Goal: Task Accomplishment & Management: Contribute content

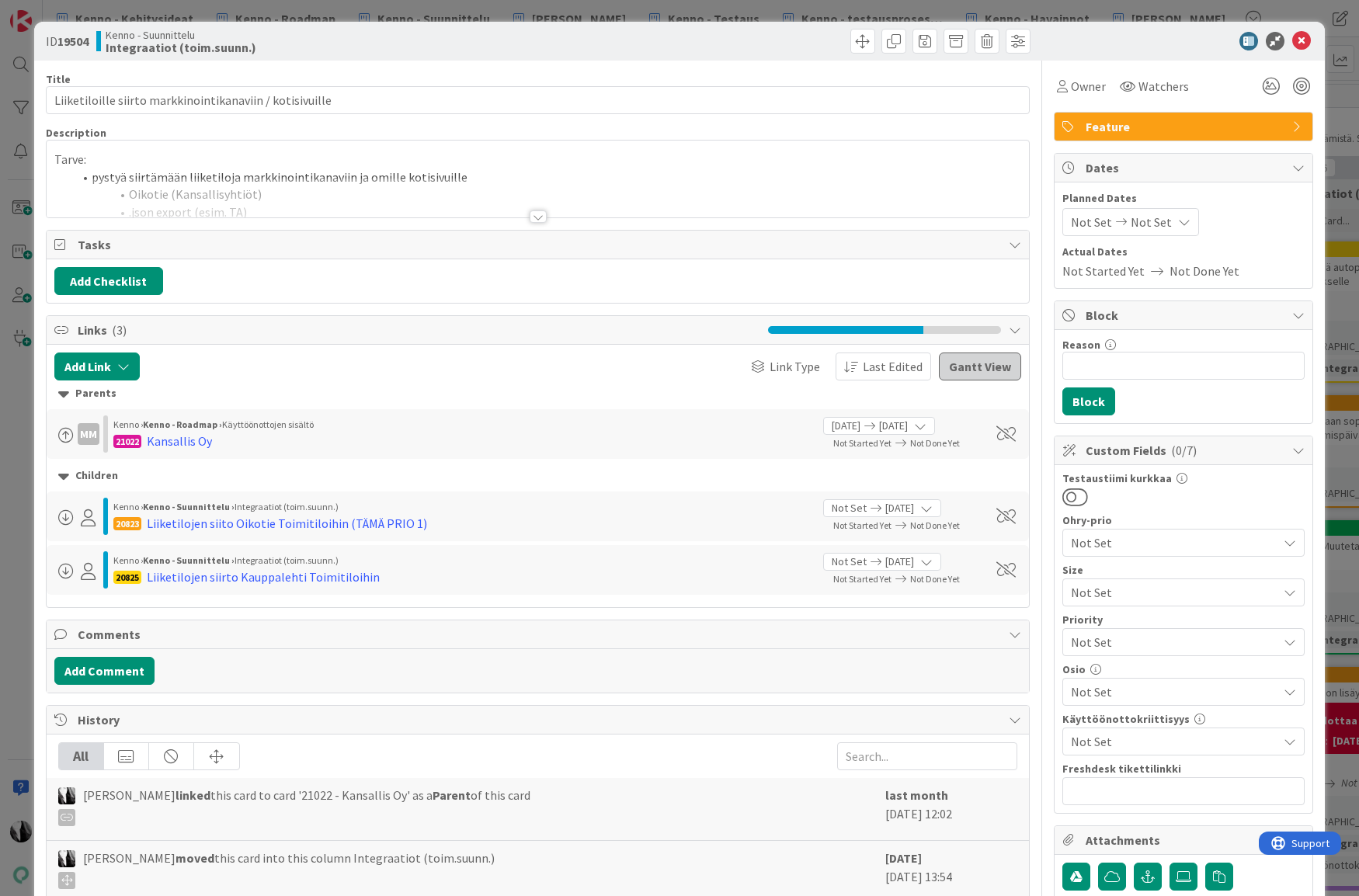
scroll to position [2, 0]
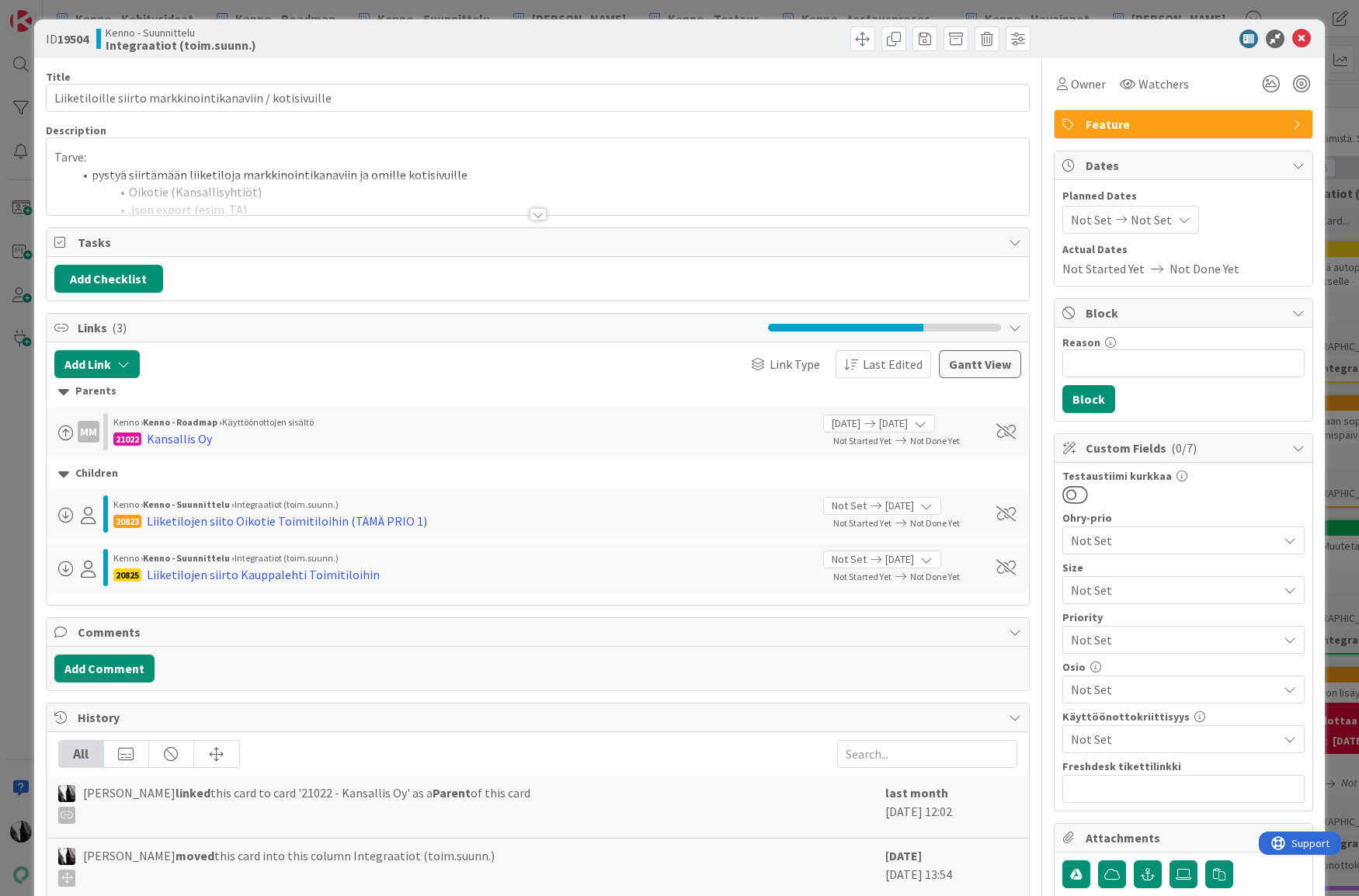
click at [1123, 36] on div at bounding box center [1176, 39] width 275 height 19
click at [1299, 38] on icon at bounding box center [1302, 39] width 19 height 19
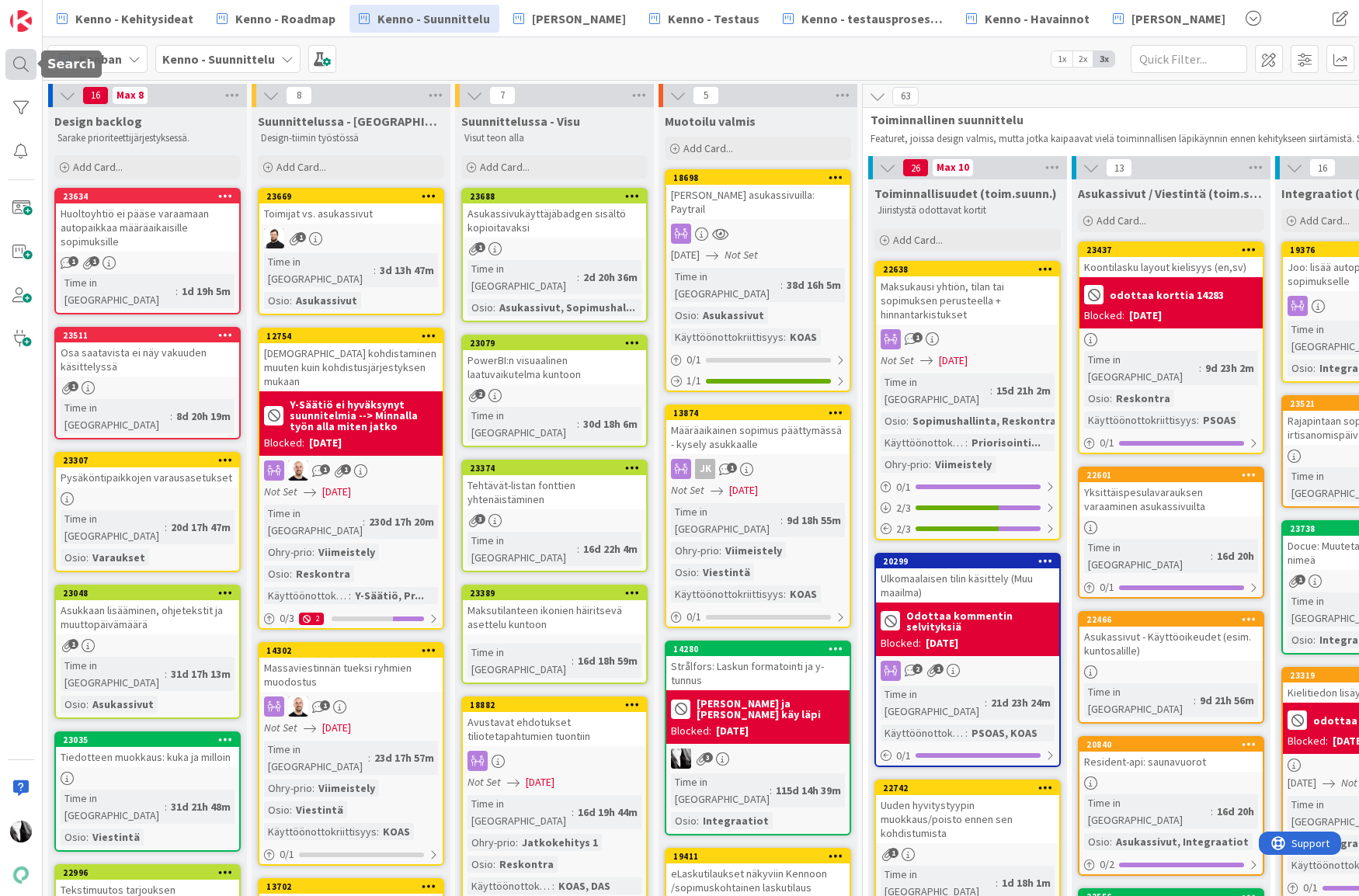
click at [12, 61] on div at bounding box center [21, 64] width 31 height 31
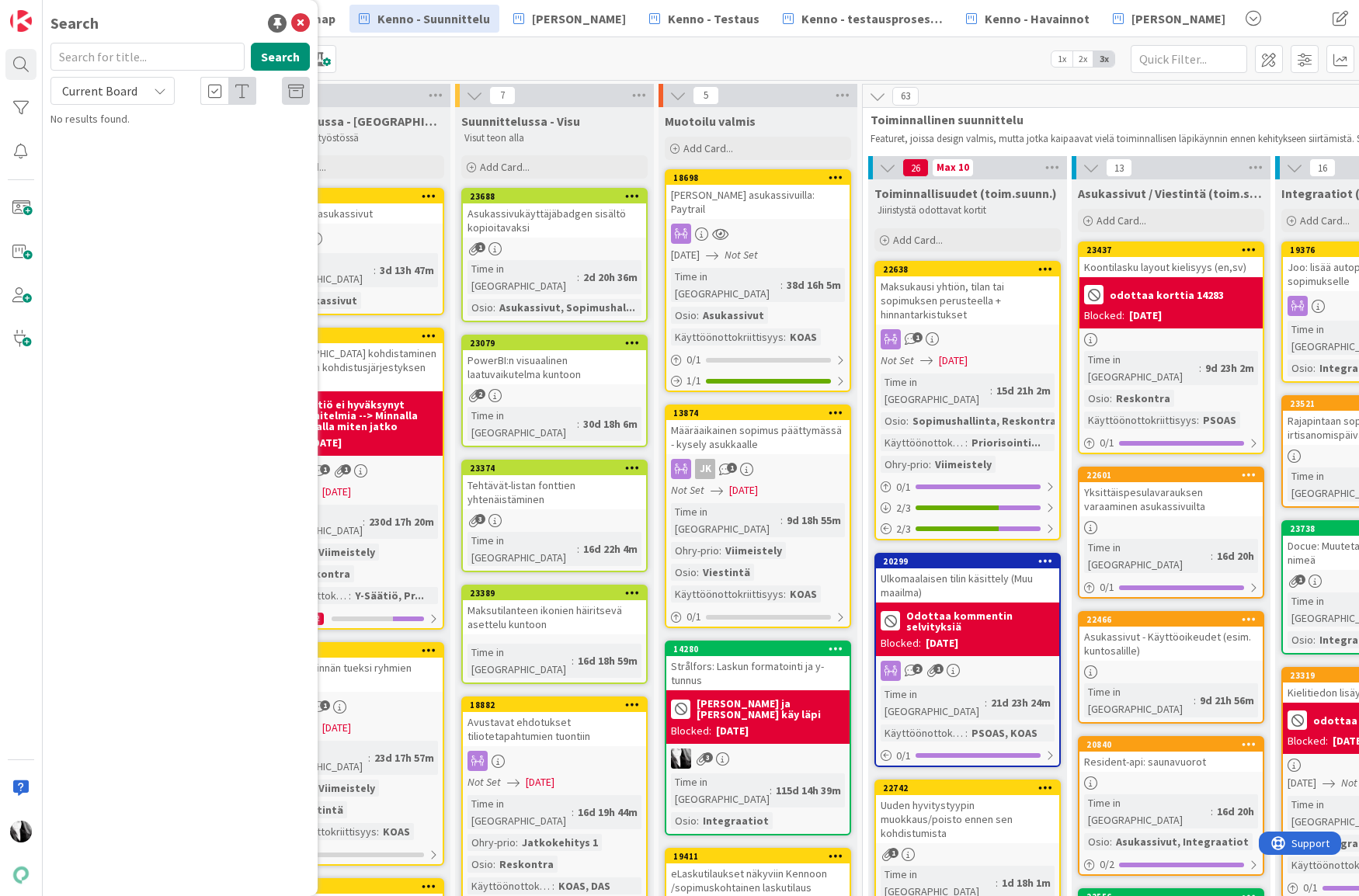
click at [177, 61] on input "text" at bounding box center [148, 57] width 194 height 28
type input ".camt"
drag, startPoint x: 157, startPoint y: 85, endPoint x: 149, endPoint y: 105, distance: 21.5
click at [157, 85] on icon at bounding box center [160, 91] width 12 height 12
click at [132, 147] on span "All Boards" at bounding box center [140, 155] width 162 height 23
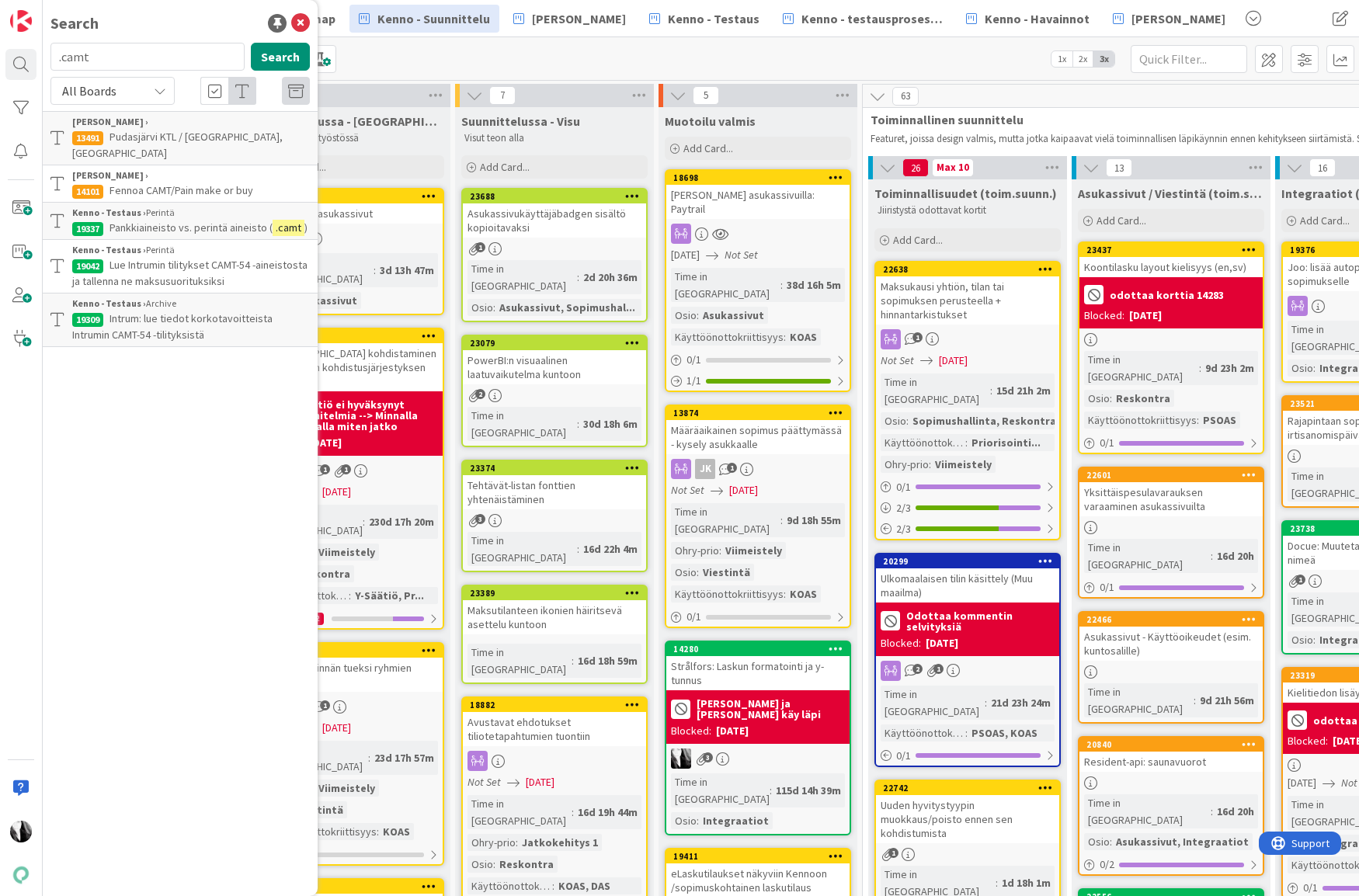
click at [169, 206] on div "Kenno - Testaus › Perintä" at bounding box center [191, 213] width 238 height 14
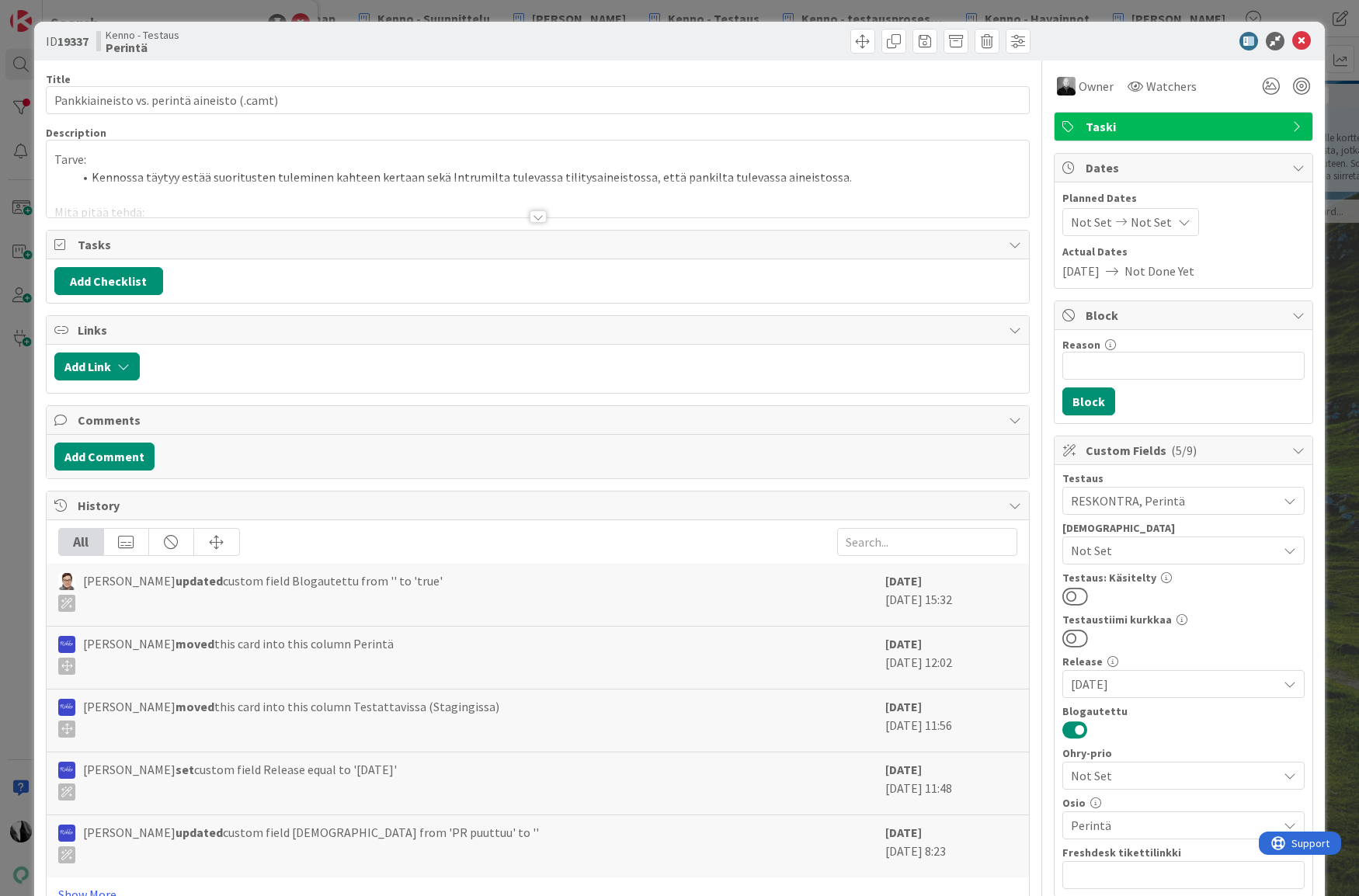
click at [536, 214] on div at bounding box center [538, 217] width 17 height 12
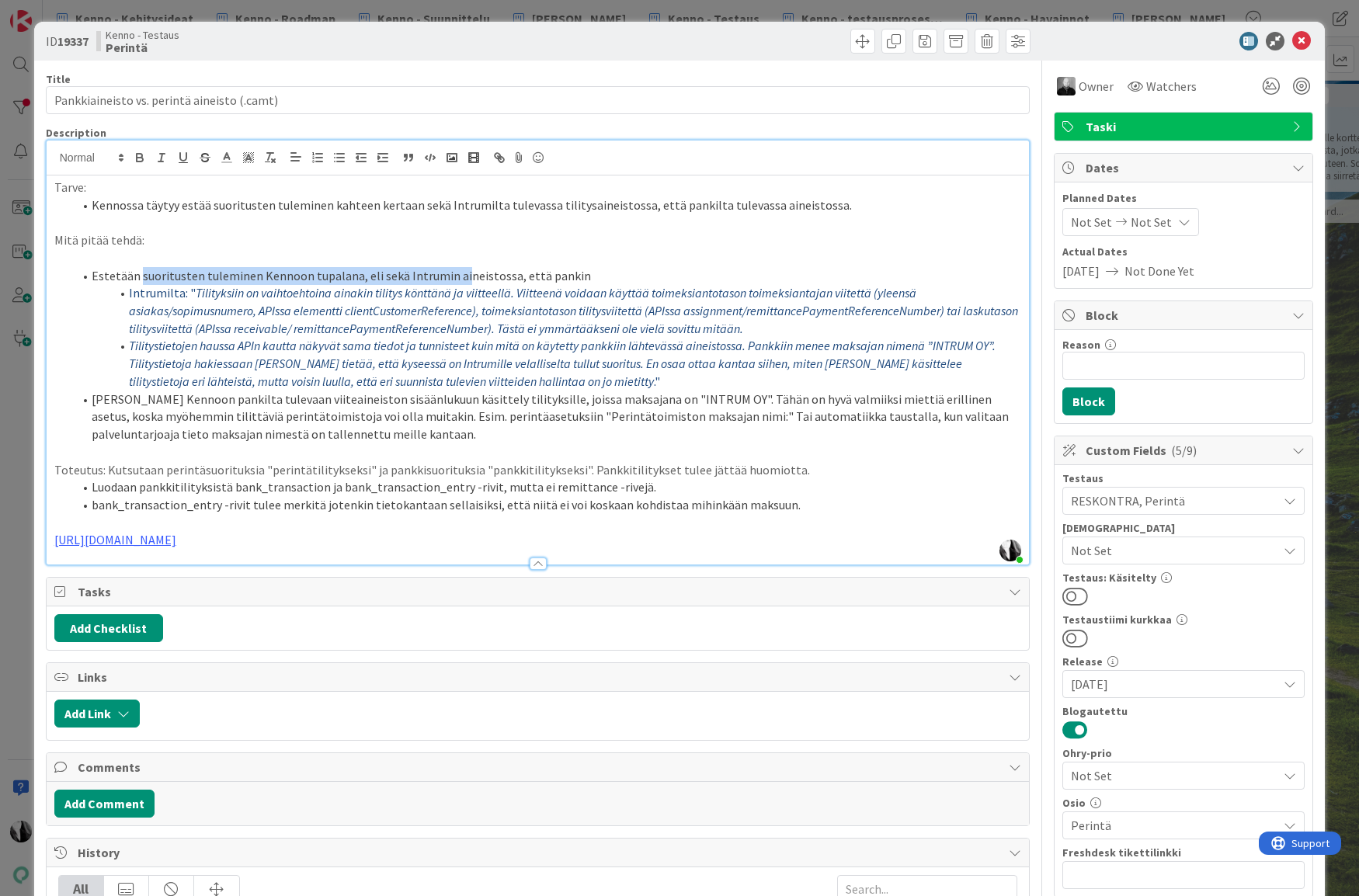
drag, startPoint x: 141, startPoint y: 276, endPoint x: 457, endPoint y: 273, distance: 316.0
click at [457, 273] on li "Estetään suoritusten tuleminen Kennoon tupalana, eli sekä Intrumin aineistossa,…" at bounding box center [547, 276] width 949 height 18
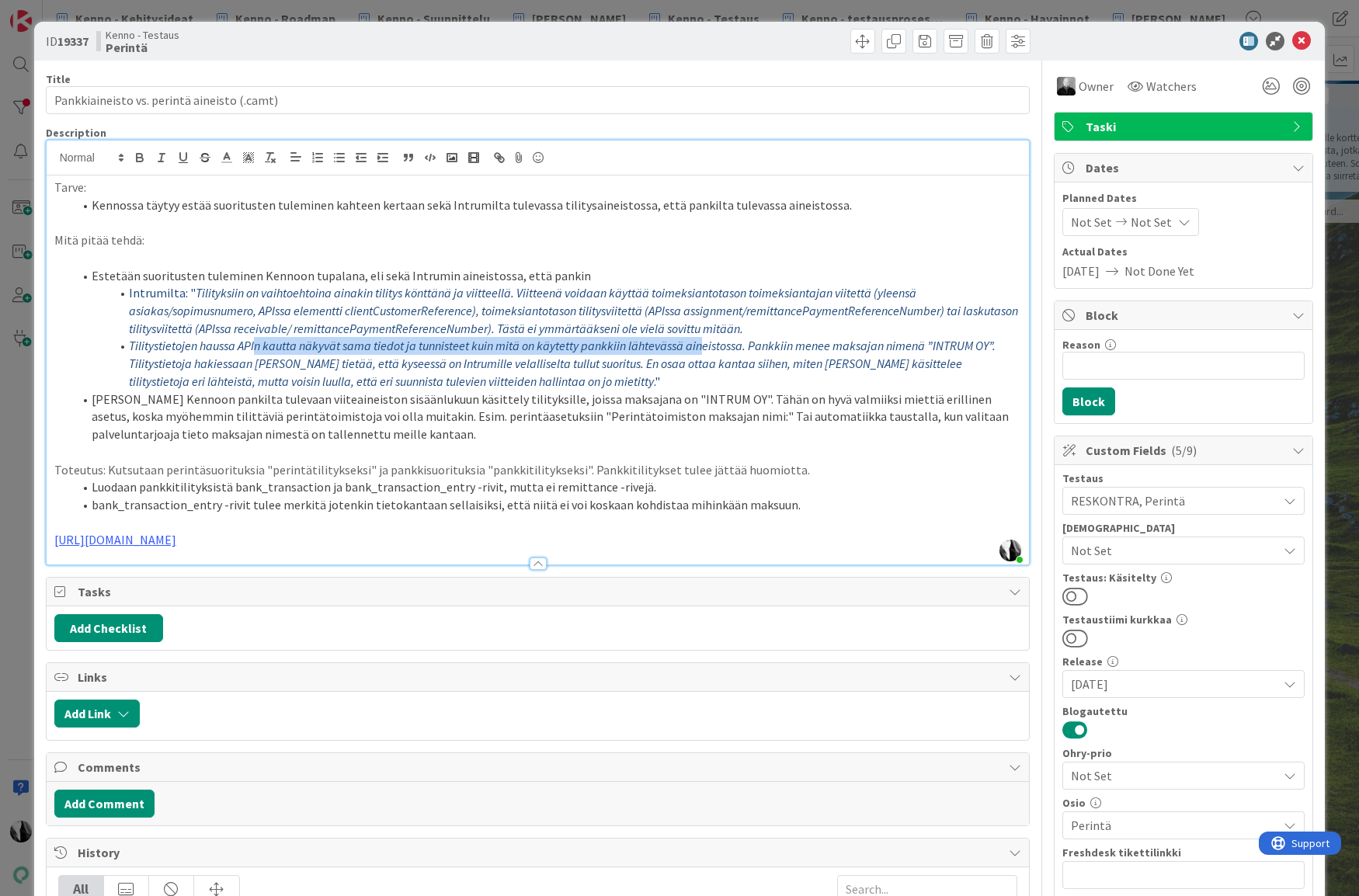
drag, startPoint x: 261, startPoint y: 347, endPoint x: 704, endPoint y: 352, distance: 443.0
click at [704, 352] on em "Tilitystietojen haussa APIn kautta näkyvät sama tiedot ja tunnisteet kuin mitä …" at bounding box center [563, 363] width 869 height 50
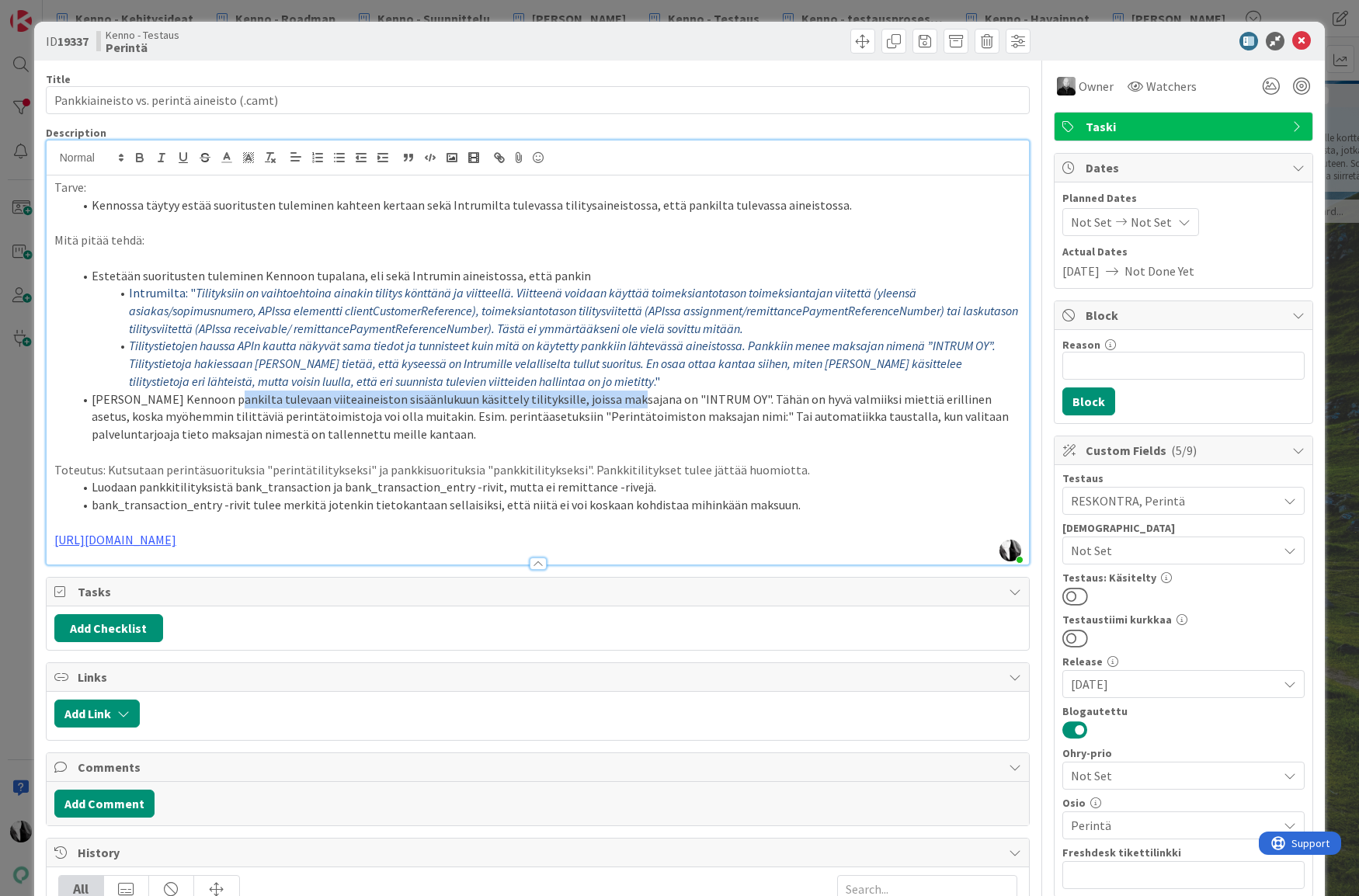
drag, startPoint x: 215, startPoint y: 406, endPoint x: 600, endPoint y: 405, distance: 385.0
click at [600, 405] on li "Eli tarvitaan Kennoon pankilta tulevaan viiteaineiston sisäänlukuun käsittely t…" at bounding box center [547, 417] width 949 height 53
click at [400, 40] on div "Kenno - Testaus Perintä" at bounding box center [315, 41] width 438 height 25
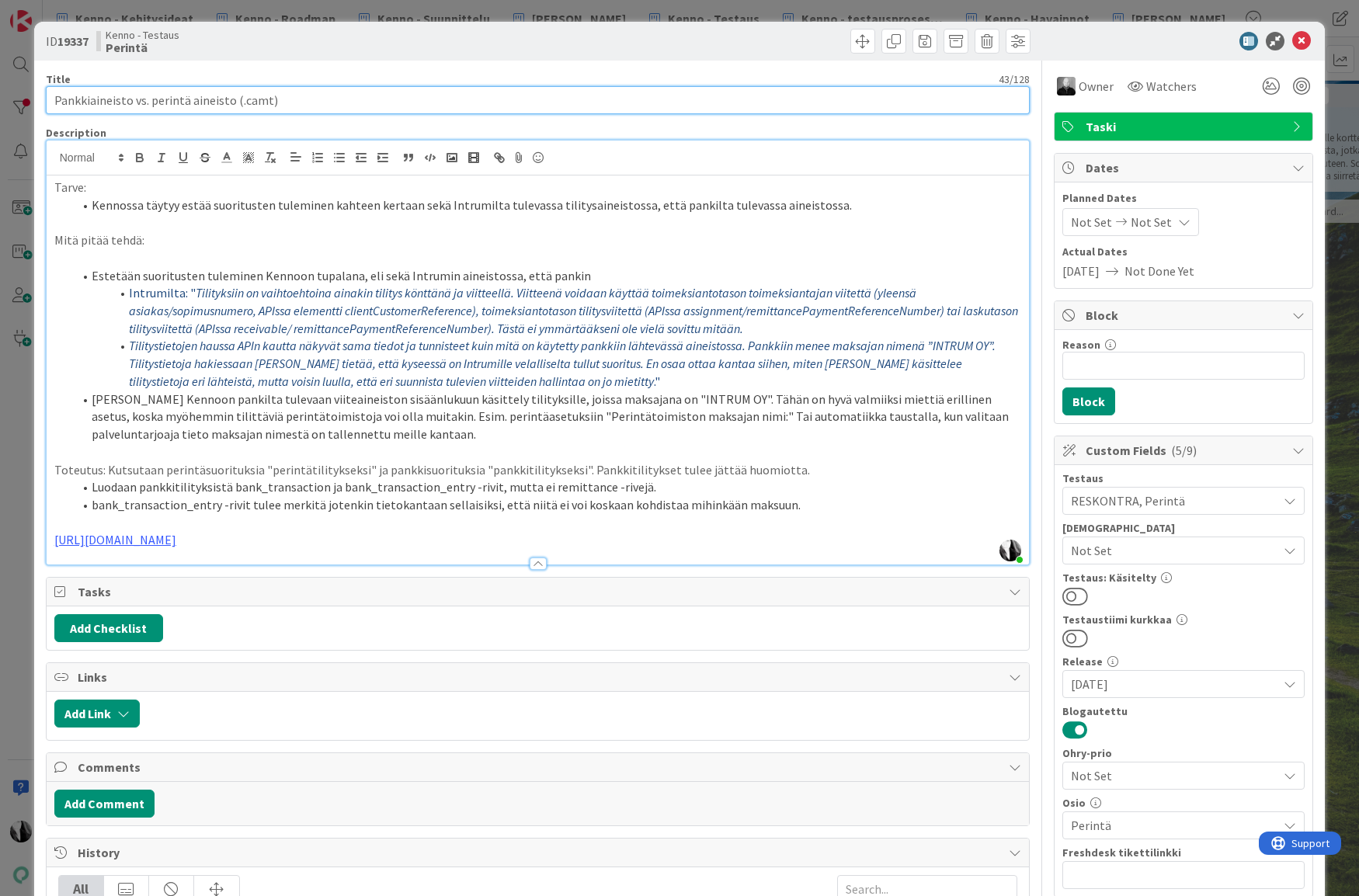
drag, startPoint x: 169, startPoint y: 99, endPoint x: 229, endPoint y: 101, distance: 60.0
click at [229, 101] on input "Pankkiaineisto vs. perintä aineisto (.camt)" at bounding box center [538, 100] width 985 height 28
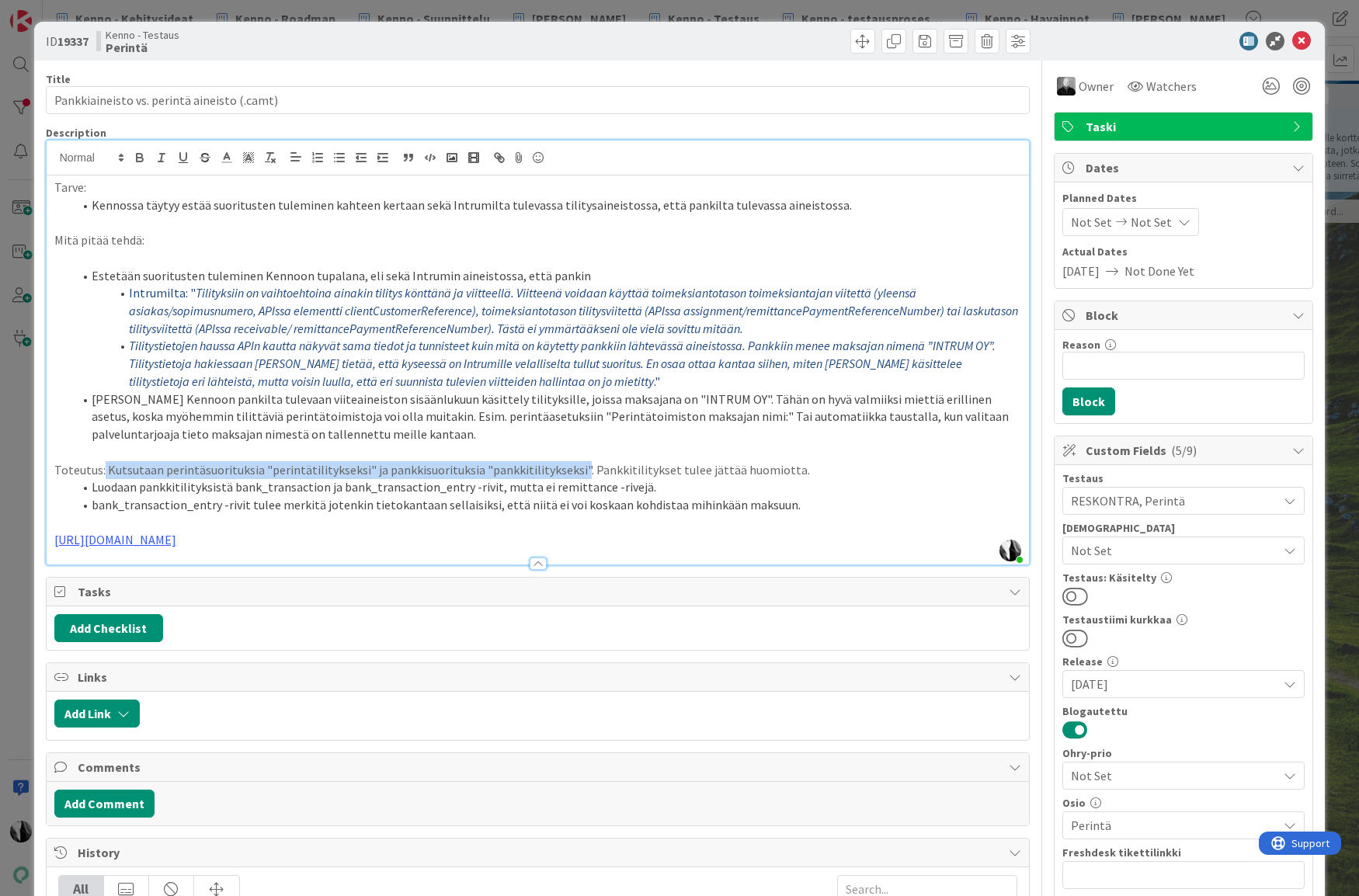
drag, startPoint x: 103, startPoint y: 470, endPoint x: 523, endPoint y: 468, distance: 420.0
click at [572, 467] on p "Toteutus: Kutsutaan perintäsuorituksia "perintätilitykseksi" ja pankkisuorituks…" at bounding box center [538, 470] width 968 height 18
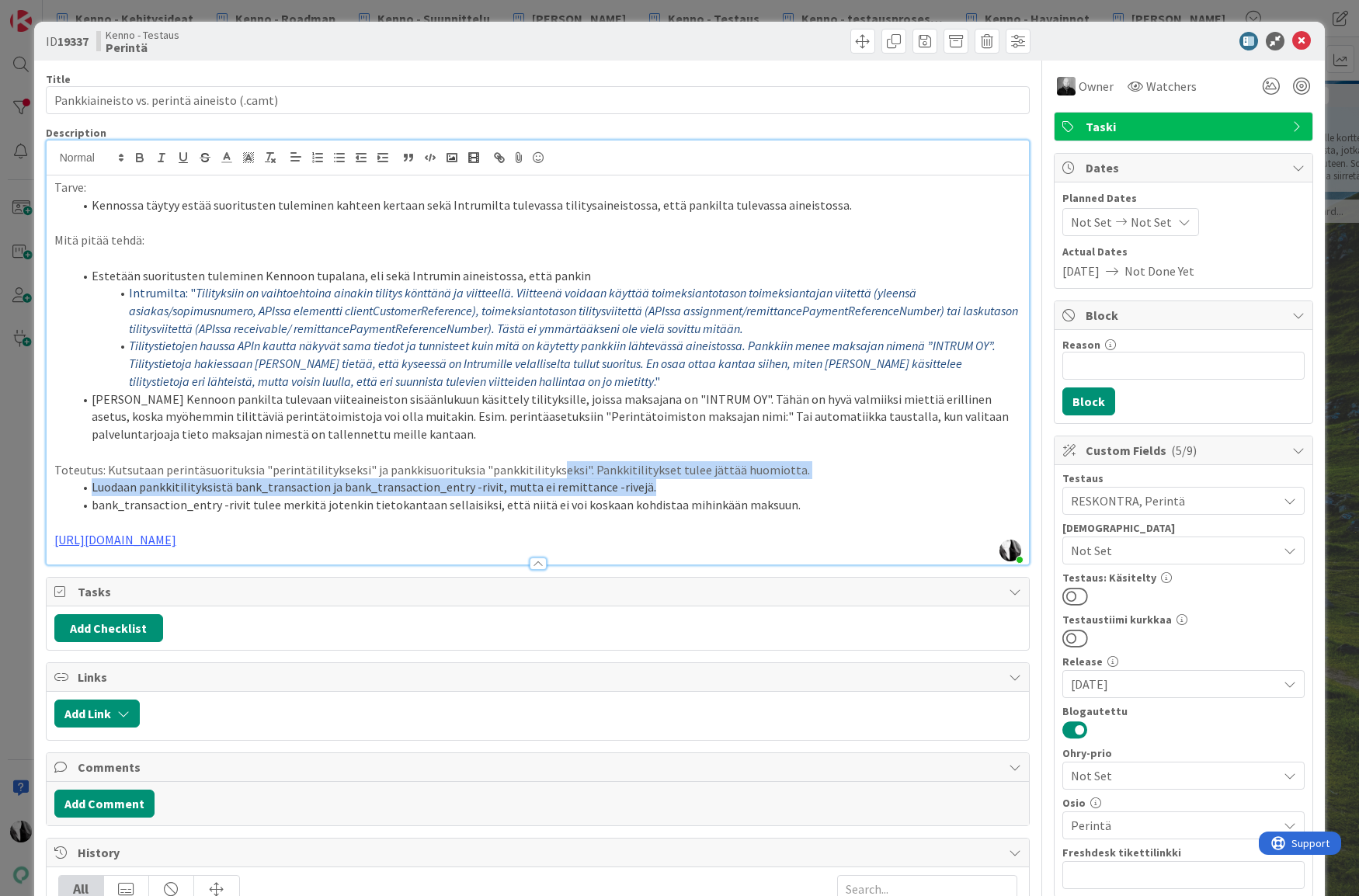
drag, startPoint x: 93, startPoint y: 488, endPoint x: 404, endPoint y: 504, distance: 311.4
click at [610, 488] on li "Luodaan pankkitilityksistä bank_transaction ja bank_transaction_entry -rivit, m…" at bounding box center [547, 487] width 949 height 18
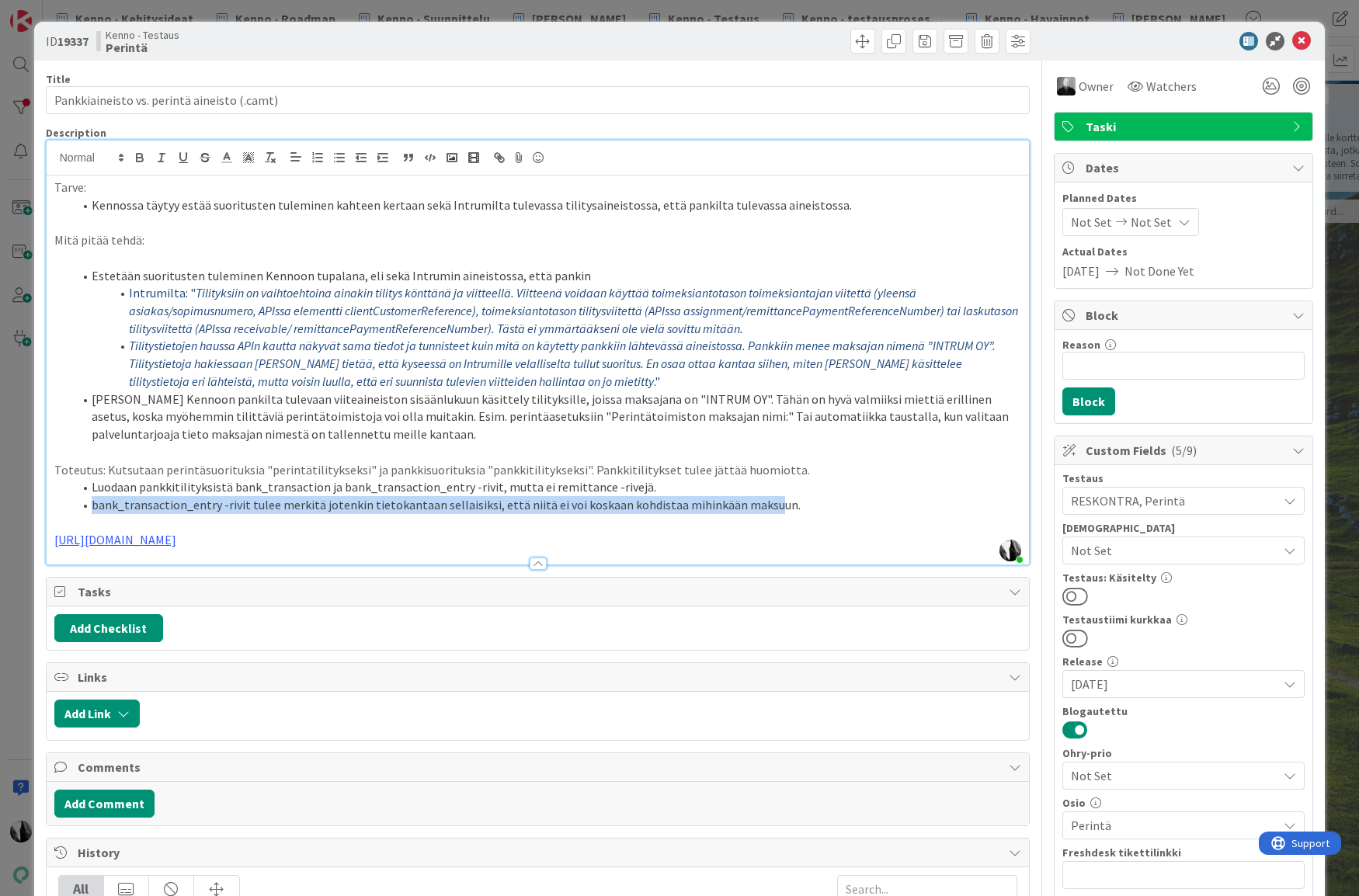
drag, startPoint x: 96, startPoint y: 505, endPoint x: 753, endPoint y: 499, distance: 657.0
click at [758, 499] on li "bank_transaction_entry -rivit tulee merkitä jotenkin tietokantaan sellaisiksi, …" at bounding box center [547, 505] width 949 height 18
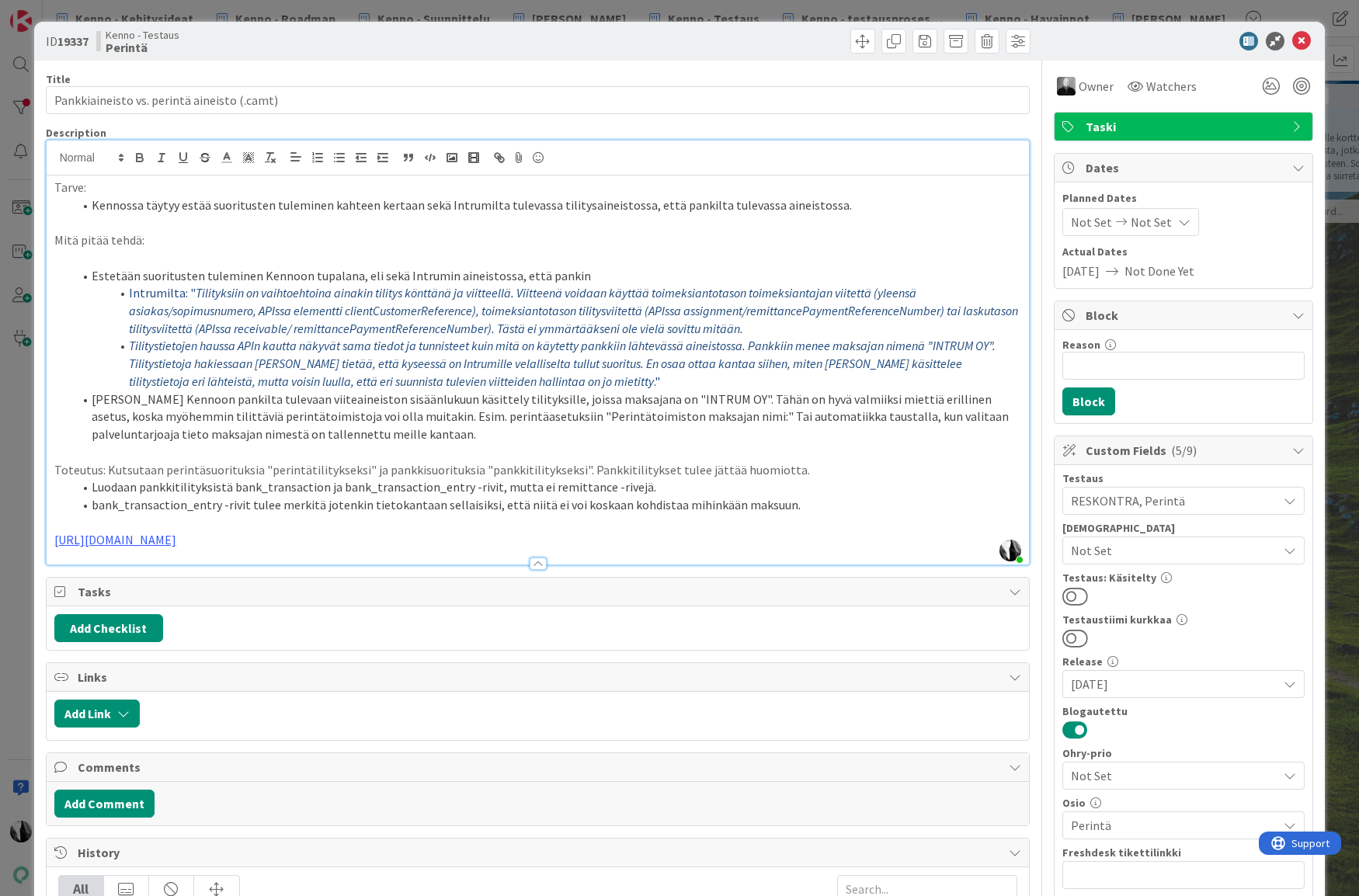
click at [1193, 39] on div at bounding box center [1176, 41] width 275 height 19
click at [1302, 39] on icon at bounding box center [1302, 41] width 19 height 19
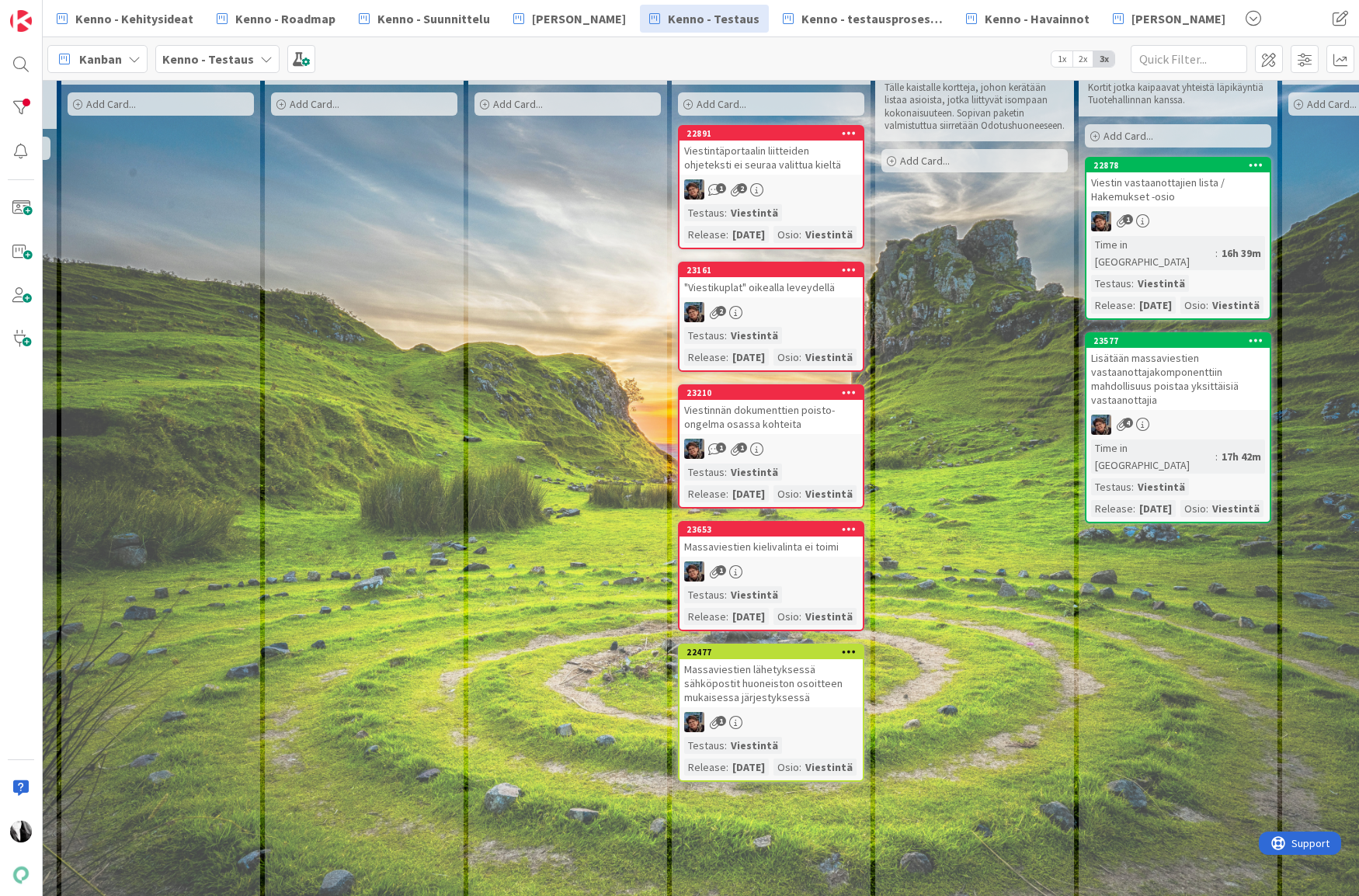
scroll to position [0, 394]
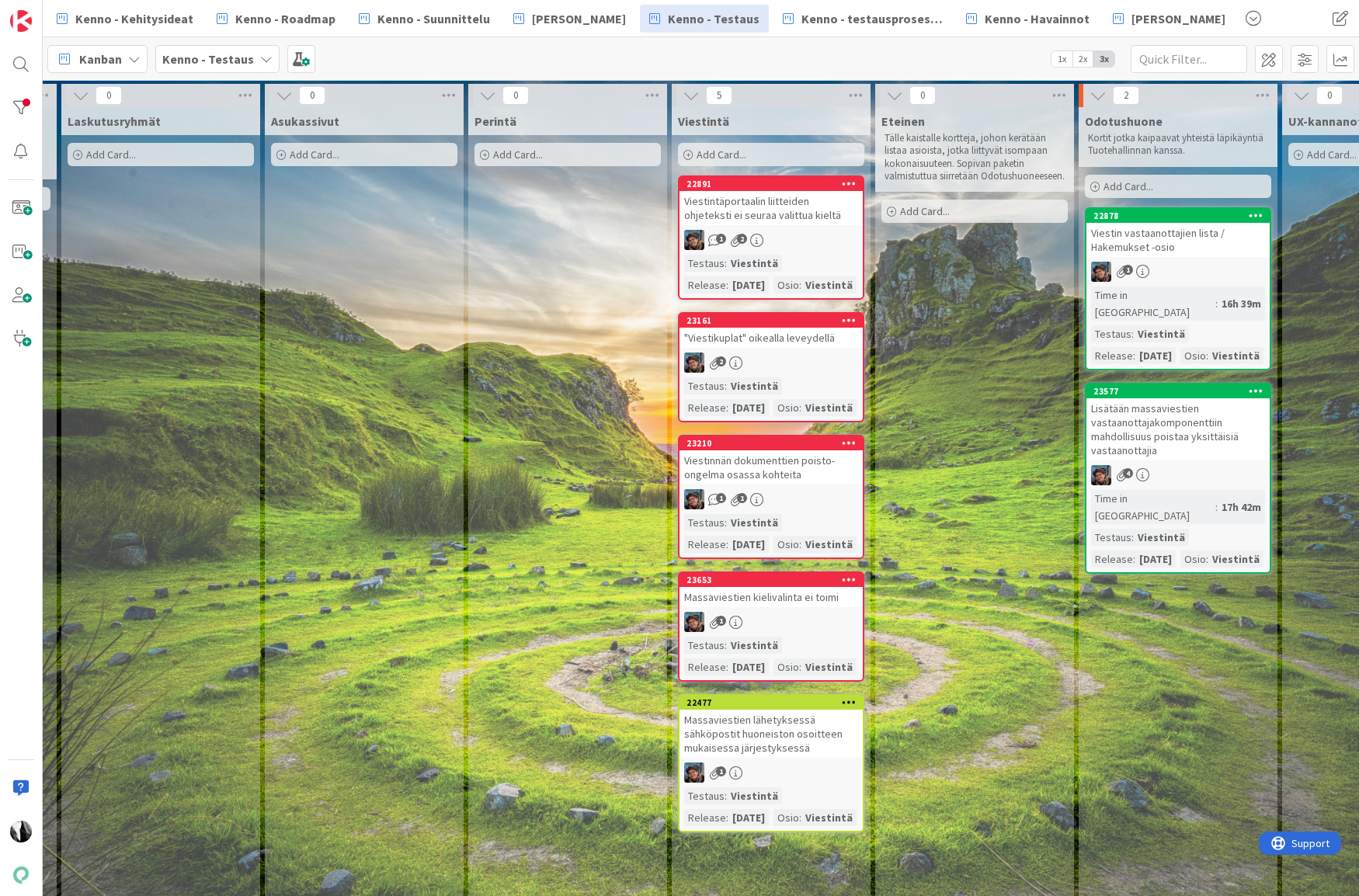
click at [763, 227] on div "22891 Viestintäportaalin liitteiden ohjeteksti ei seuraa valittua kieltä 1 2 Te…" at bounding box center [771, 238] width 186 height 124
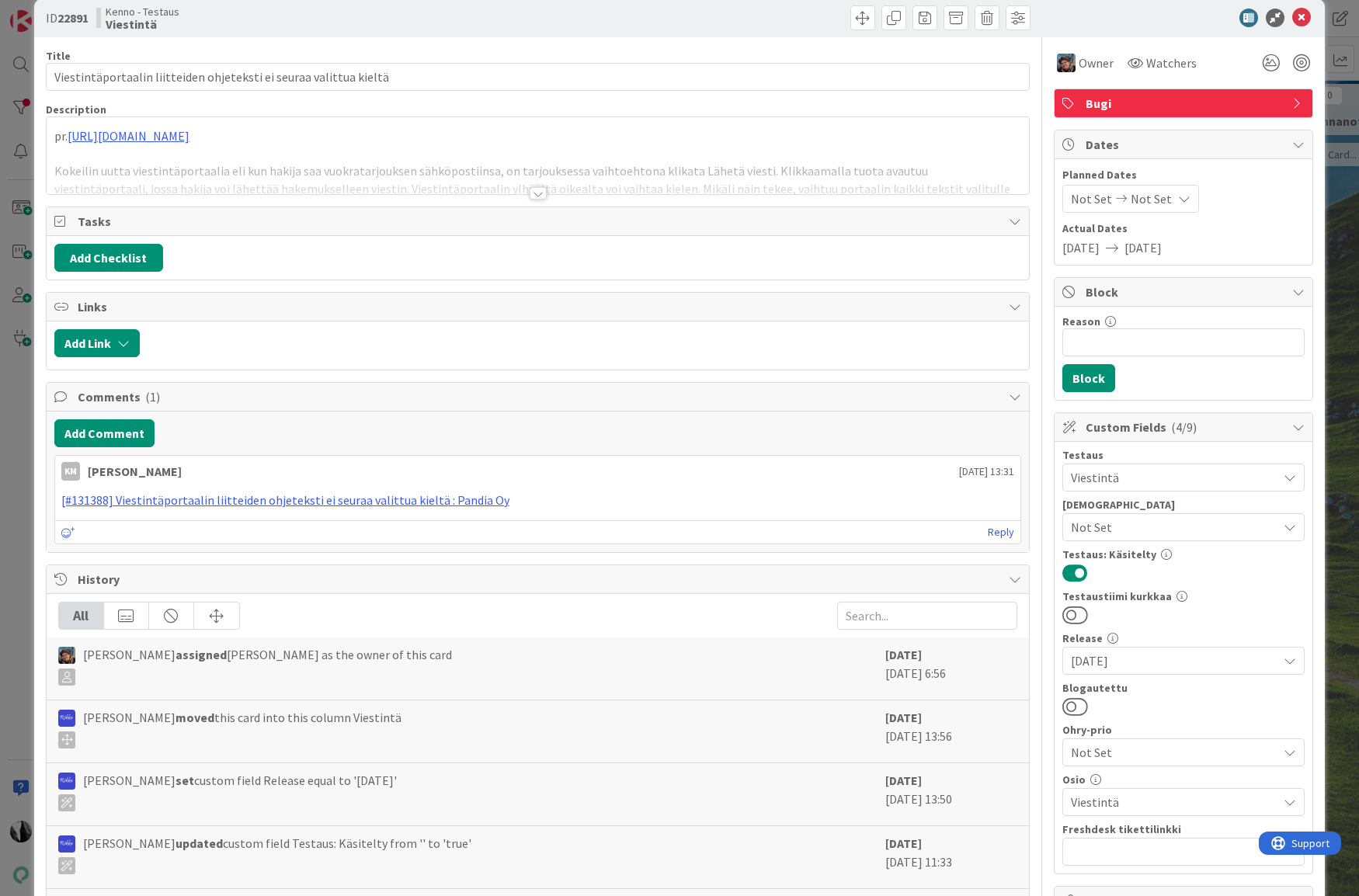
scroll to position [24, 0]
click at [544, 194] on div at bounding box center [538, 193] width 17 height 12
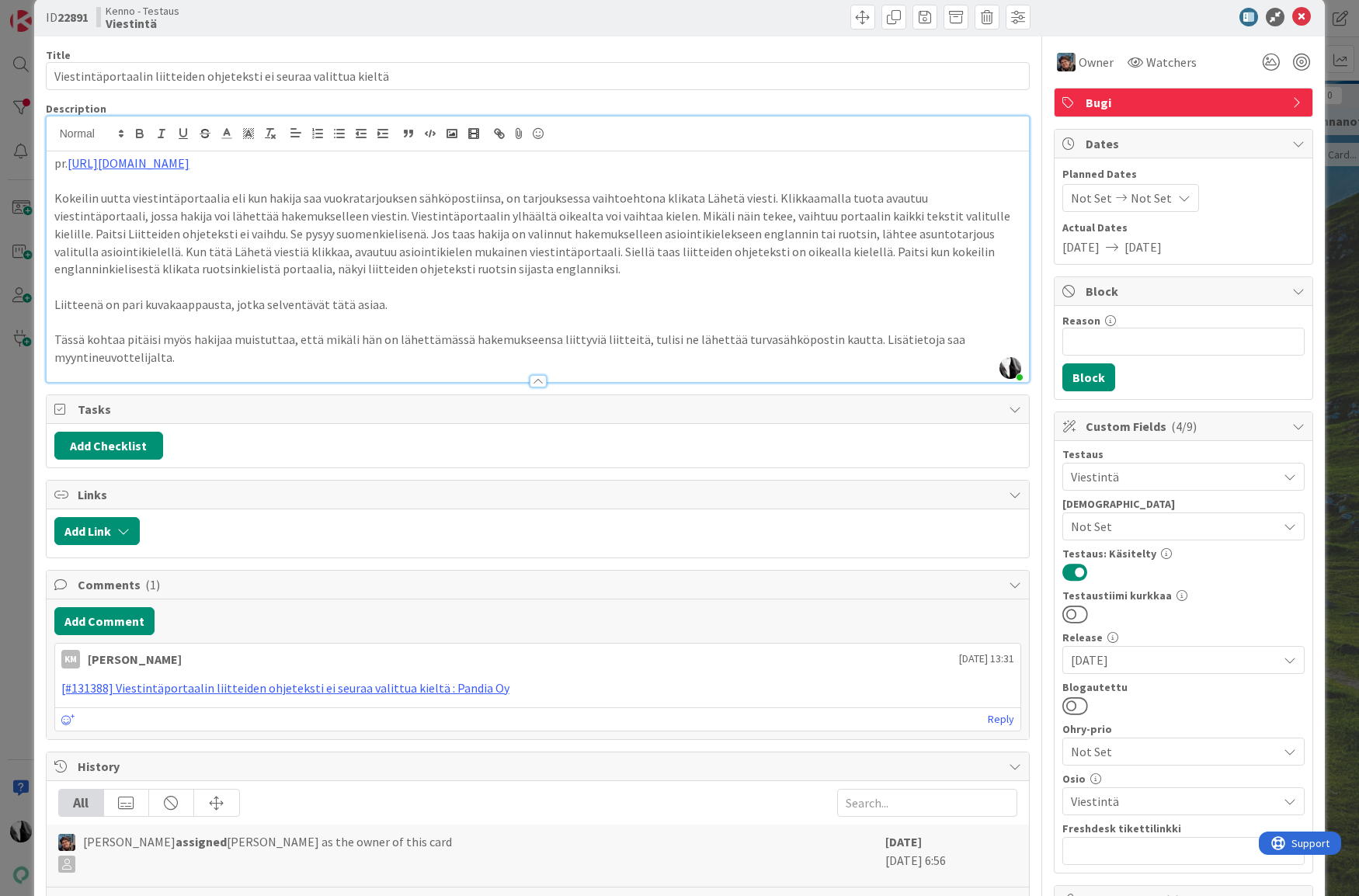
click at [1168, 15] on div at bounding box center [1176, 17] width 275 height 19
click at [1302, 16] on icon at bounding box center [1302, 17] width 19 height 19
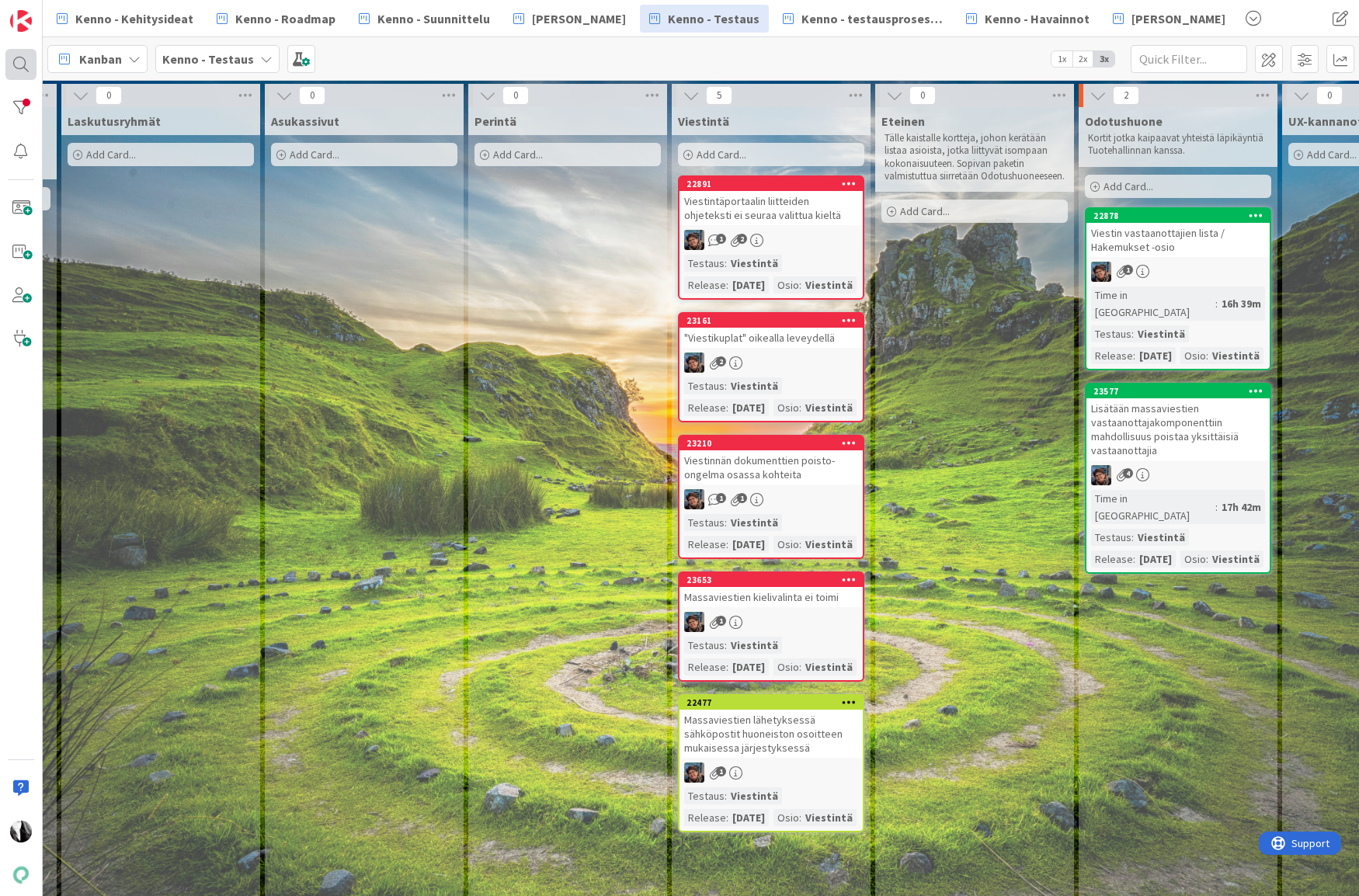
click at [19, 63] on div at bounding box center [21, 64] width 31 height 31
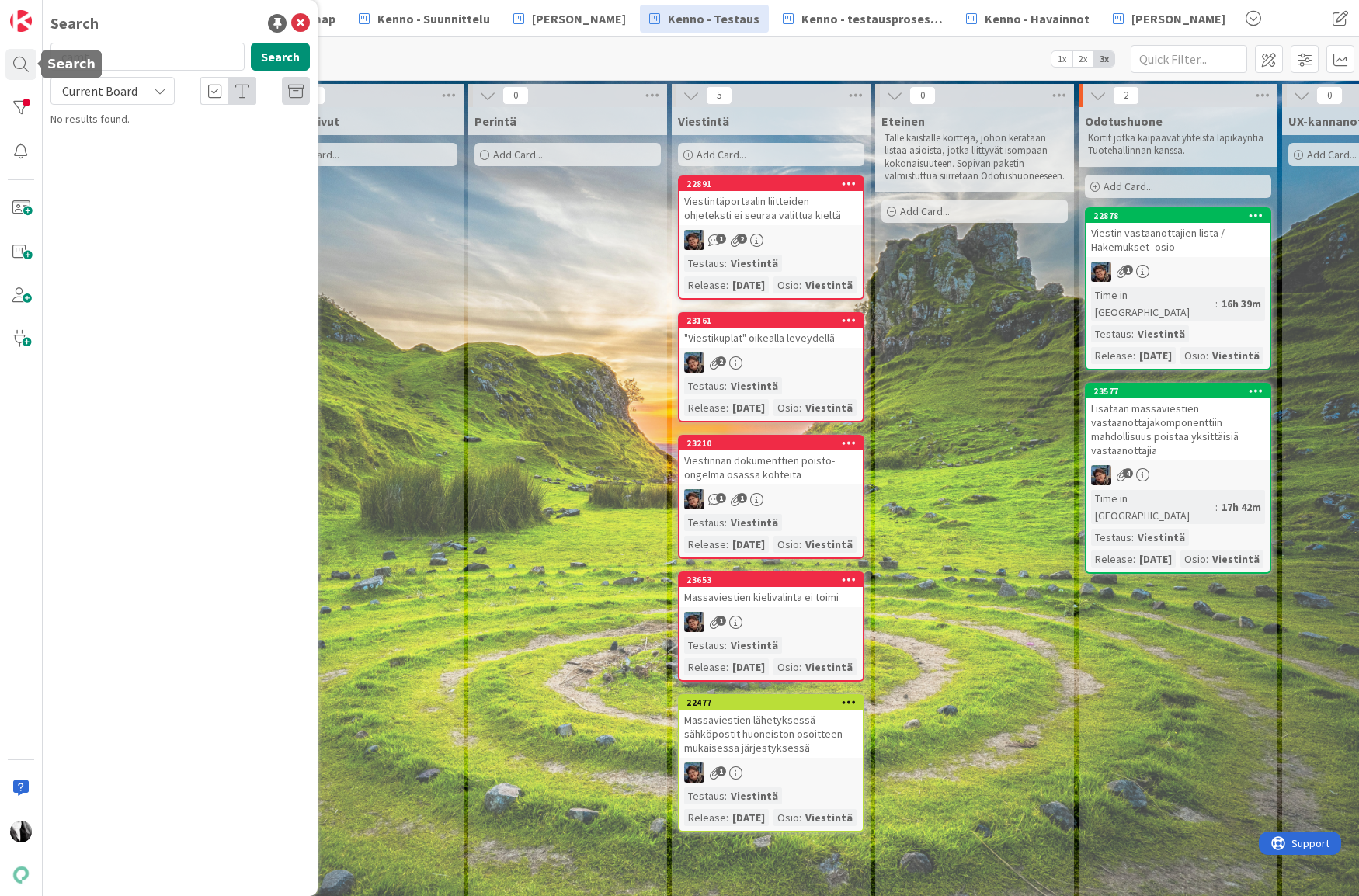
drag, startPoint x: 68, startPoint y: 57, endPoint x: 2, endPoint y: 54, distance: 66.1
click at [2, 54] on div "Search .camt Search Current Board No results found." at bounding box center [21, 448] width 43 height 896
click at [99, 95] on span "Current Board" at bounding box center [99, 91] width 75 height 16
click at [108, 155] on span "All Boards" at bounding box center [140, 155] width 162 height 23
drag, startPoint x: 71, startPoint y: 56, endPoint x: 61, endPoint y: 53, distance: 10.4
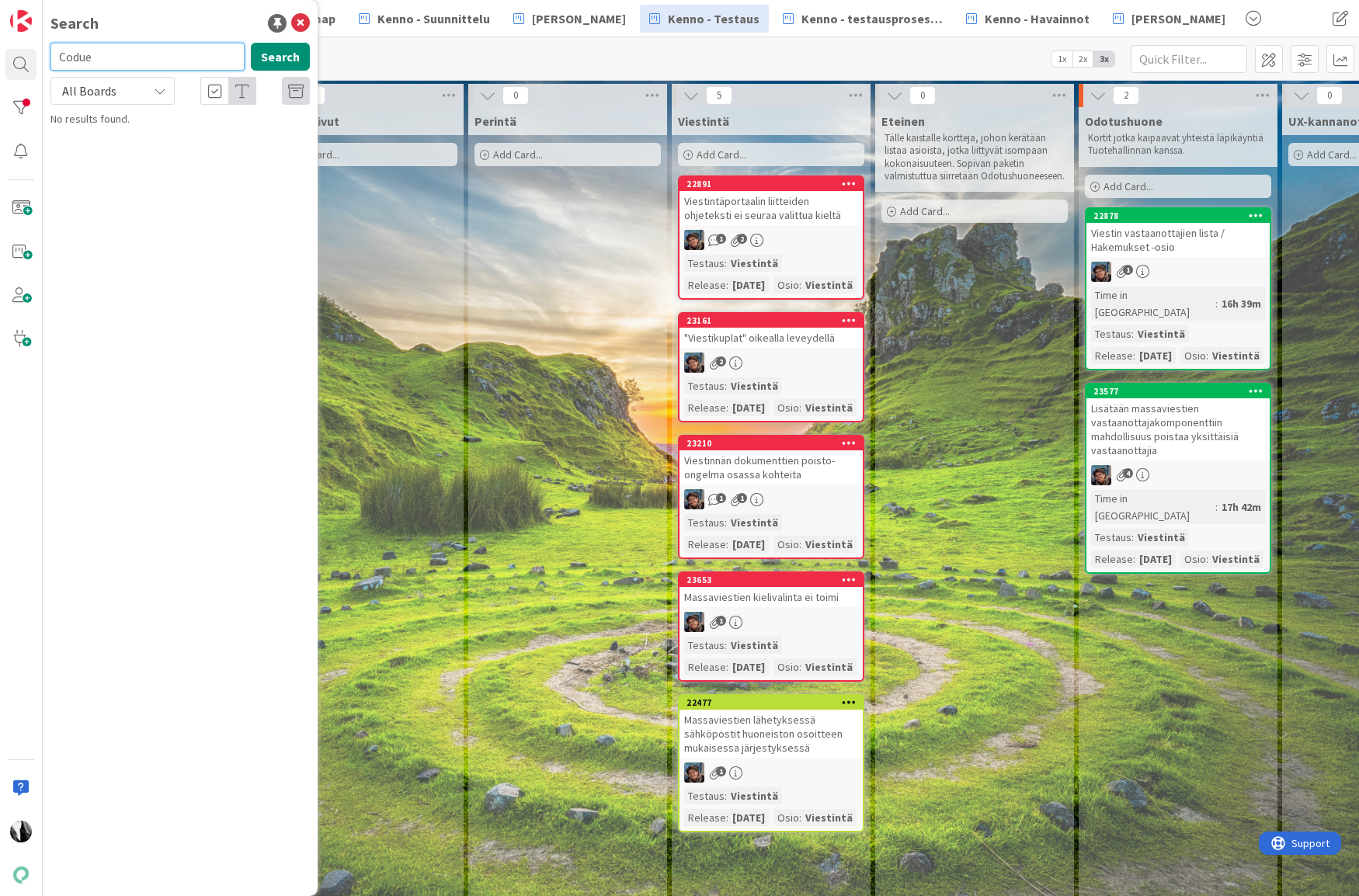
click at [56, 55] on input "Codue" at bounding box center [148, 57] width 194 height 28
click at [304, 56] on button "Search" at bounding box center [280, 57] width 59 height 28
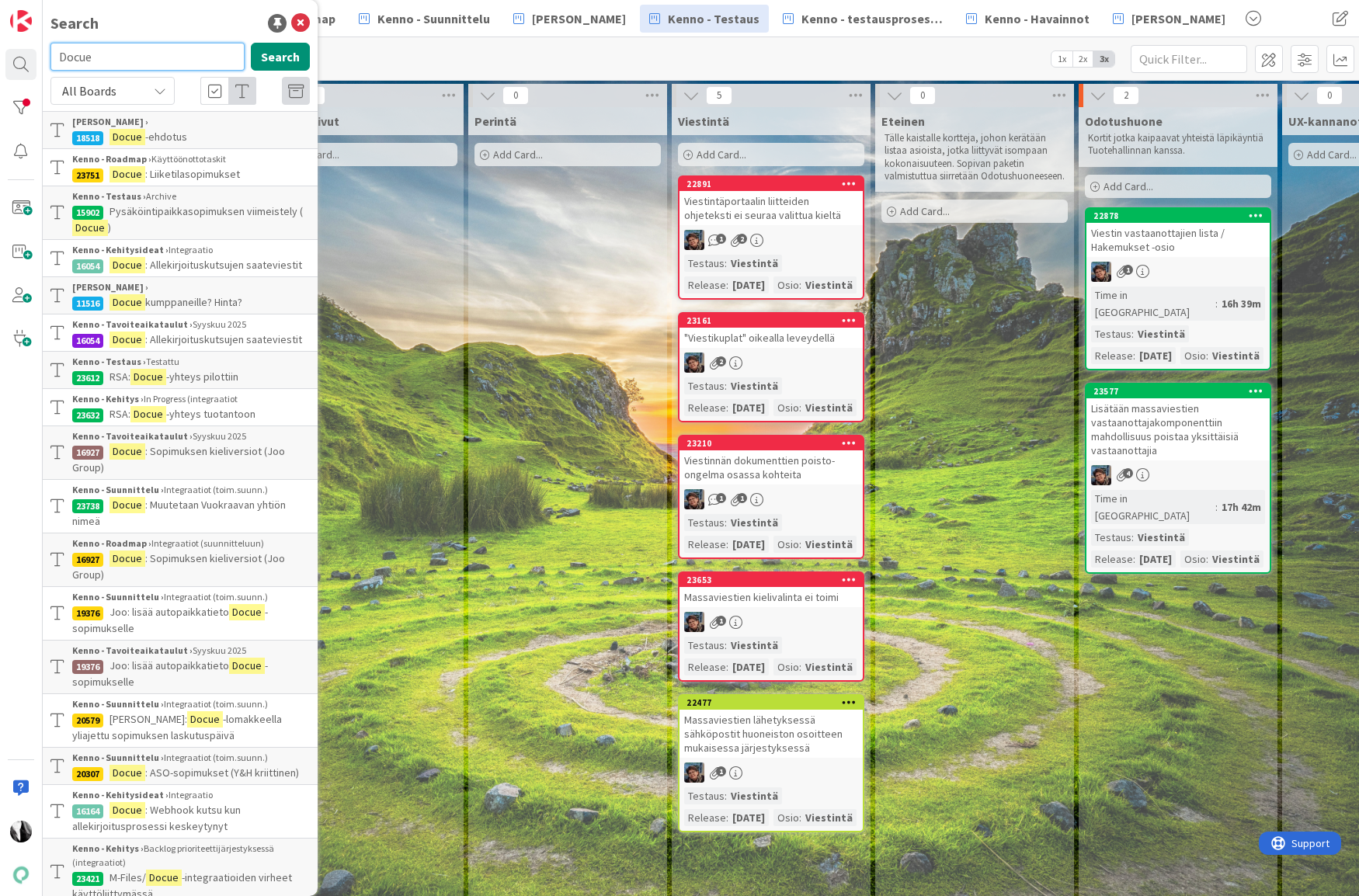
click at [92, 55] on input "Docue" at bounding box center [148, 57] width 194 height 28
drag, startPoint x: 84, startPoint y: 57, endPoint x: 48, endPoint y: 56, distance: 36.0
click at [48, 56] on div "Docue Search" at bounding box center [180, 60] width 278 height 34
drag, startPoint x: 109, startPoint y: 59, endPoint x: 58, endPoint y: 44, distance: 53.2
click at [57, 47] on input "Docue" at bounding box center [148, 57] width 194 height 28
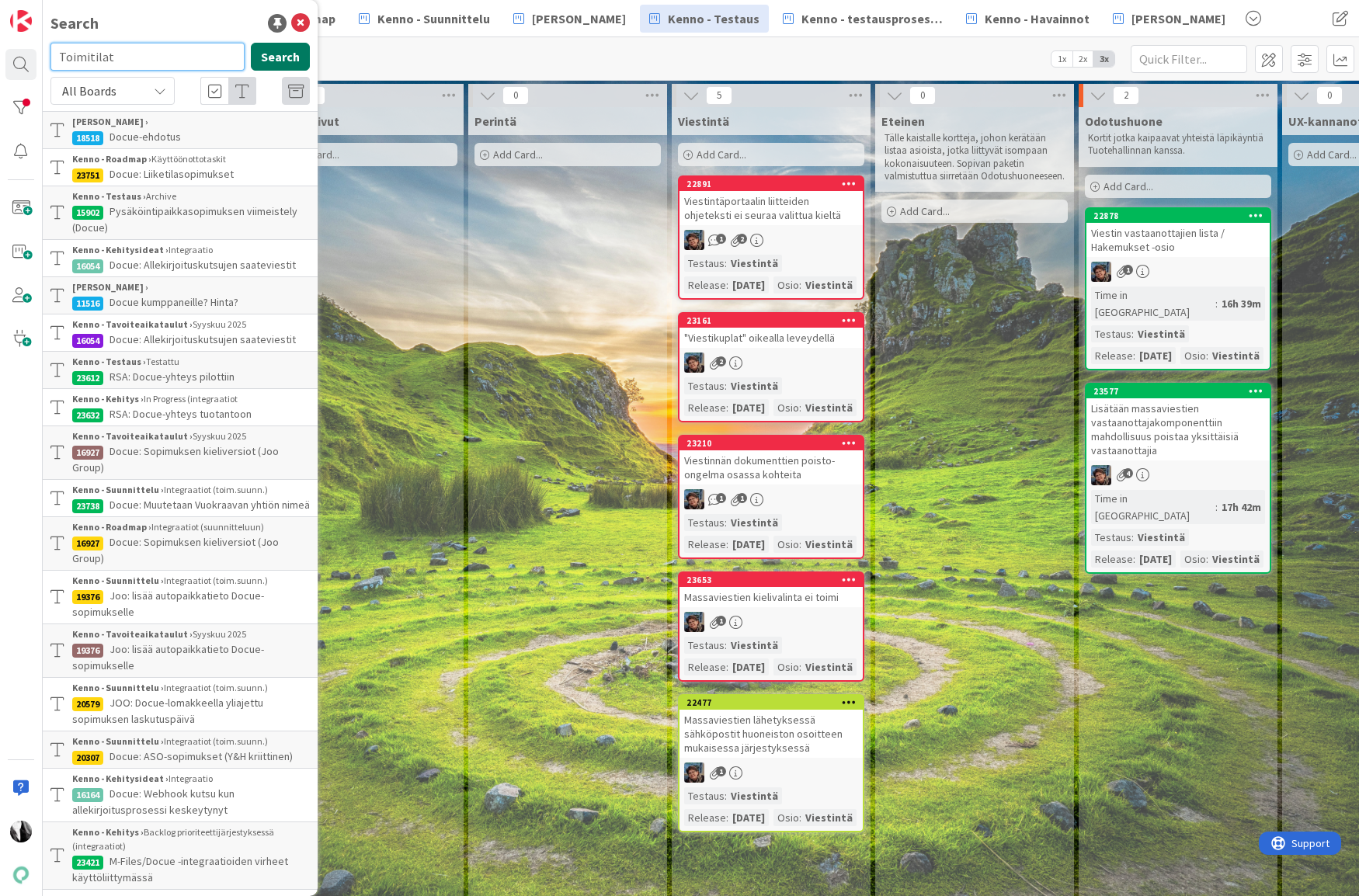
type input "Toimitilat"
click at [284, 59] on button "Search" at bounding box center [280, 57] width 59 height 28
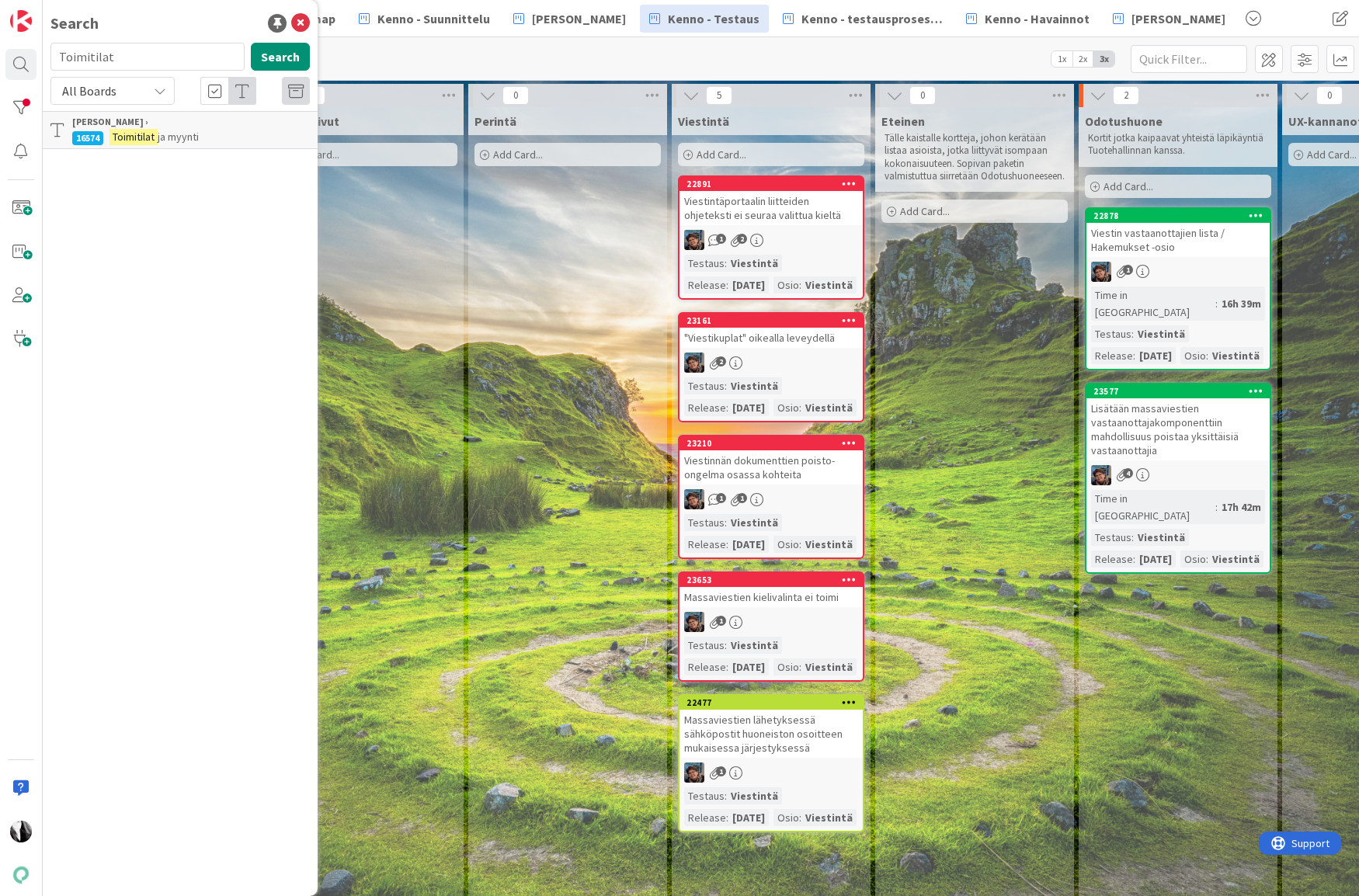
drag, startPoint x: 980, startPoint y: 383, endPoint x: 928, endPoint y: 308, distance: 91.3
click at [980, 383] on div "Eteinen Tälle kaistalle kortteja, johon kerätään listaa asioista, jotka liittyv…" at bounding box center [975, 726] width 199 height 1238
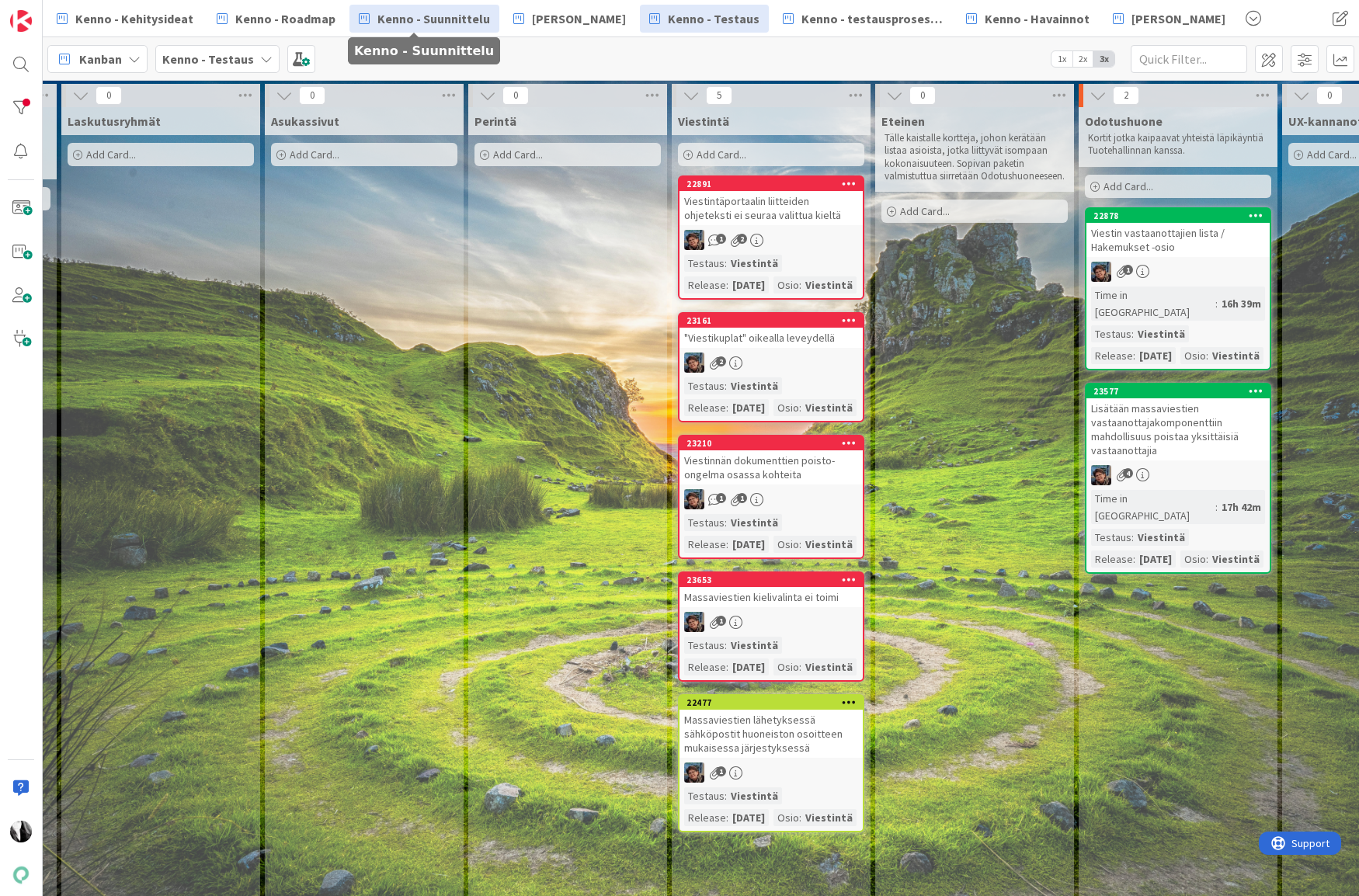
click at [429, 22] on span "Kenno - Suunnittelu" at bounding box center [433, 19] width 113 height 19
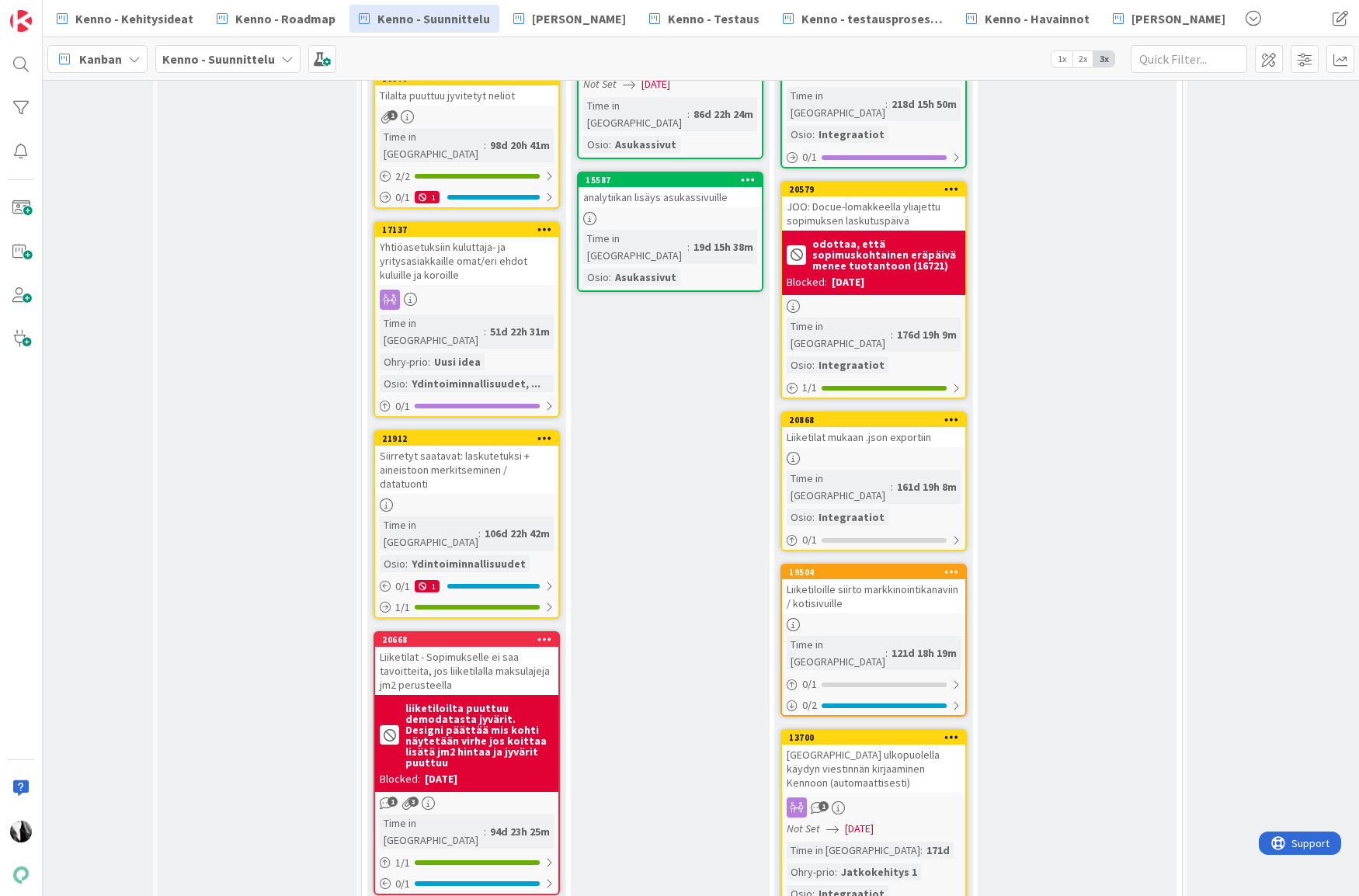
scroll to position [2039, 506]
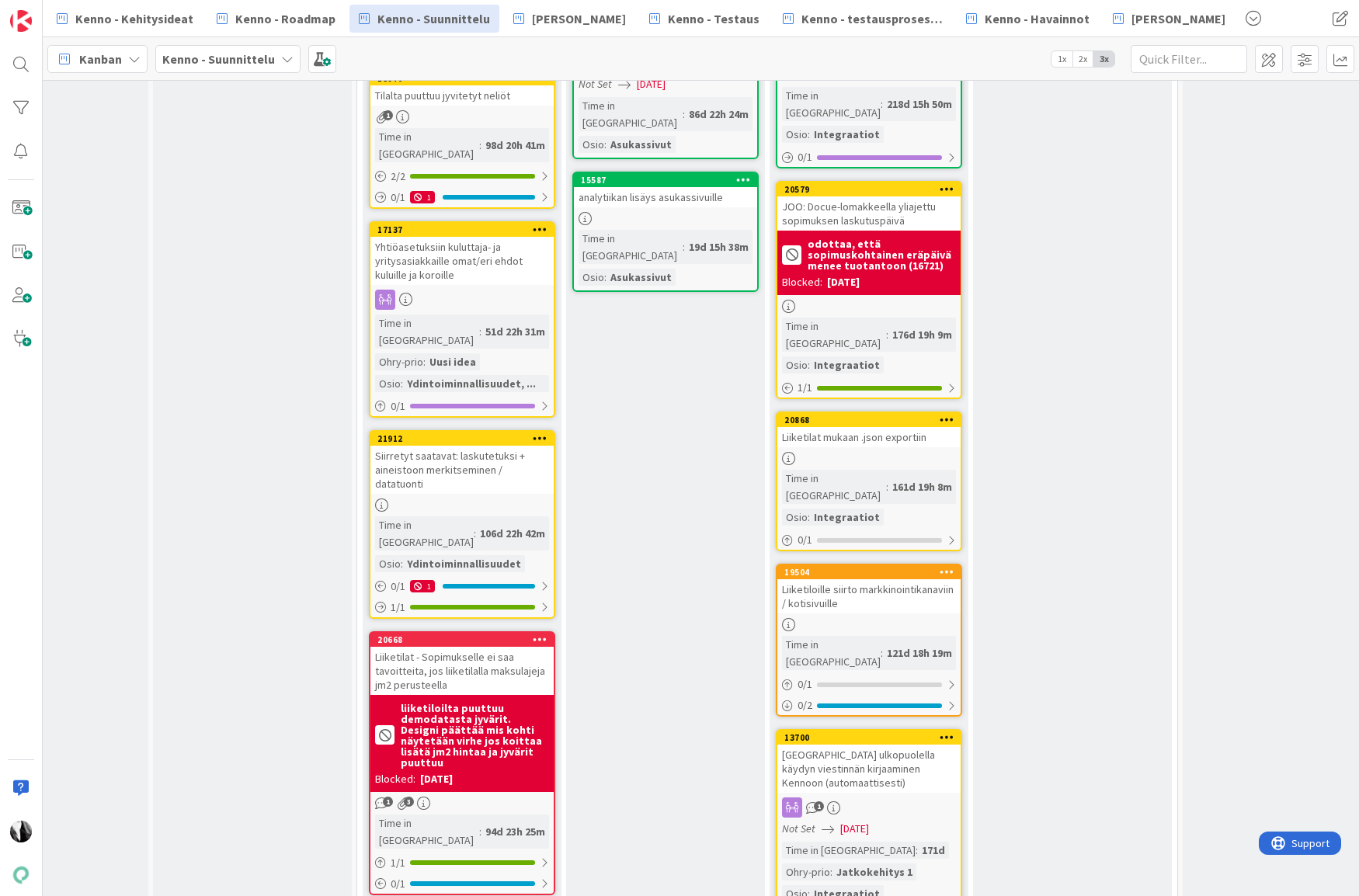
click at [869, 579] on div "Liiketiloille siirto markkinointikanaviin / kotisivuille" at bounding box center [869, 596] width 183 height 34
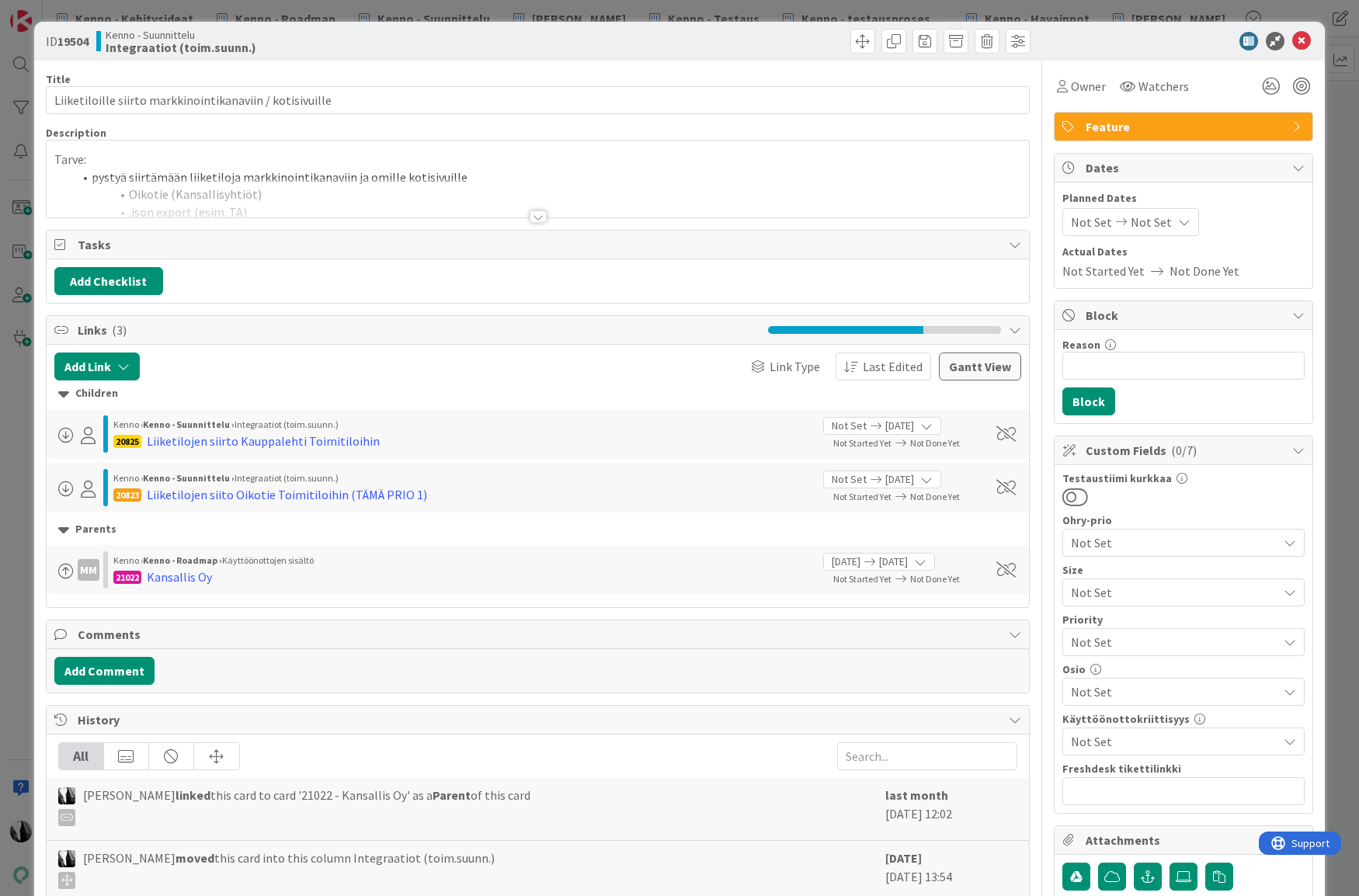
click at [538, 217] on div at bounding box center [538, 217] width 17 height 12
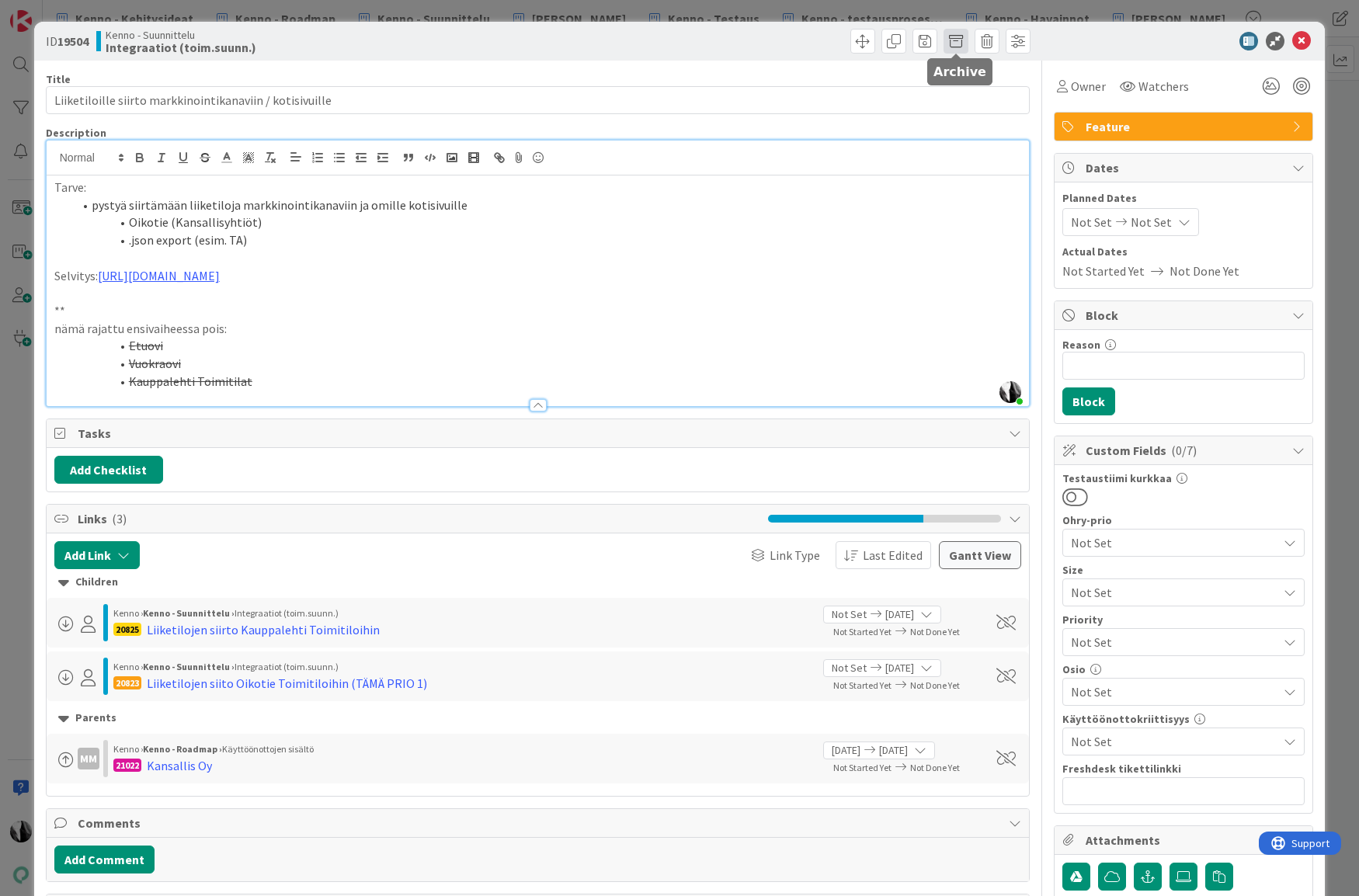
click at [959, 44] on span at bounding box center [956, 41] width 25 height 25
click at [974, 114] on button "Archive" at bounding box center [982, 114] width 61 height 28
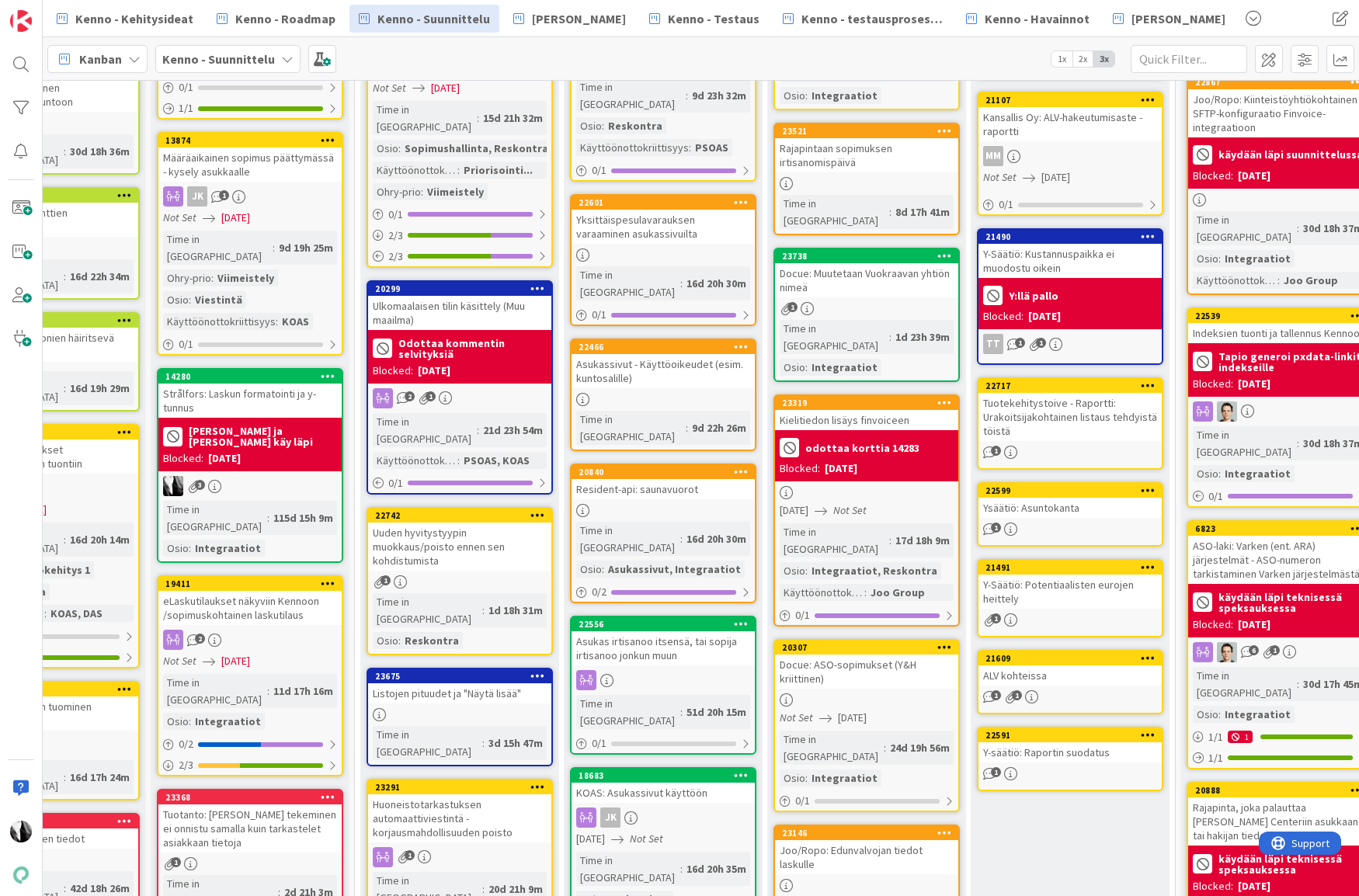
scroll to position [0, 508]
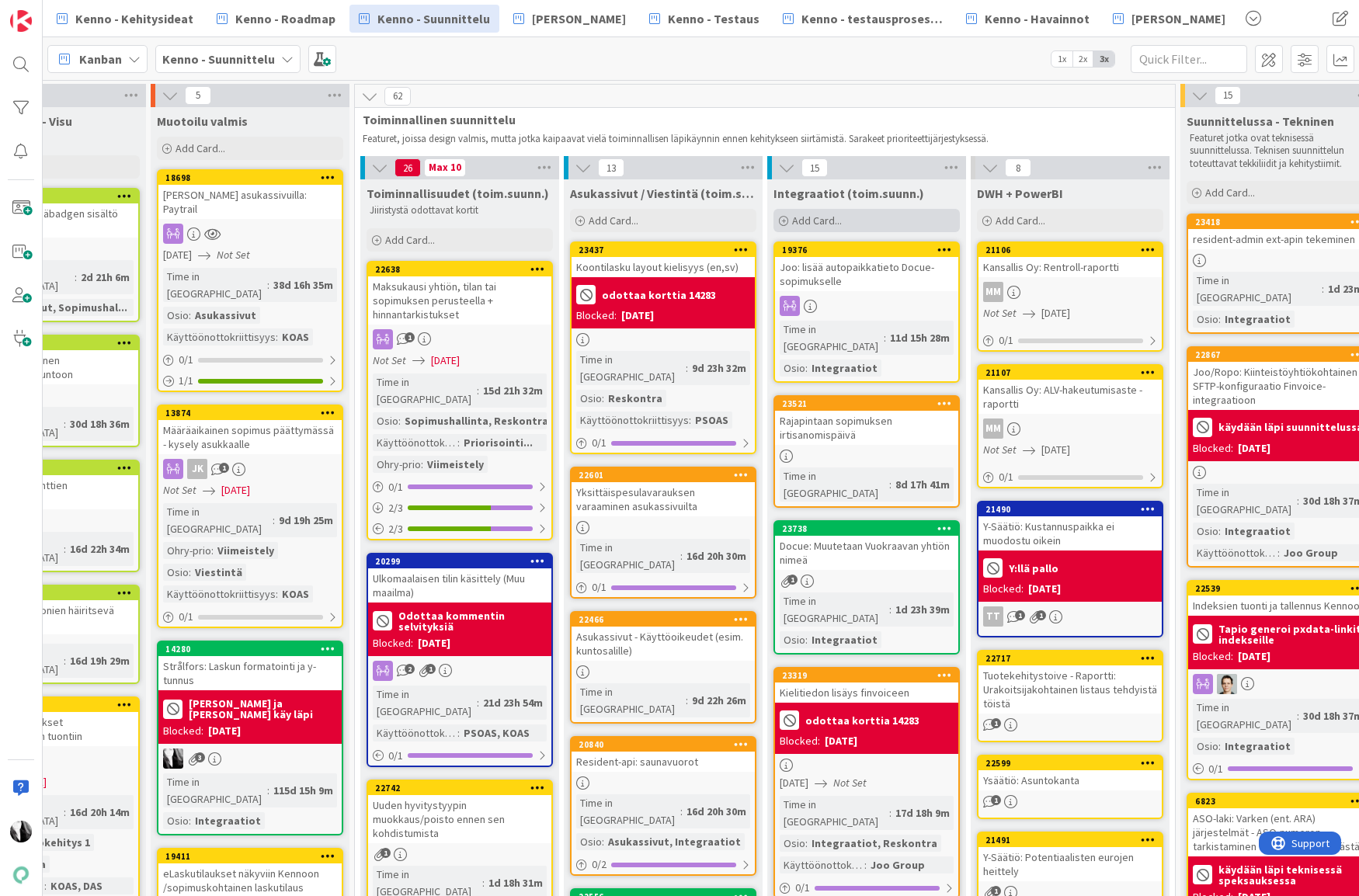
drag, startPoint x: 833, startPoint y: 216, endPoint x: 870, endPoint y: 217, distance: 37.0
click at [833, 216] on span "Add Card..." at bounding box center [817, 221] width 50 height 14
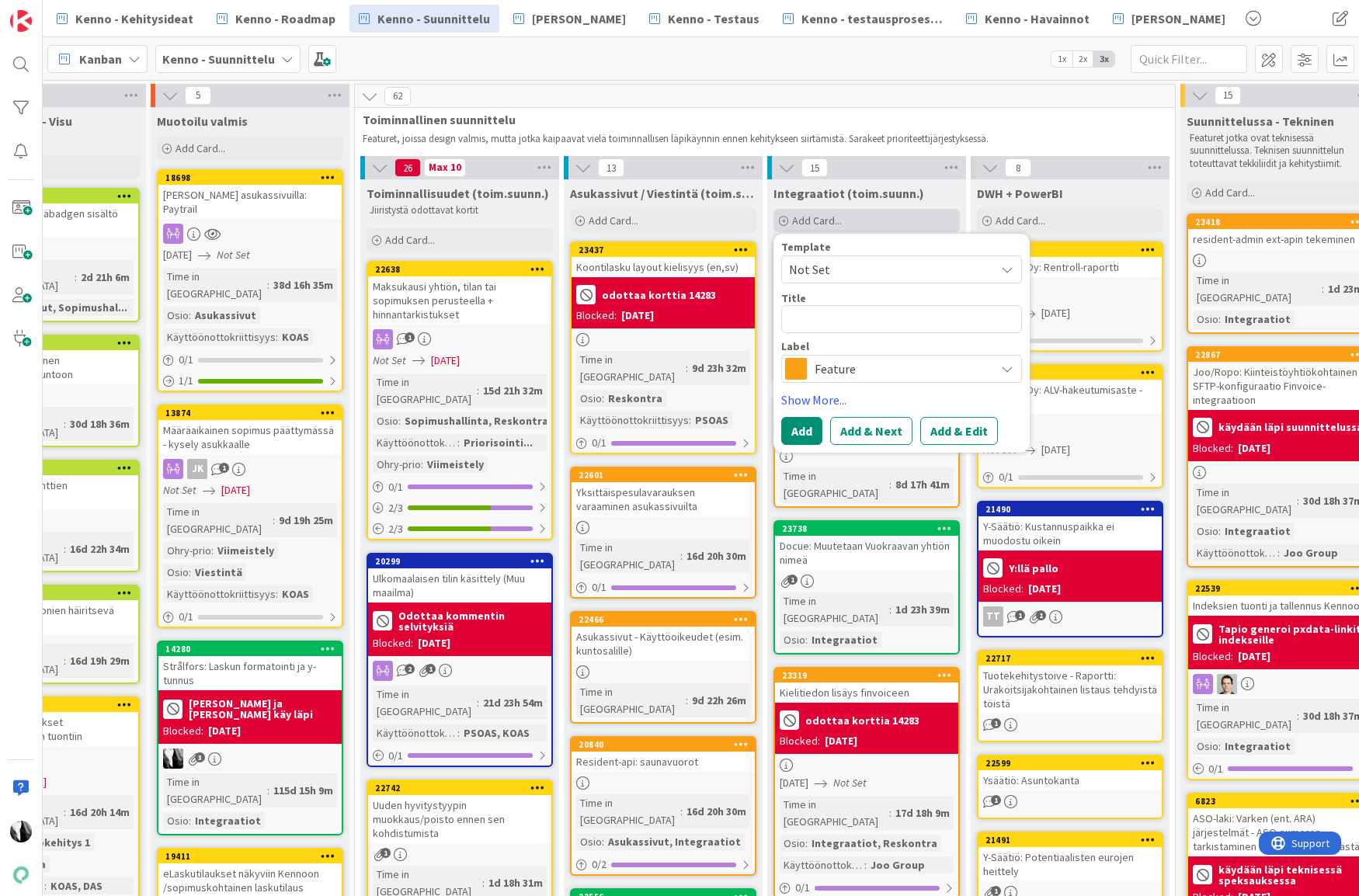
type textarea "x"
type textarea "T"
type textarea "x"
type textarea "To"
type textarea "x"
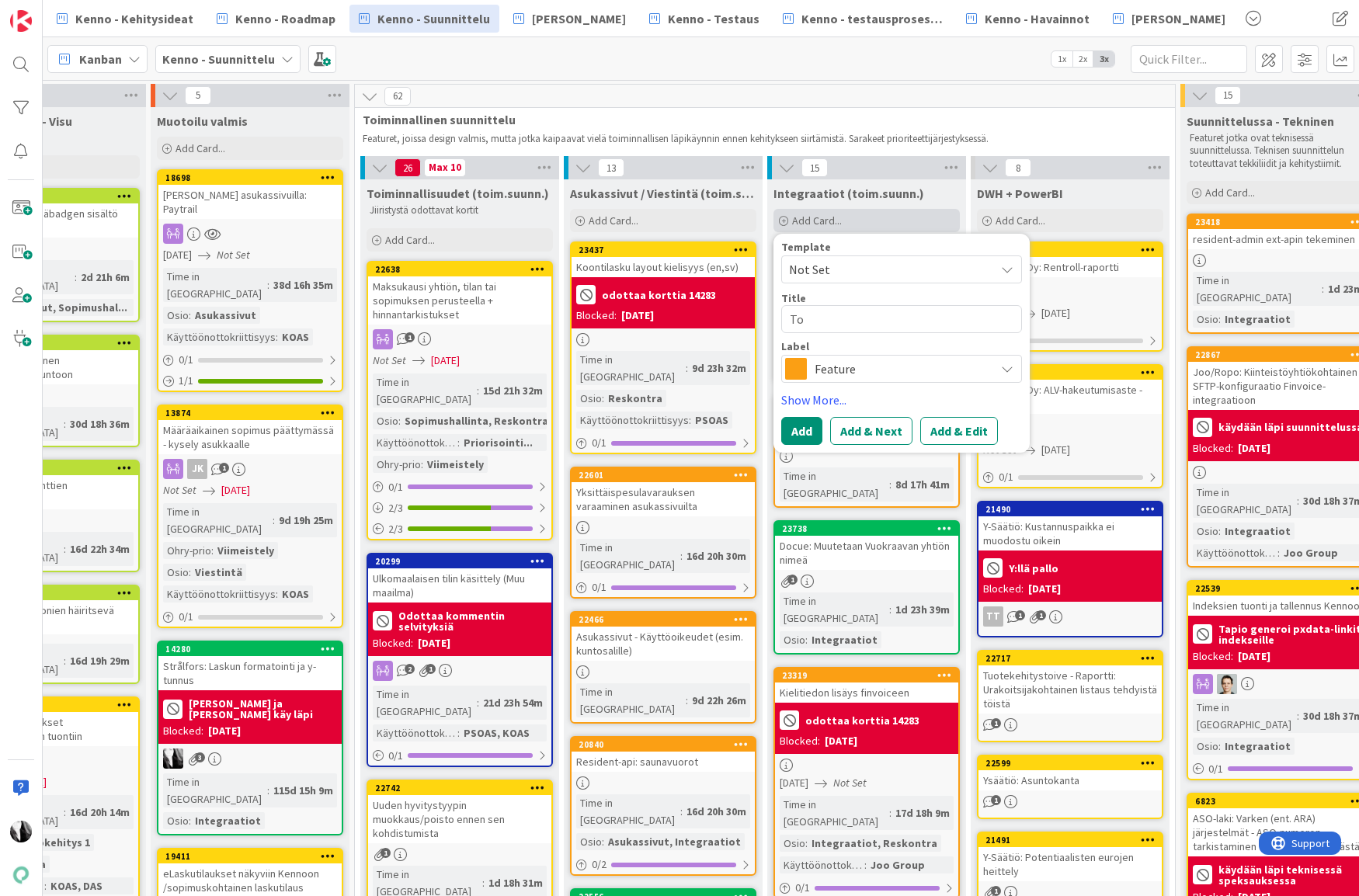
type textarea "Toi"
type textarea "x"
type textarea "Toim"
type textarea "x"
type textarea "Toimi"
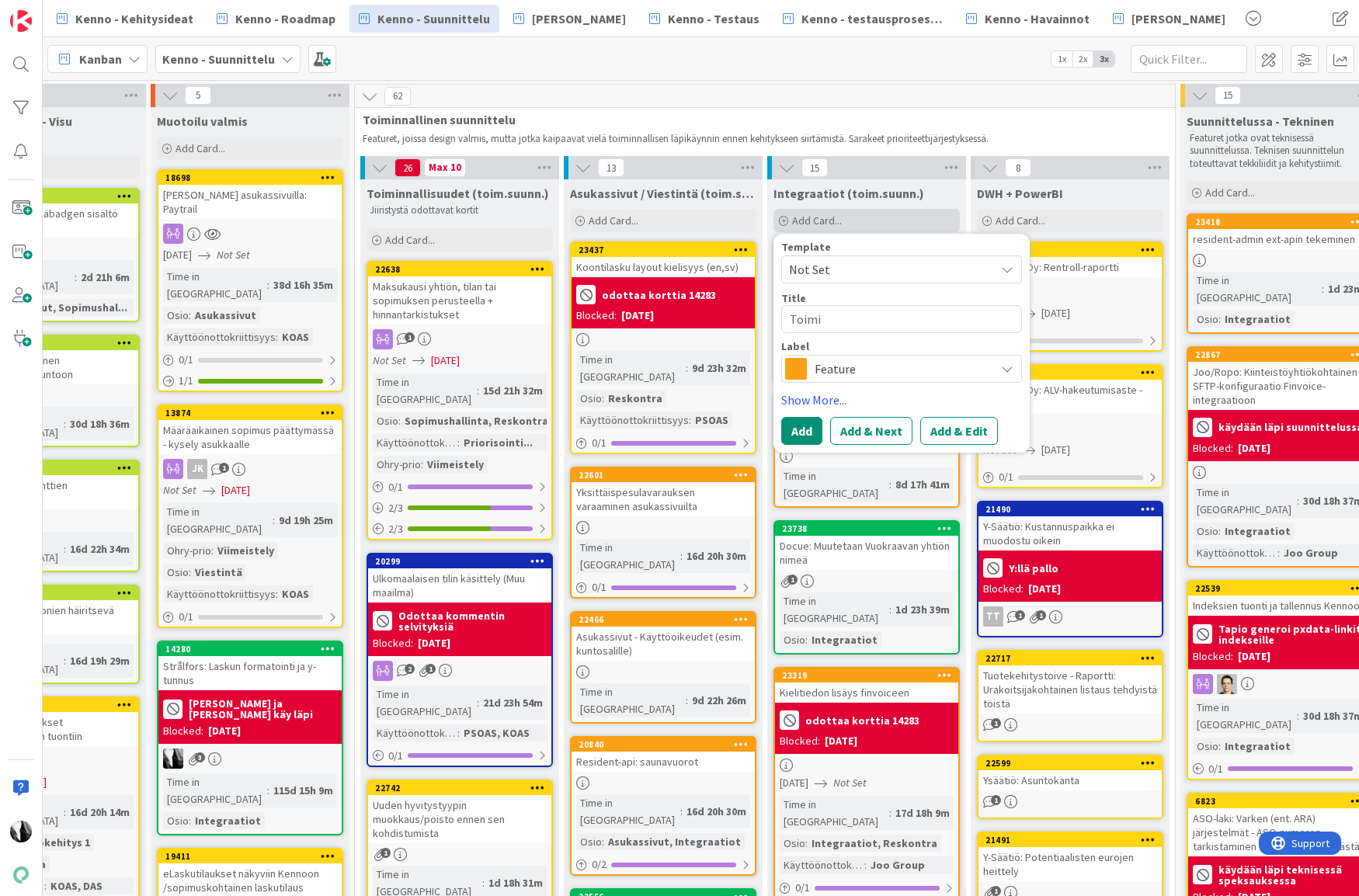
type textarea "x"
type textarea "Toimit"
type textarea "x"
type textarea "Toimiti"
type textarea "x"
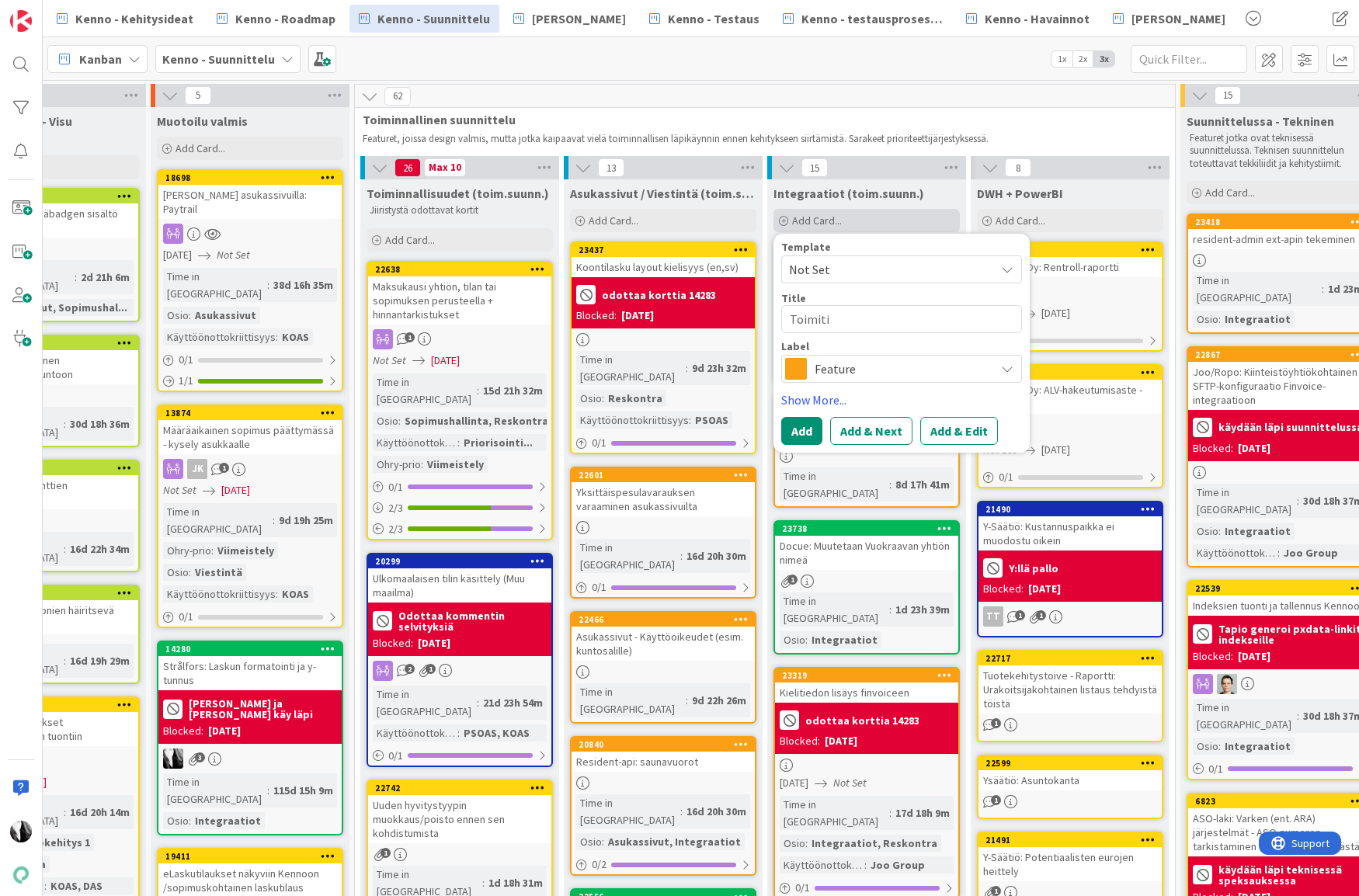
type textarea "Toimitil"
type textarea "x"
type textarea "Toimitilo"
type textarea "x"
type textarea "Toimitiloje"
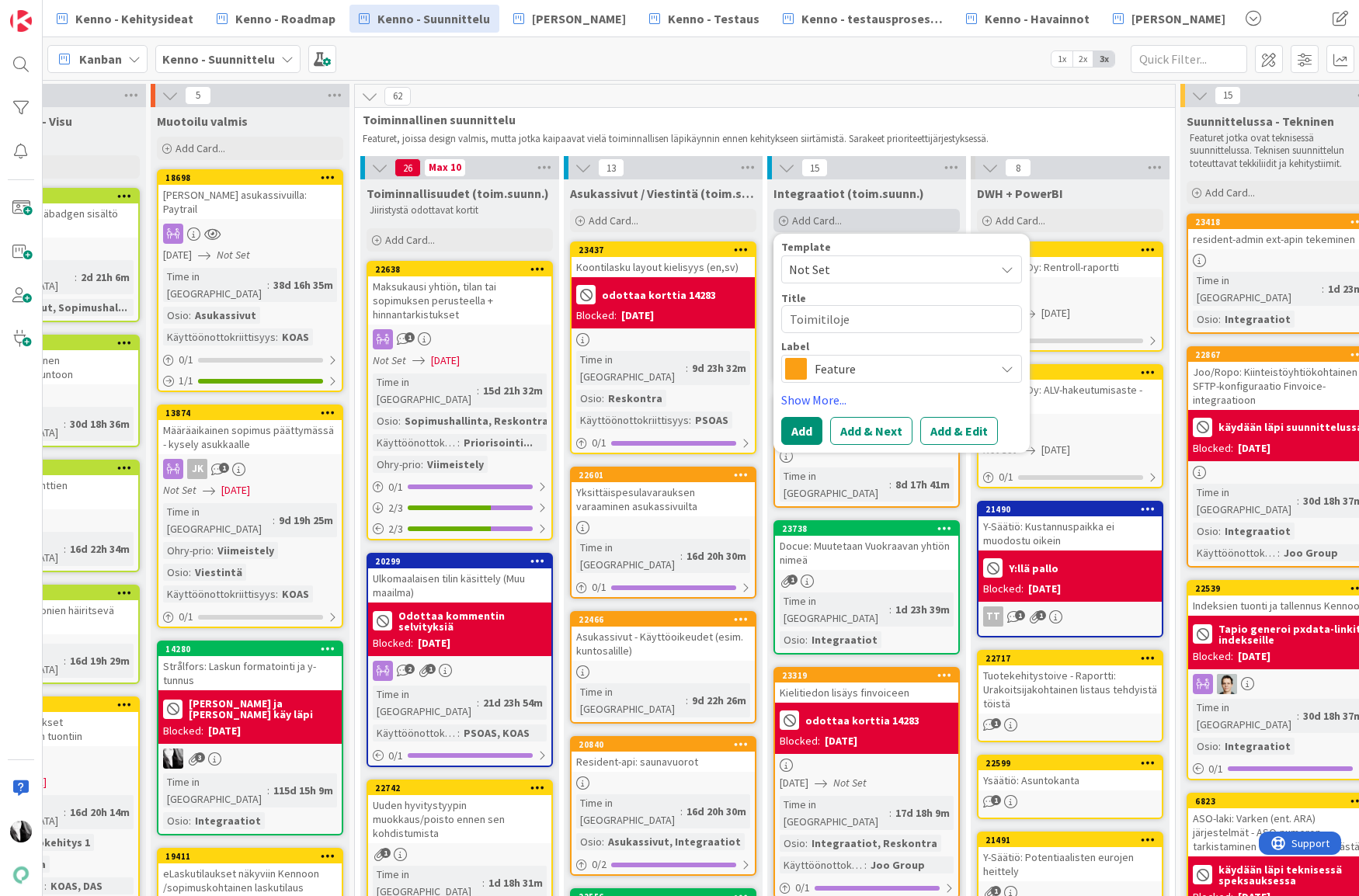
type textarea "x"
type textarea "Toimitilojen"
type textarea "x"
type textarea "Toimitilojen"
type textarea "x"
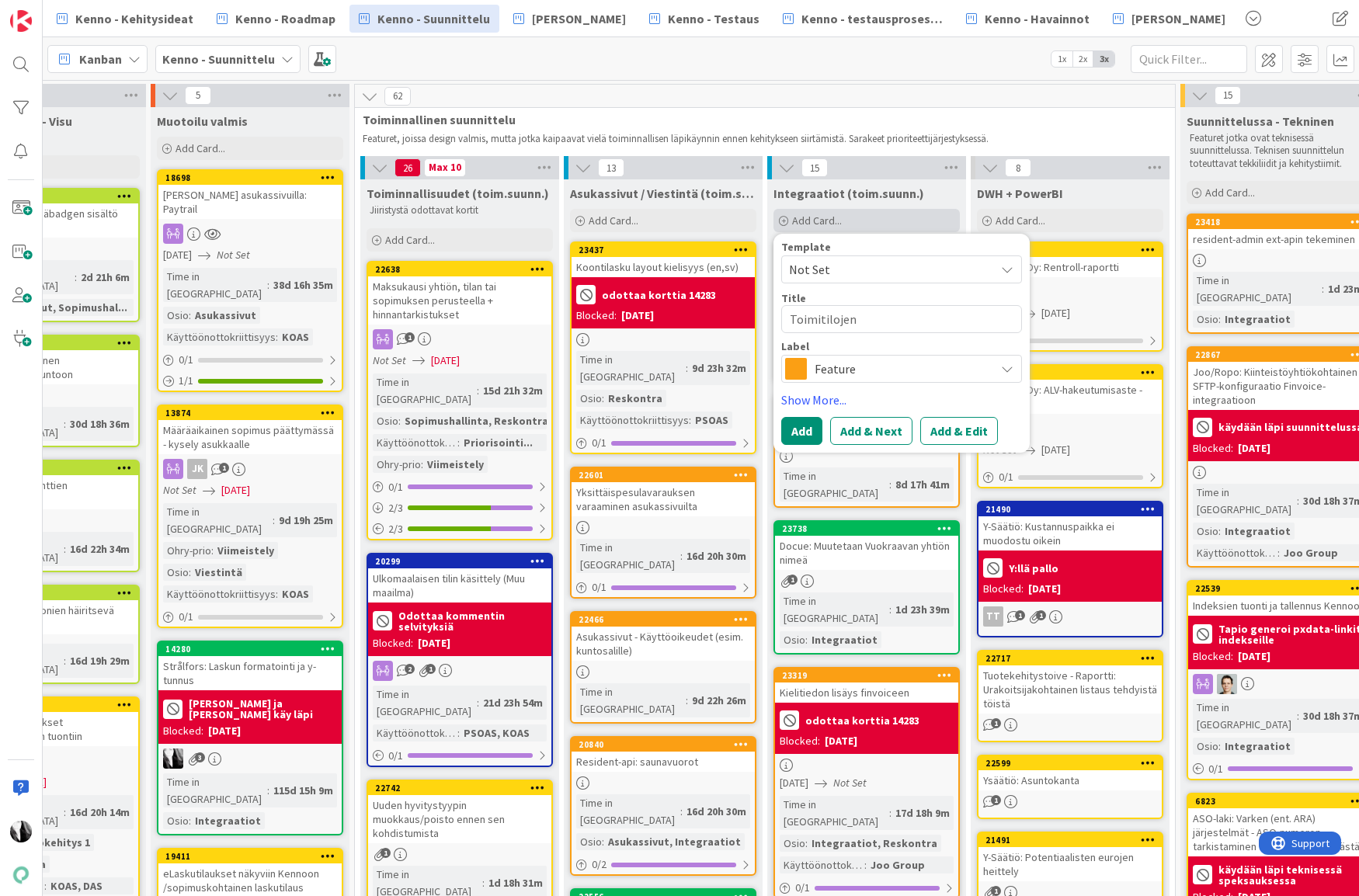
type textarea "Toimitilojen s"
type textarea "x"
type textarea "Toimitilojen si"
type textarea "x"
type textarea "Toimitilojen sii"
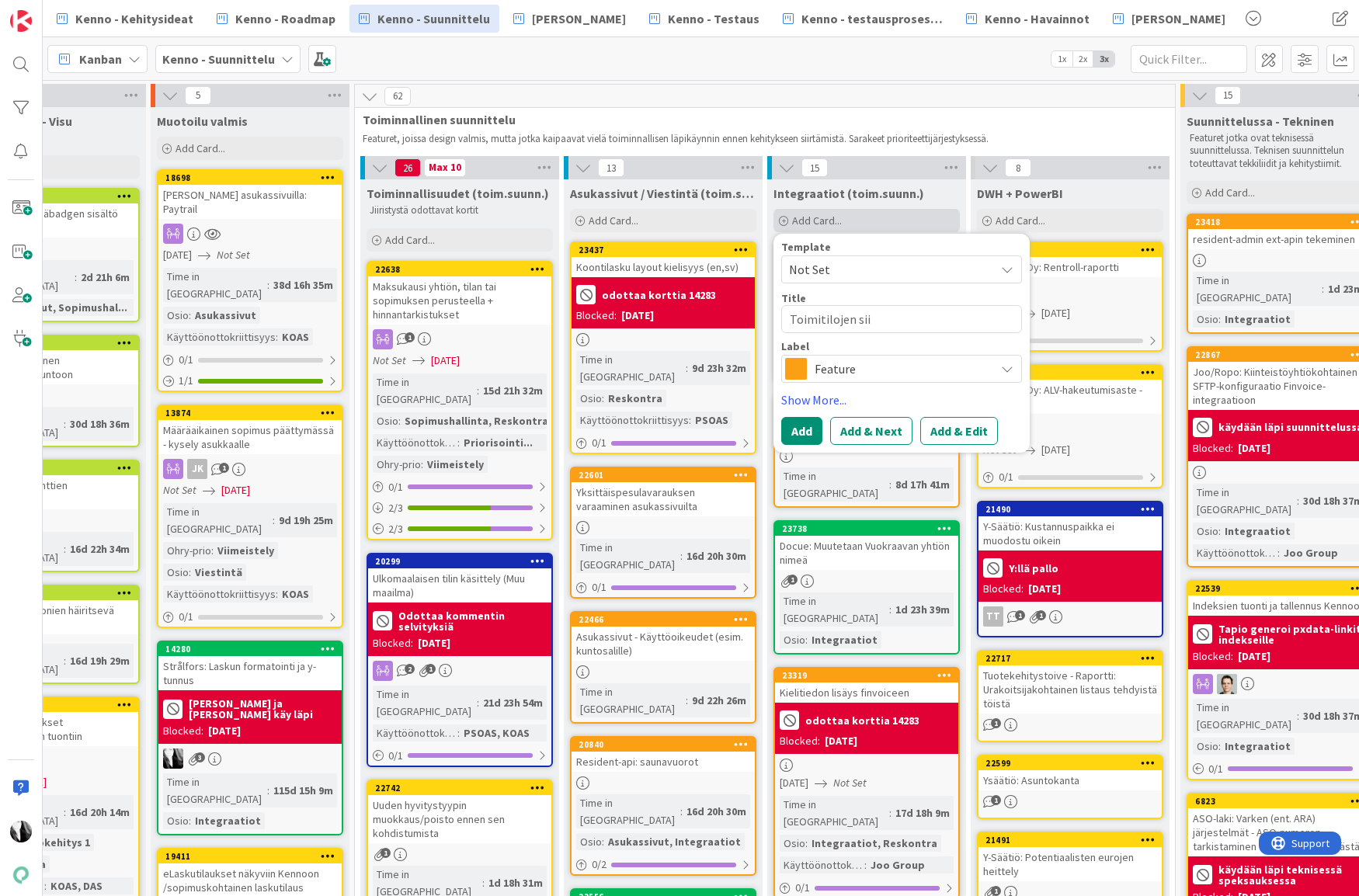
type textarea "x"
type textarea "Toimitilojen siir"
type textarea "x"
type textarea "Toimitilojen siirt"
type textarea "x"
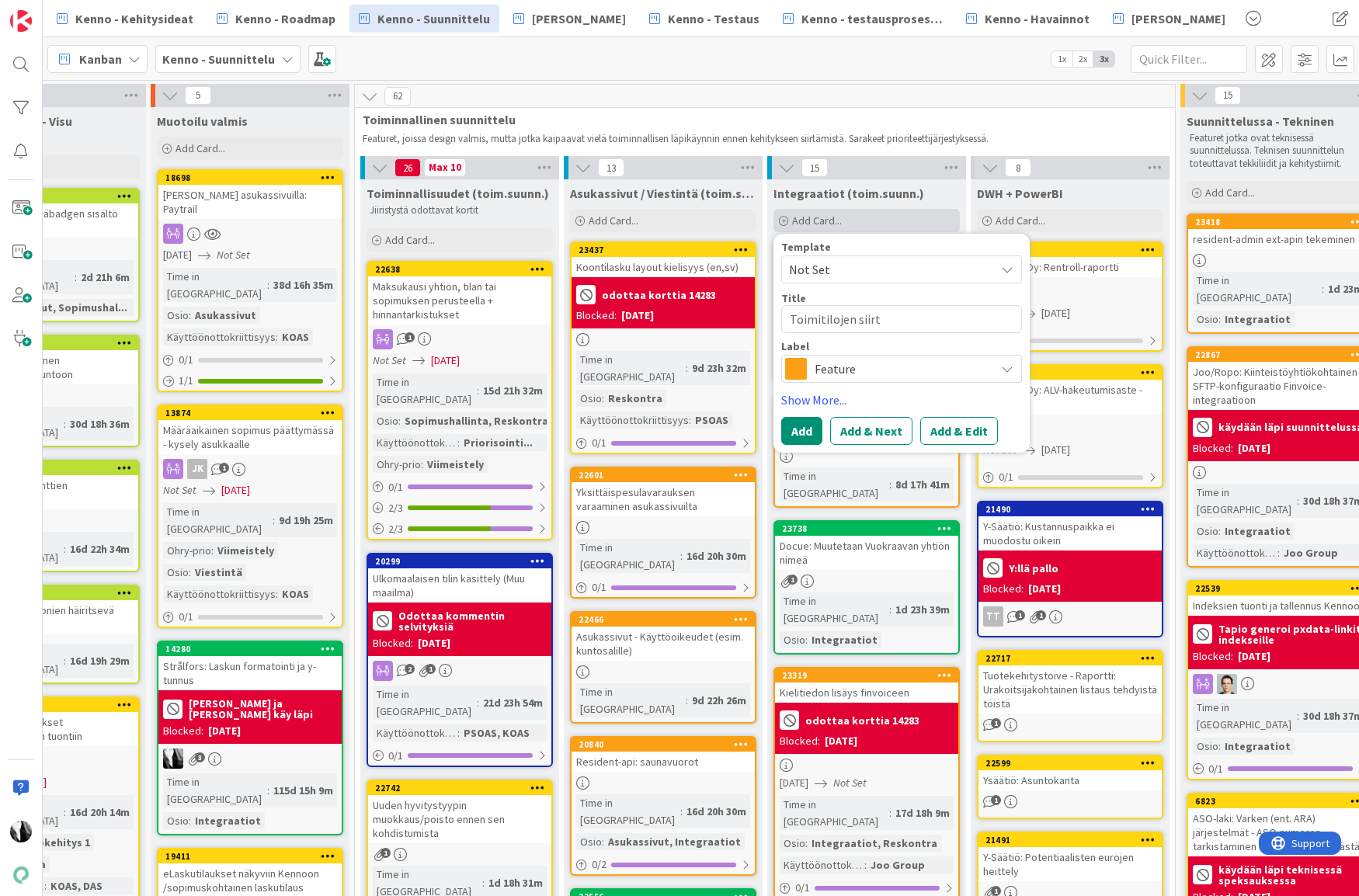
type textarea "Toimitilojen siirto"
type textarea "x"
type textarea "Toimitilojen siirto"
type textarea "x"
type textarea "Toimitilojen siirto T"
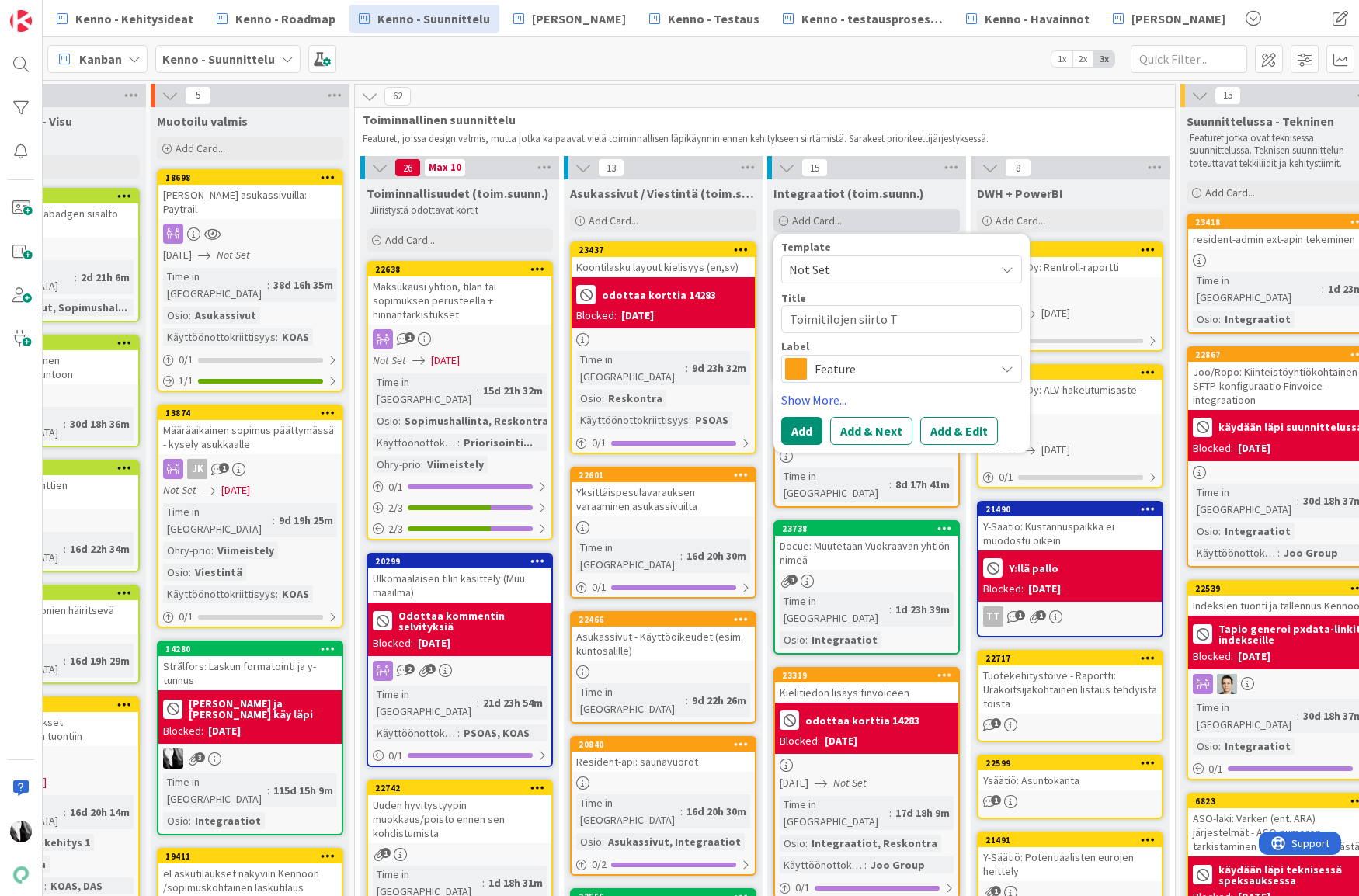
type textarea "x"
type textarea "Toimitilojen siirto To"
type textarea "x"
type textarea "Toimitilojen siirto Toi"
type textarea "x"
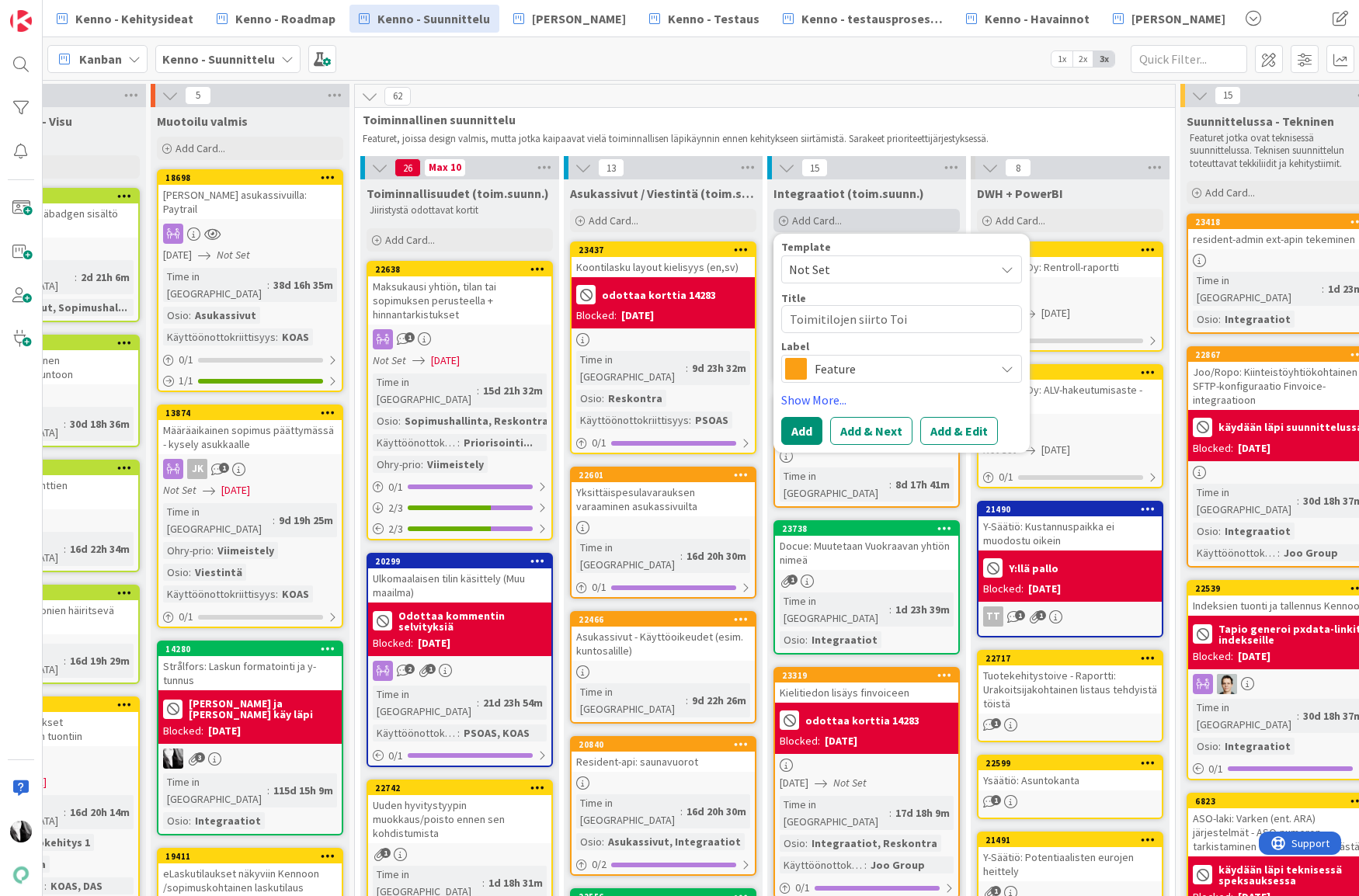
type textarea "Toimitilojen siirto Toim"
type textarea "x"
type textarea "Toimitilojen siirto Toimi"
type textarea "x"
type textarea "Toimitilojen siirto Toimit"
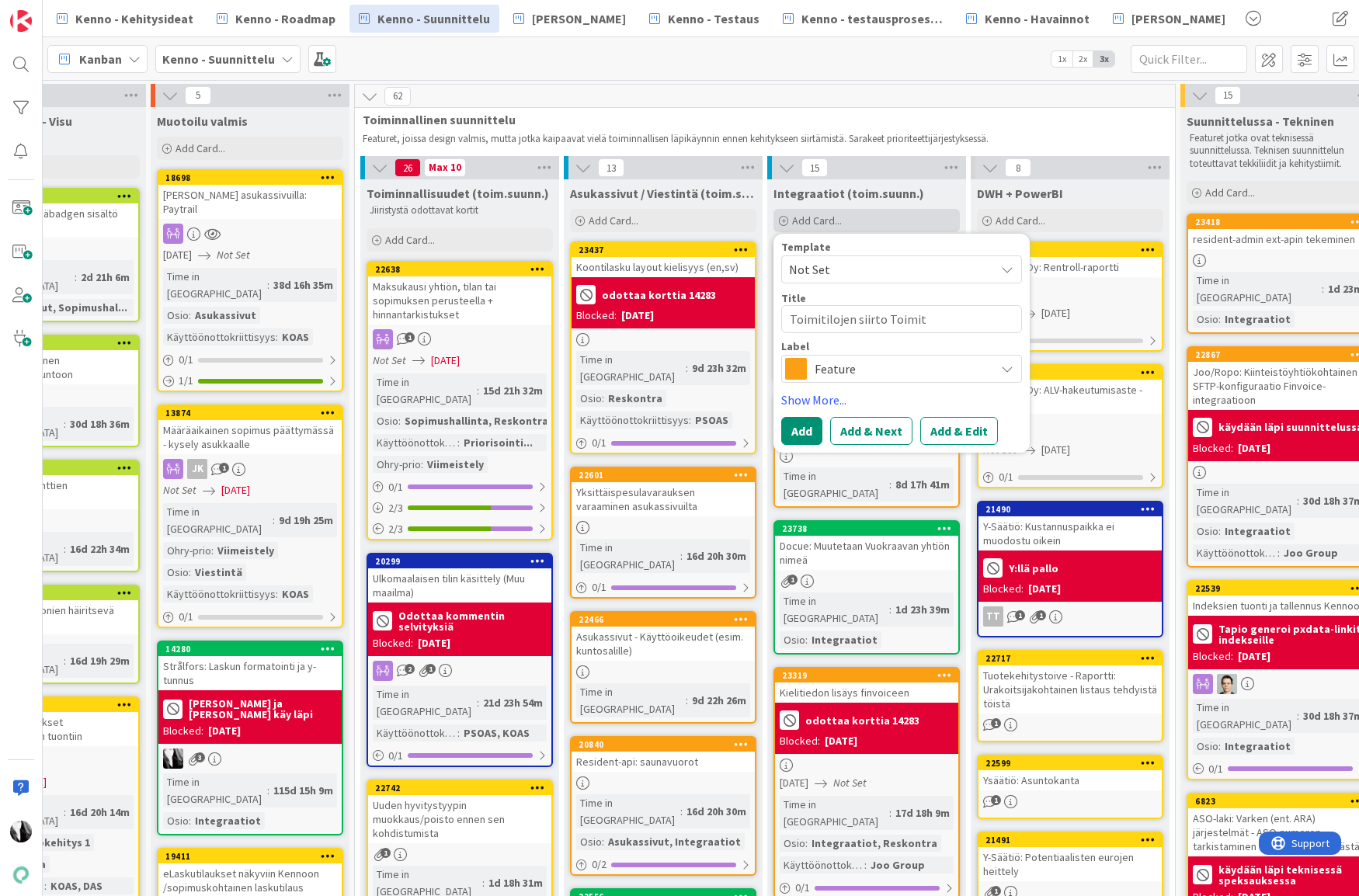
type textarea "x"
type textarea "Toimitilojen siirto Toimiti"
type textarea "x"
type textarea "Toimitilojen siirto Toimitil"
type textarea "x"
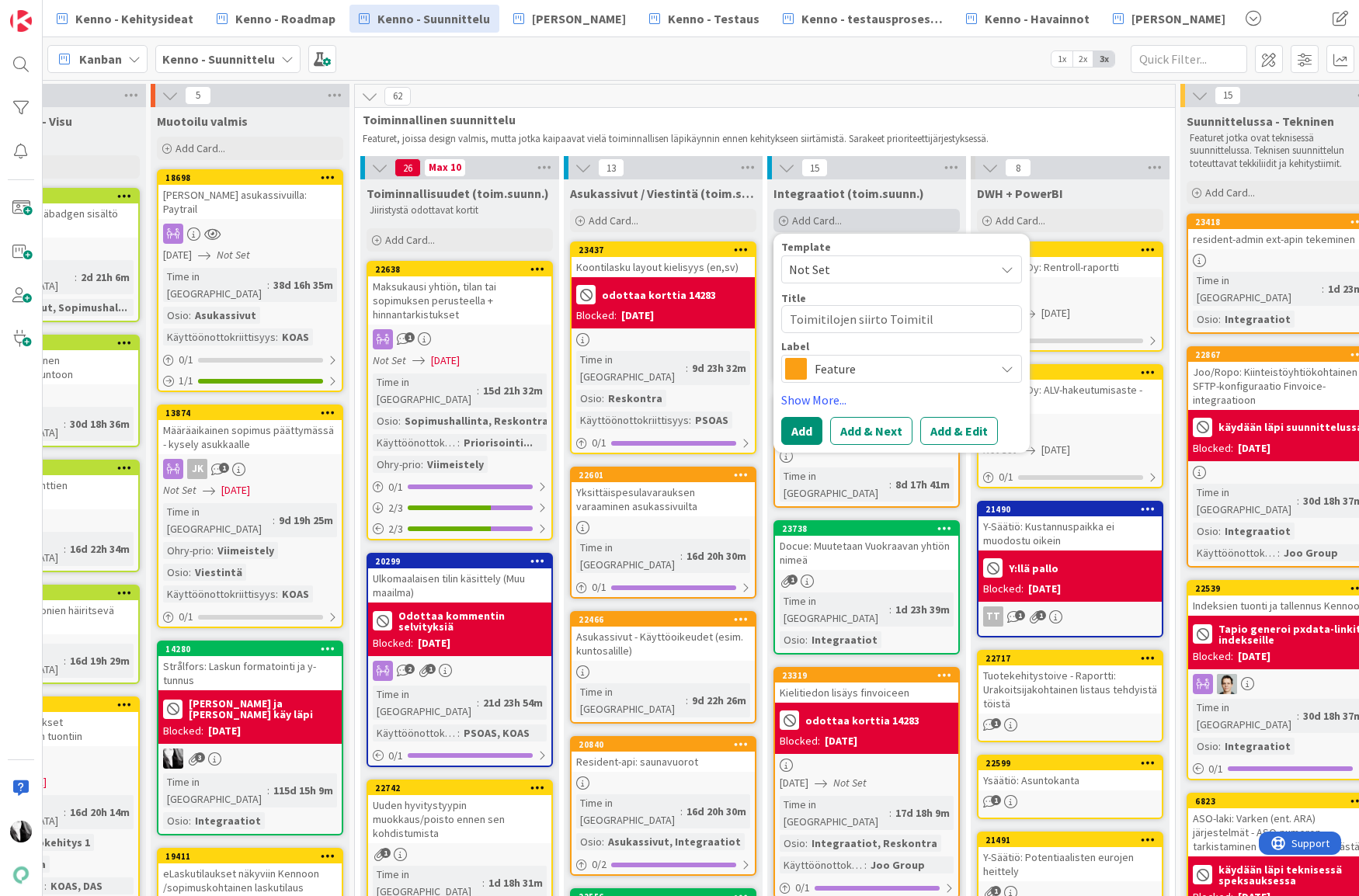
type textarea "Toimitilojen siirto Toimitila"
type textarea "x"
type textarea "Toimitilojen siirto Toimitilat"
type textarea "x"
type textarea "Toimitilojen siirto Toimitilat.f"
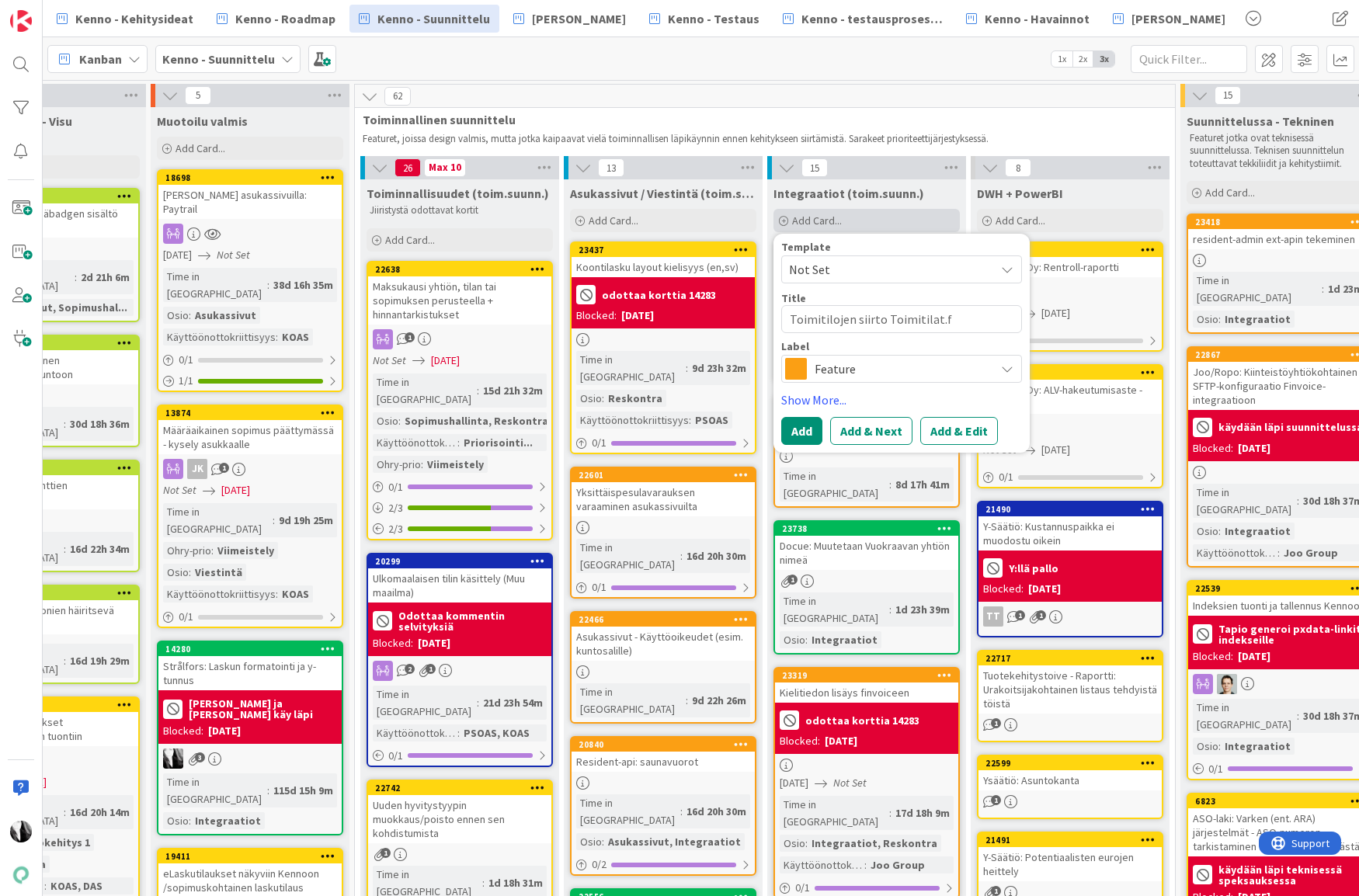
type textarea "x"
type textarea "Toimitilojen siirto Toimitilat.fi"
type textarea "x"
type textarea "Toimitilojen siirto Toimitilat.fi:"
type textarea "x"
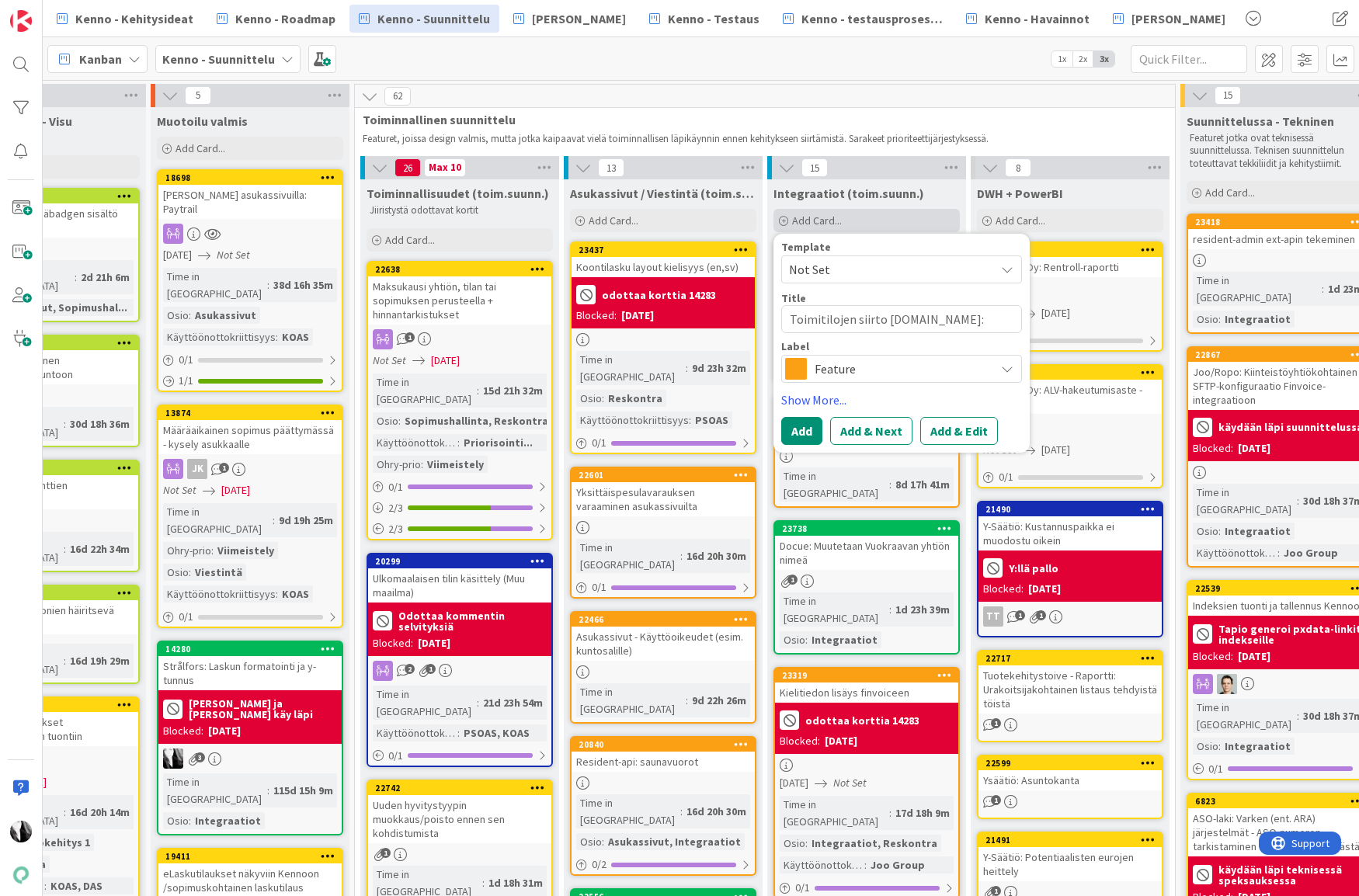
type textarea "Toimitilojen siirto Toimitilat.fi:h"
type textarea "x"
type textarea "Toimitilojen siirto Toimitilat.fi:hi"
type textarea "x"
type textarea "Toimitilojen siirto Toimitilat.fi:hin"
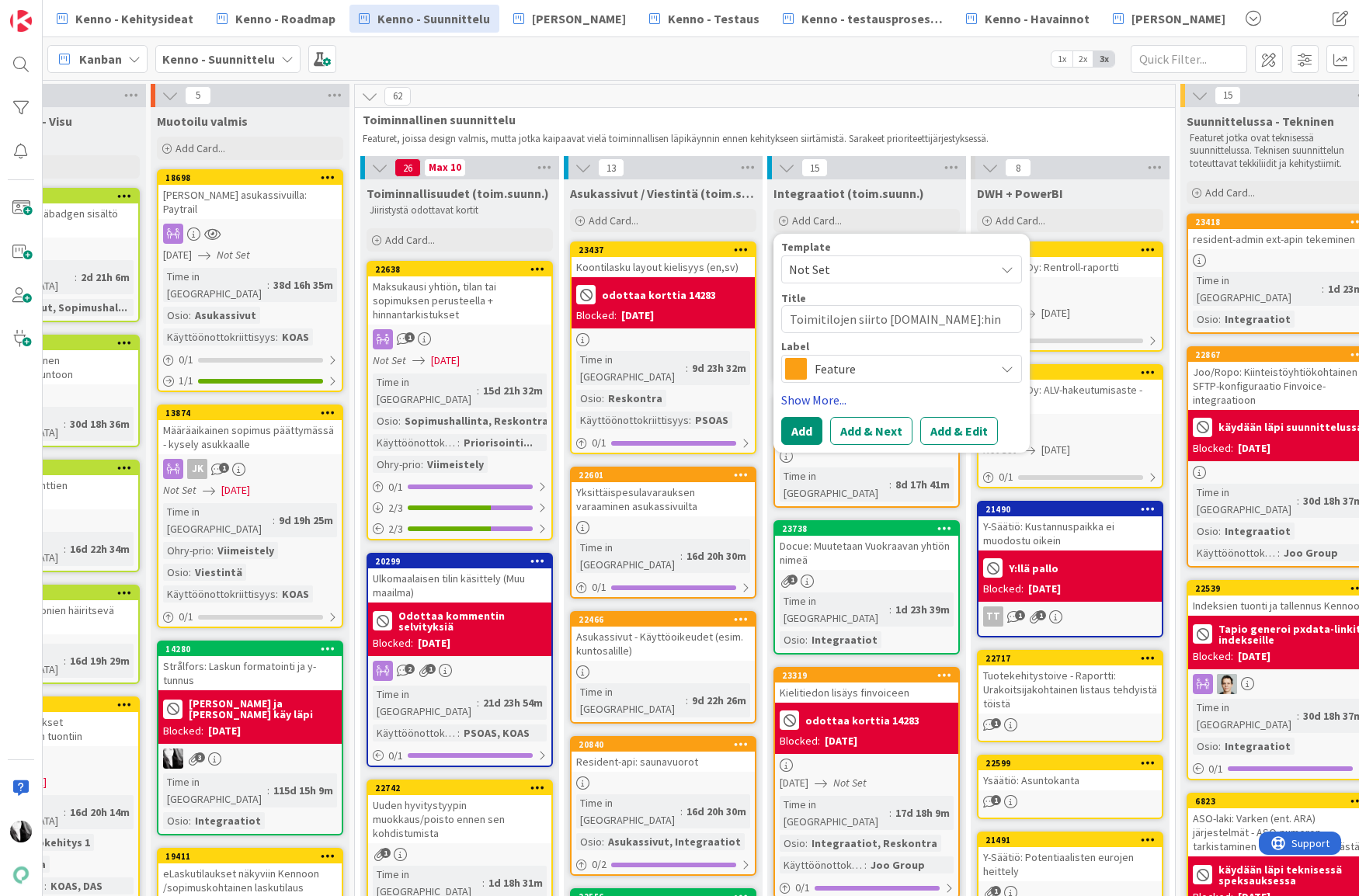
click at [821, 397] on link "Show More..." at bounding box center [902, 400] width 241 height 19
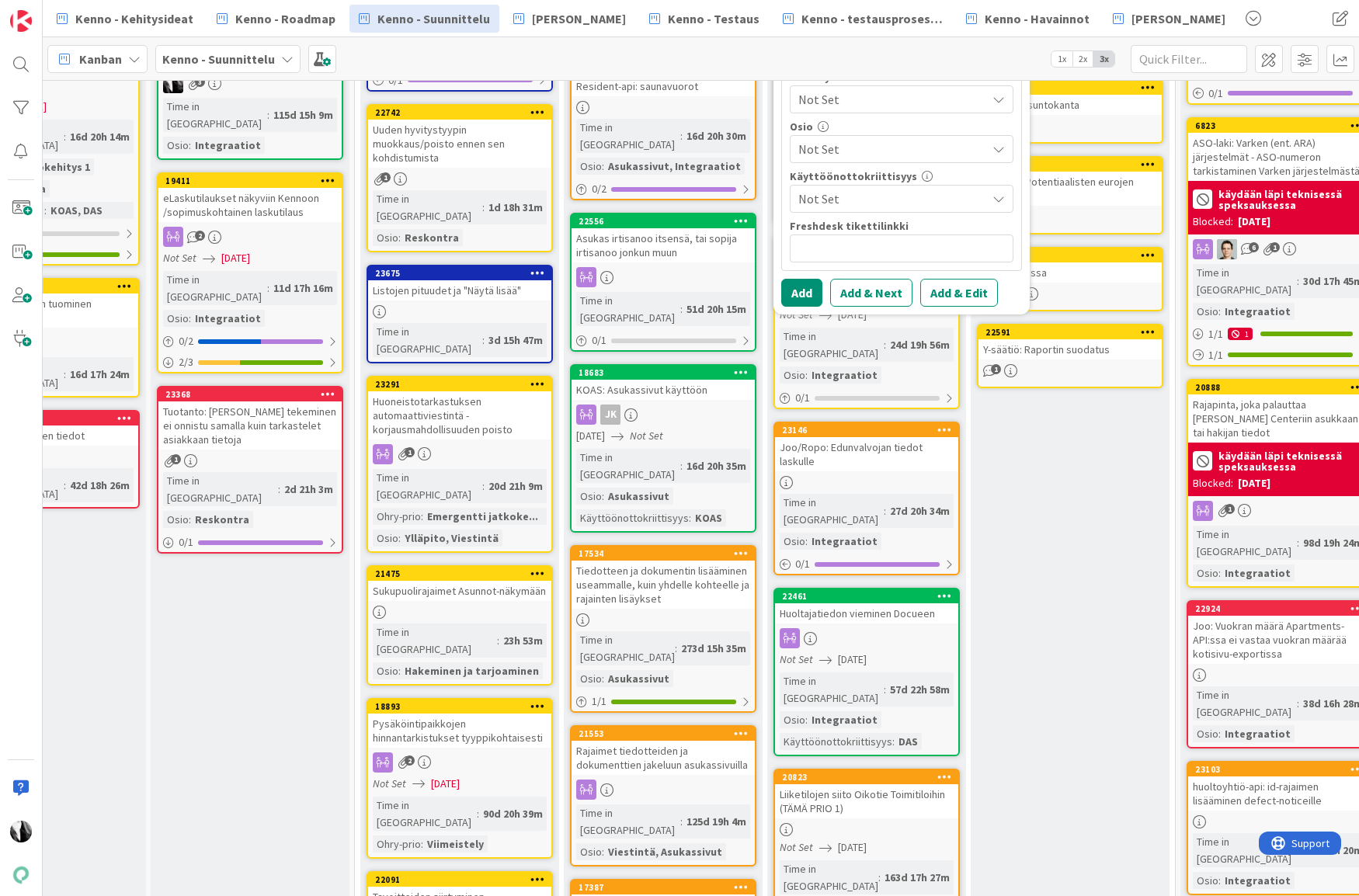
scroll to position [693, 508]
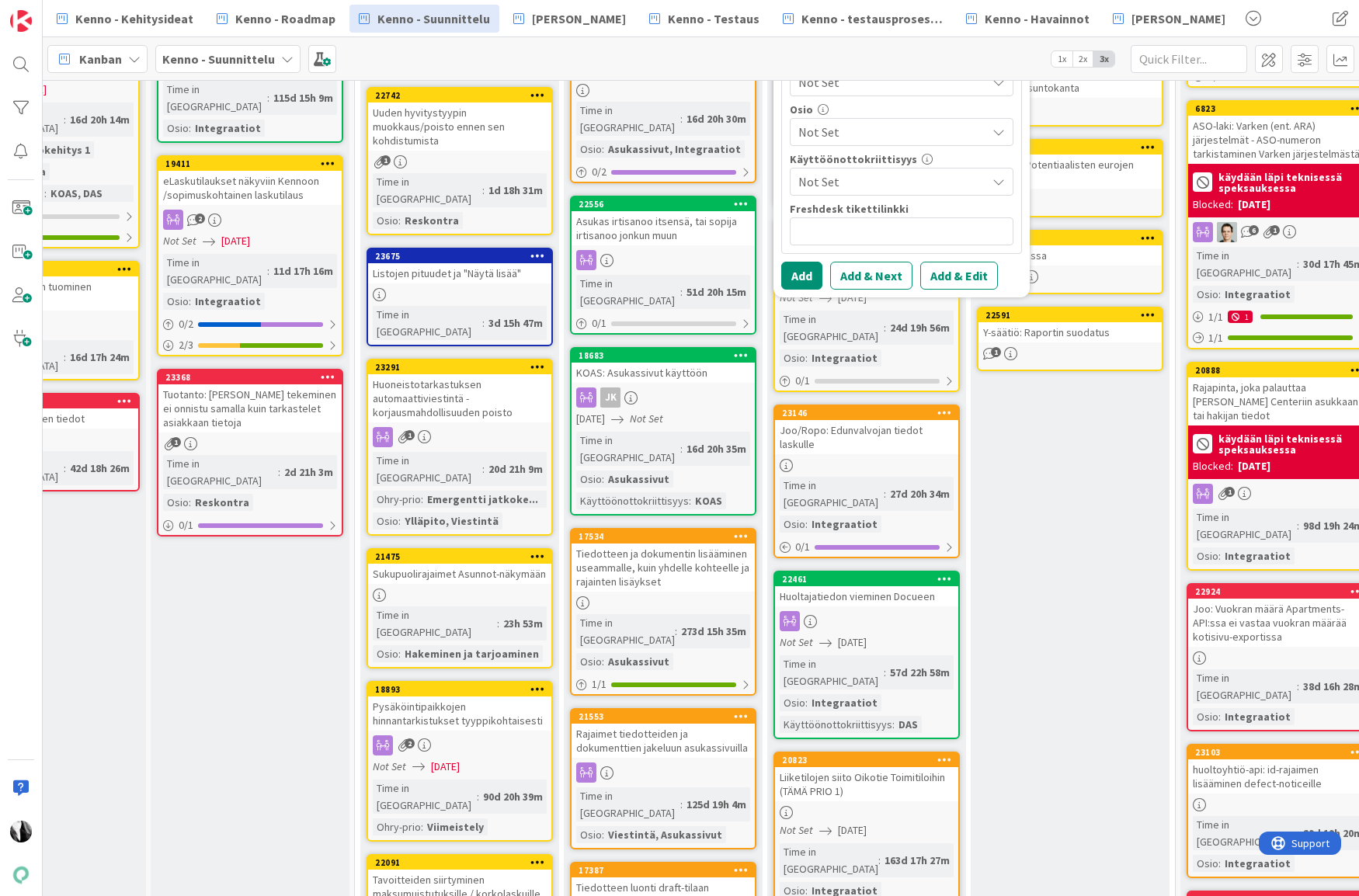
click at [875, 123] on span "Not Set" at bounding box center [892, 132] width 188 height 19
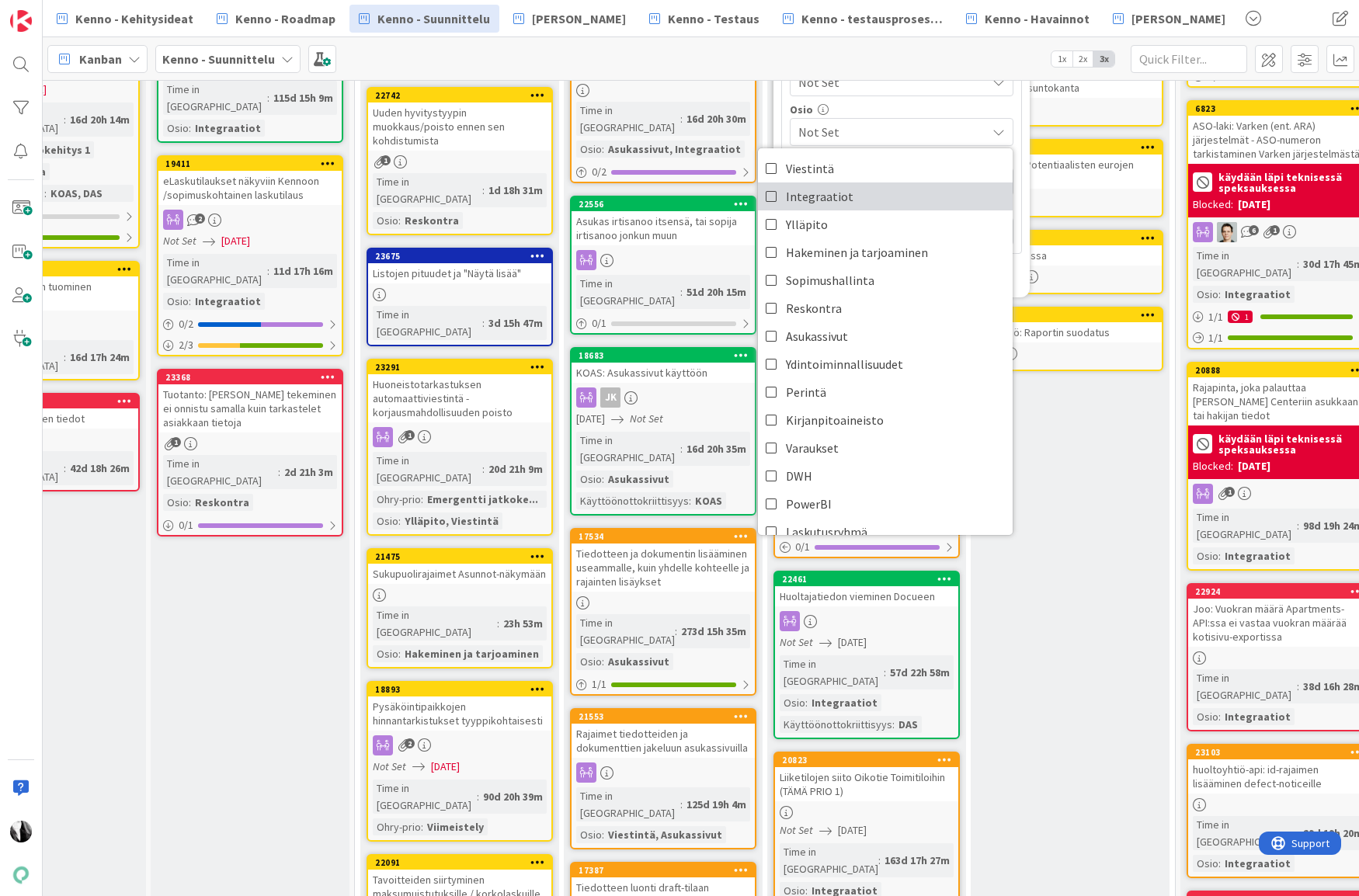
click at [828, 192] on span "Integraatiot" at bounding box center [819, 196] width 68 height 23
type textarea "x"
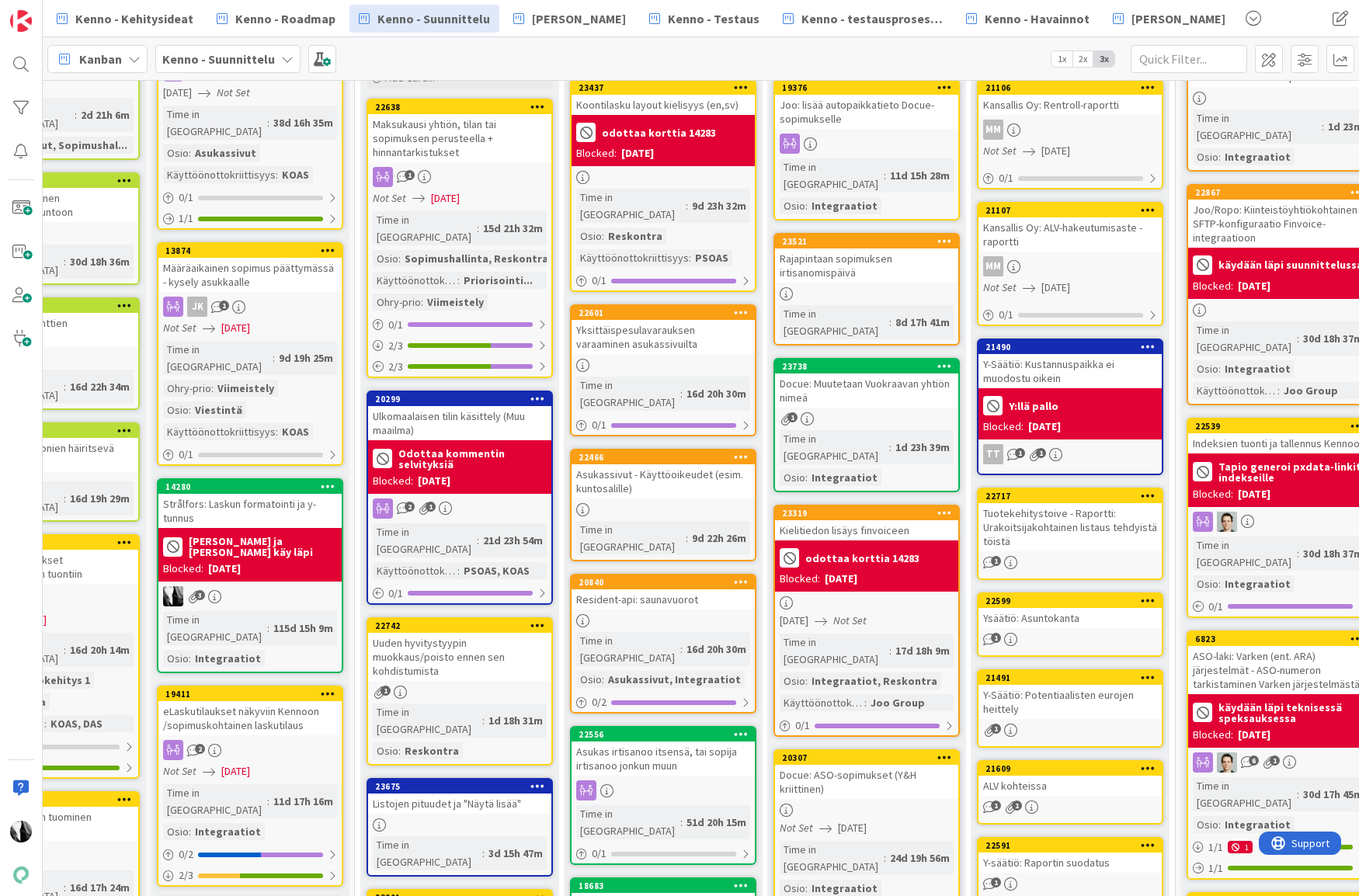
scroll to position [0, 508]
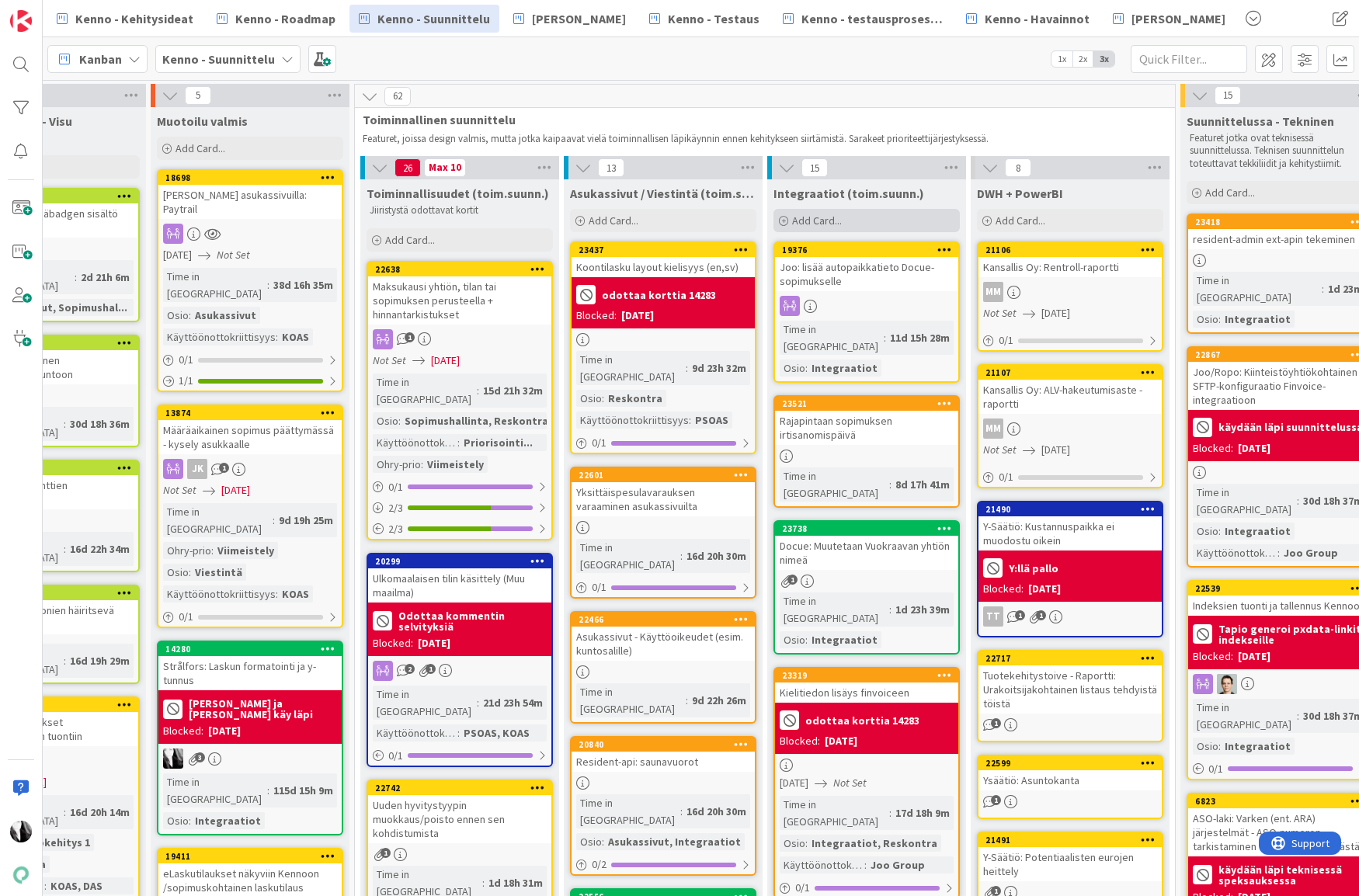
click at [826, 223] on span "Add Card..." at bounding box center [817, 221] width 50 height 14
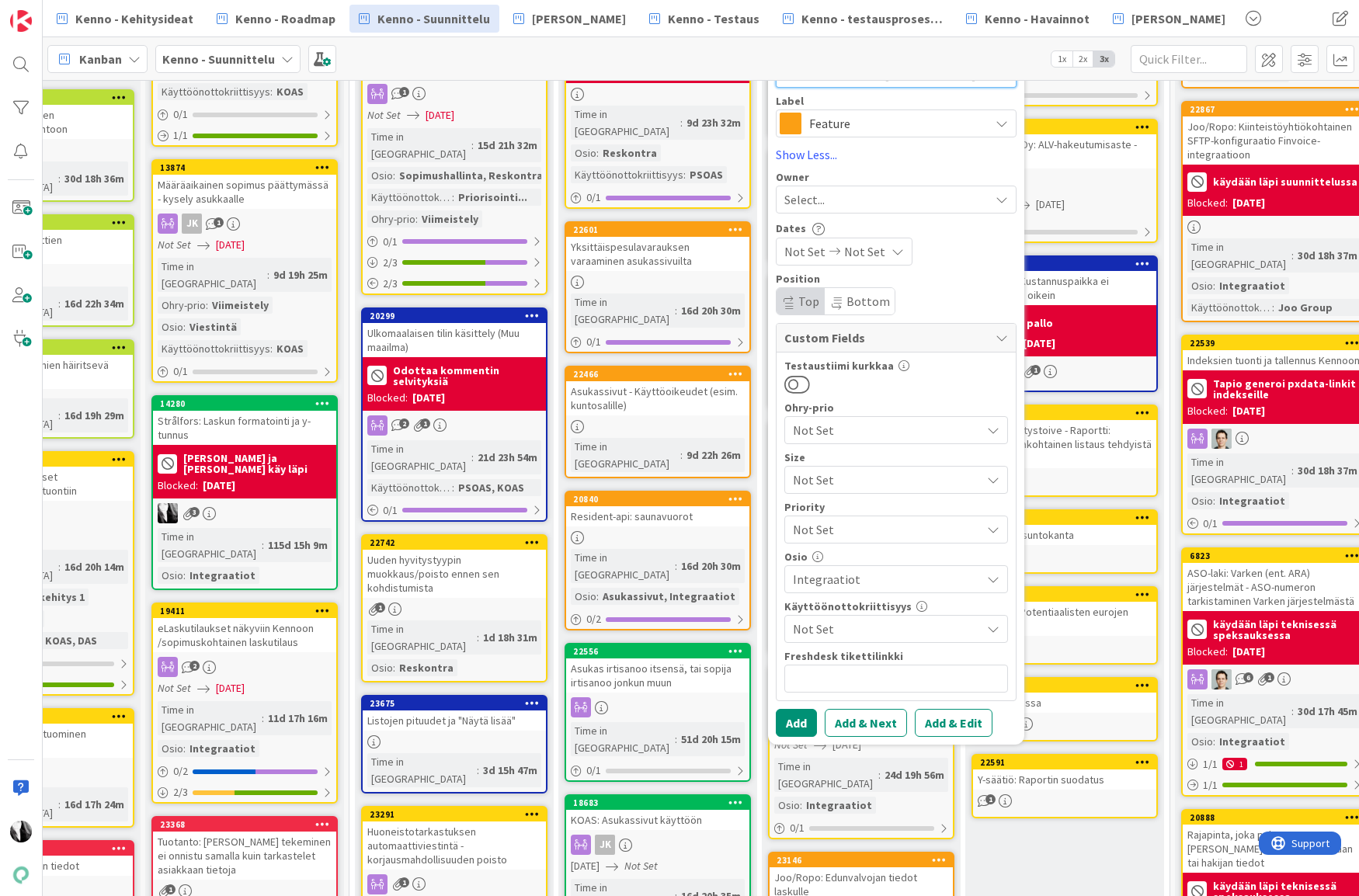
scroll to position [326, 513]
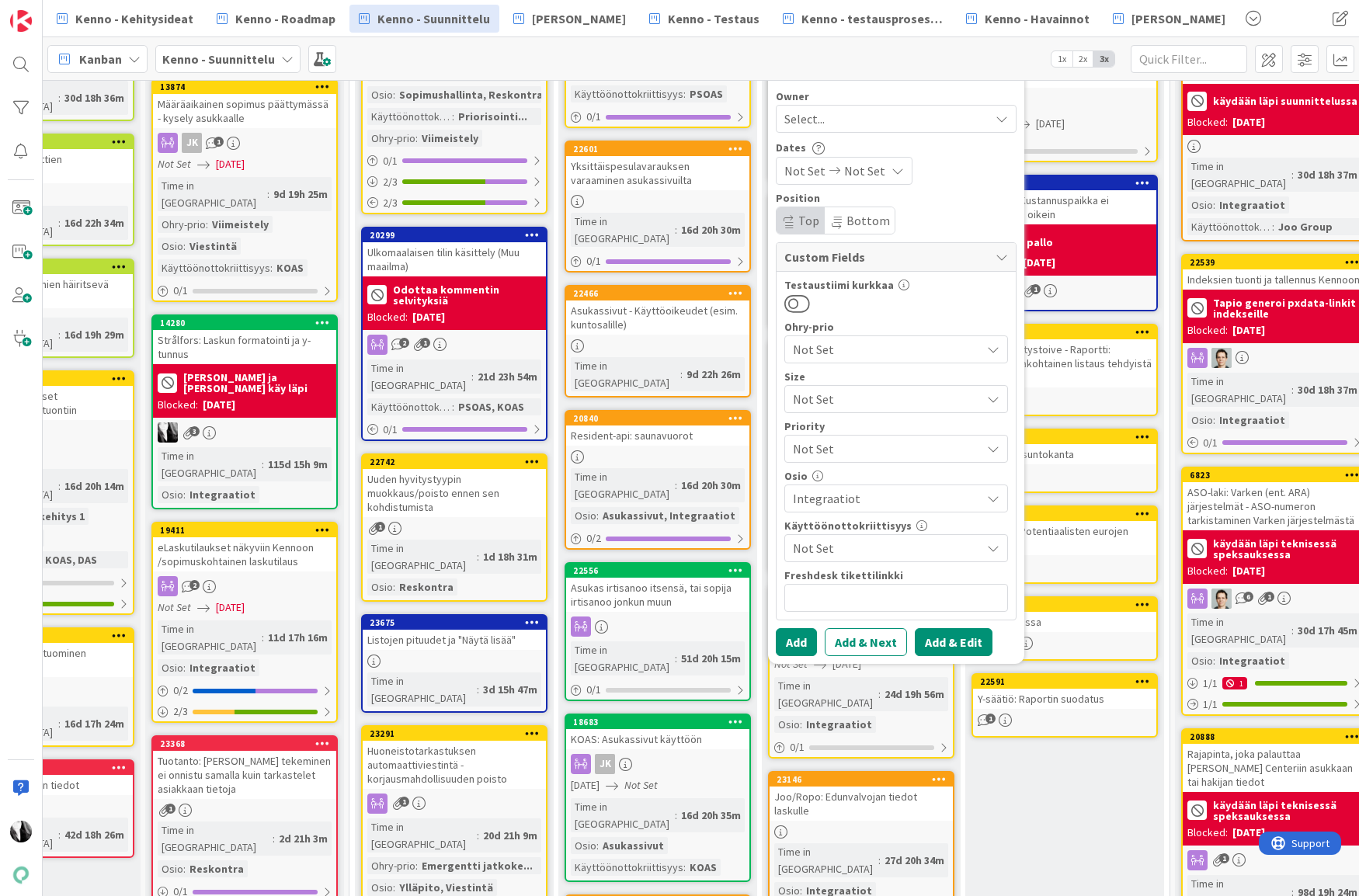
click at [944, 637] on button "Add & Edit" at bounding box center [954, 642] width 78 height 28
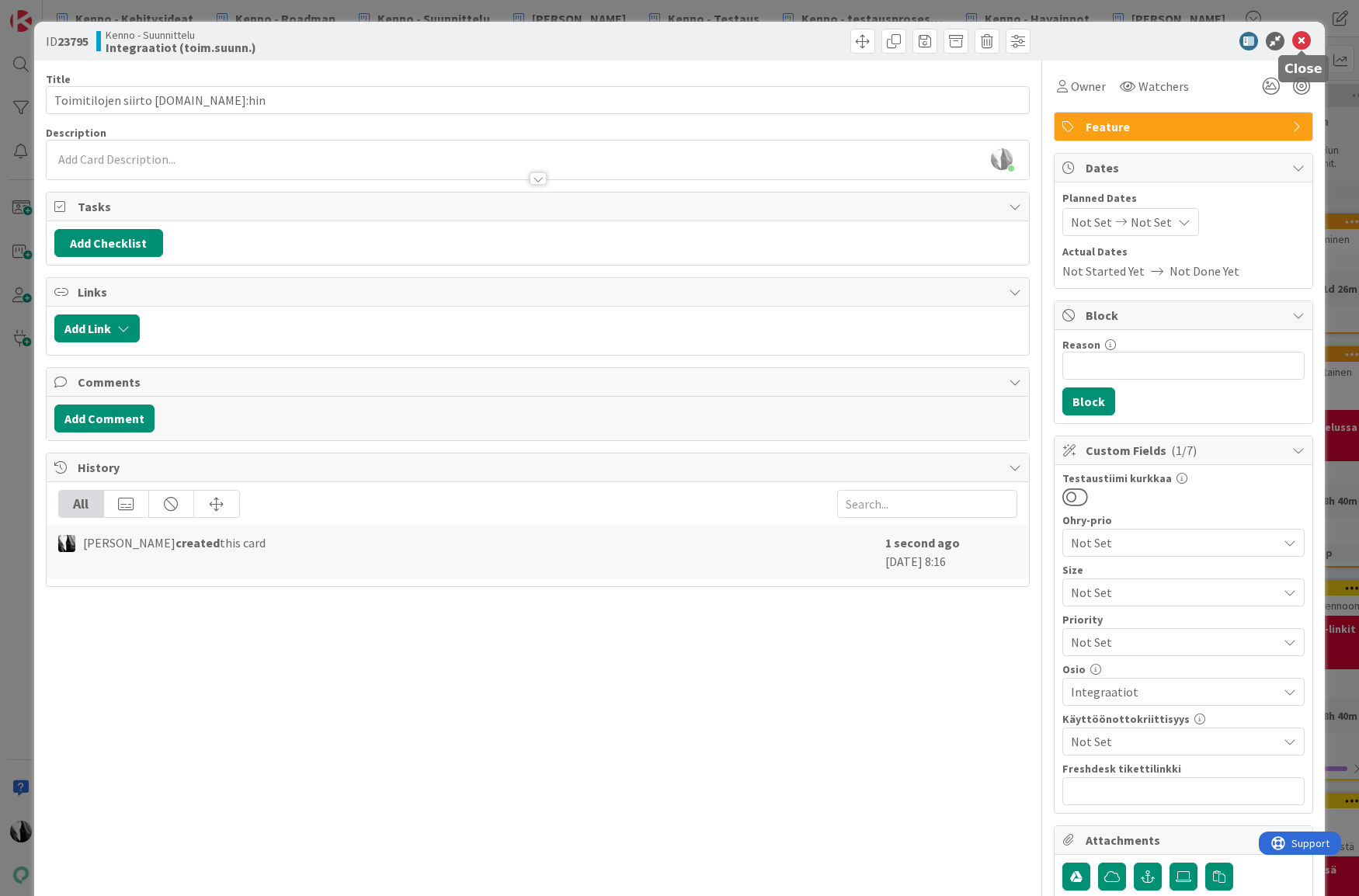
click at [1298, 39] on icon at bounding box center [1302, 41] width 19 height 19
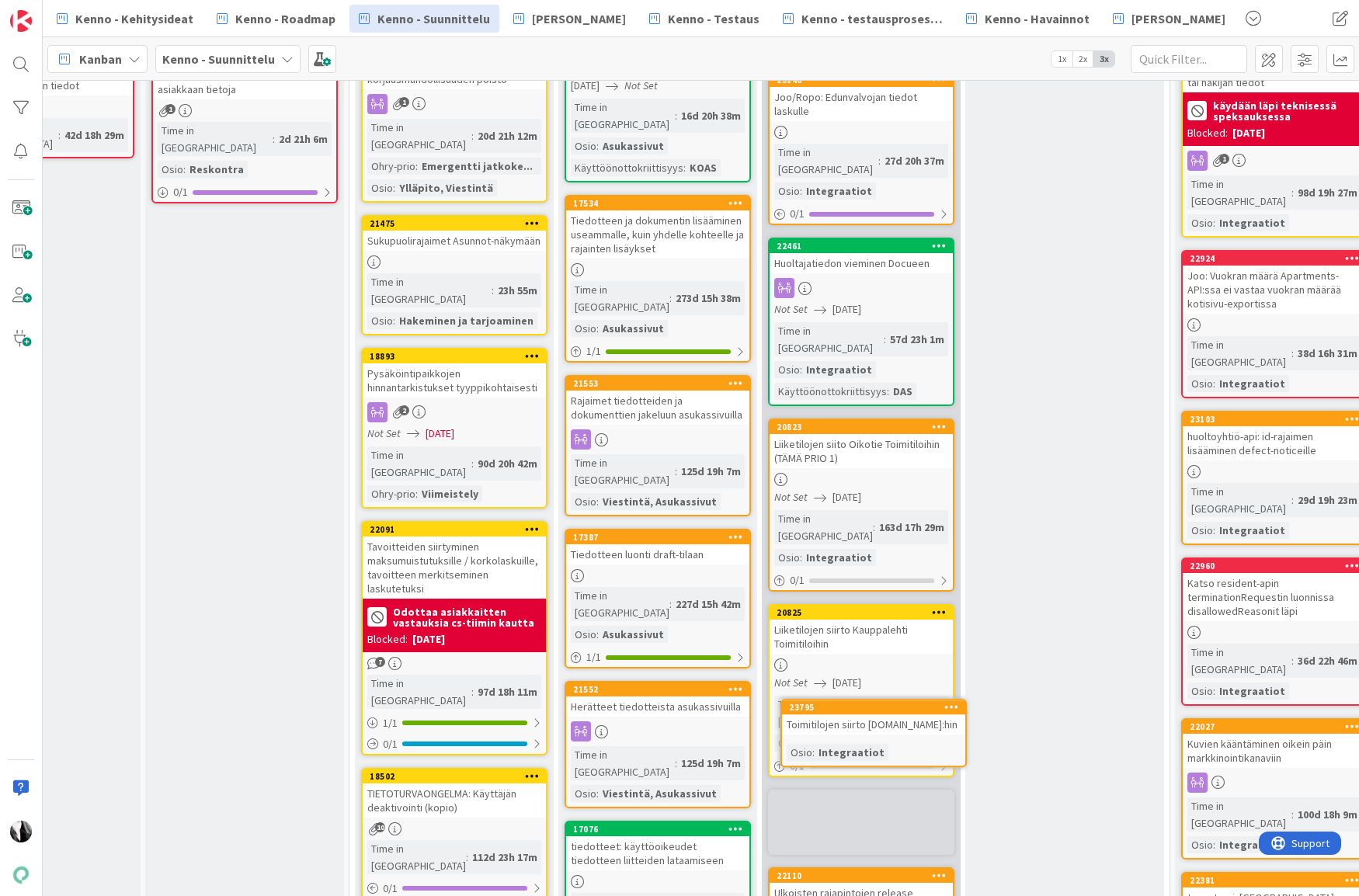
scroll to position [1043, 513]
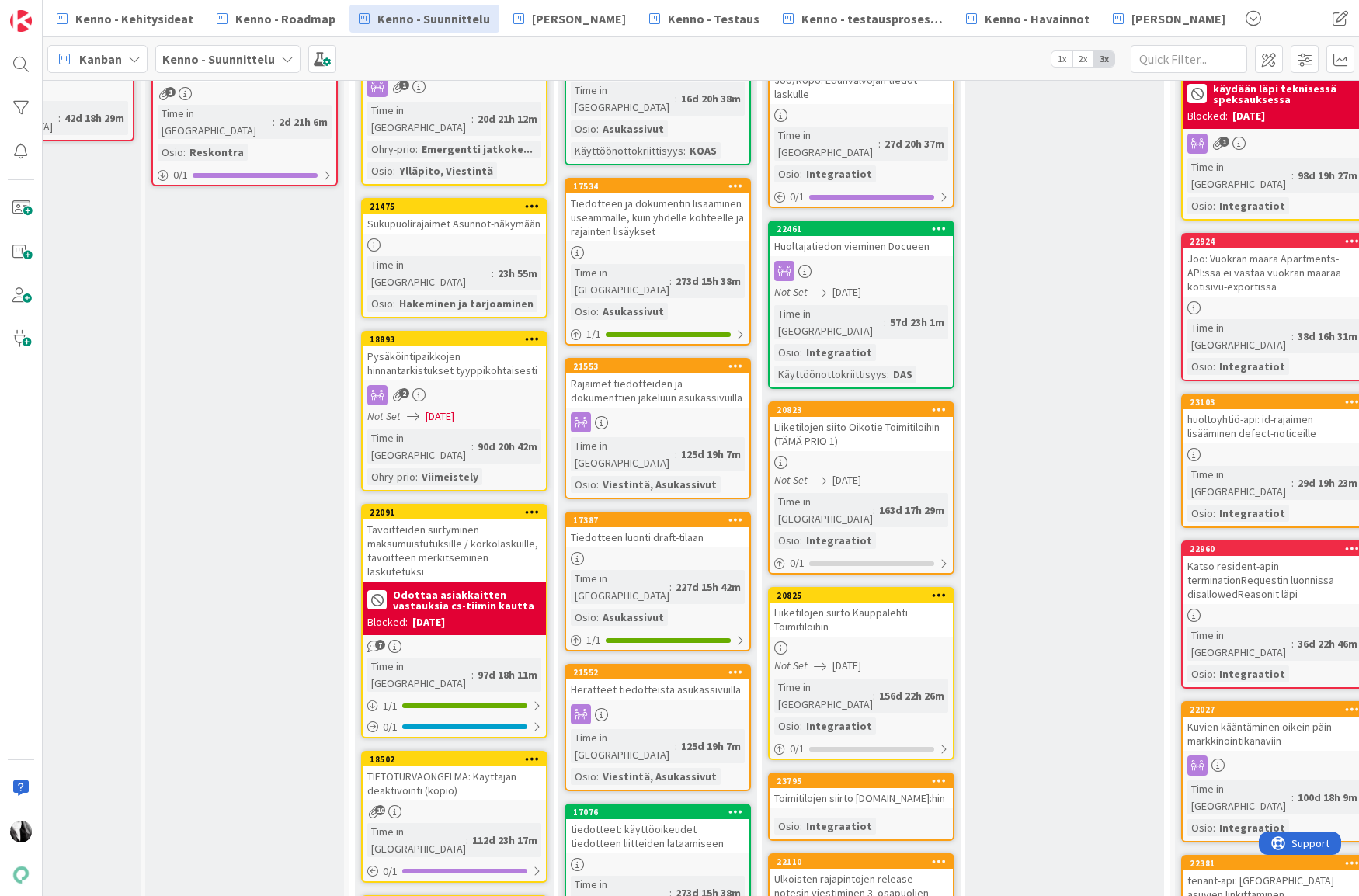
click at [857, 603] on div "Liiketilojen siirto Kauppalehti Toimitiloihin" at bounding box center [861, 620] width 183 height 34
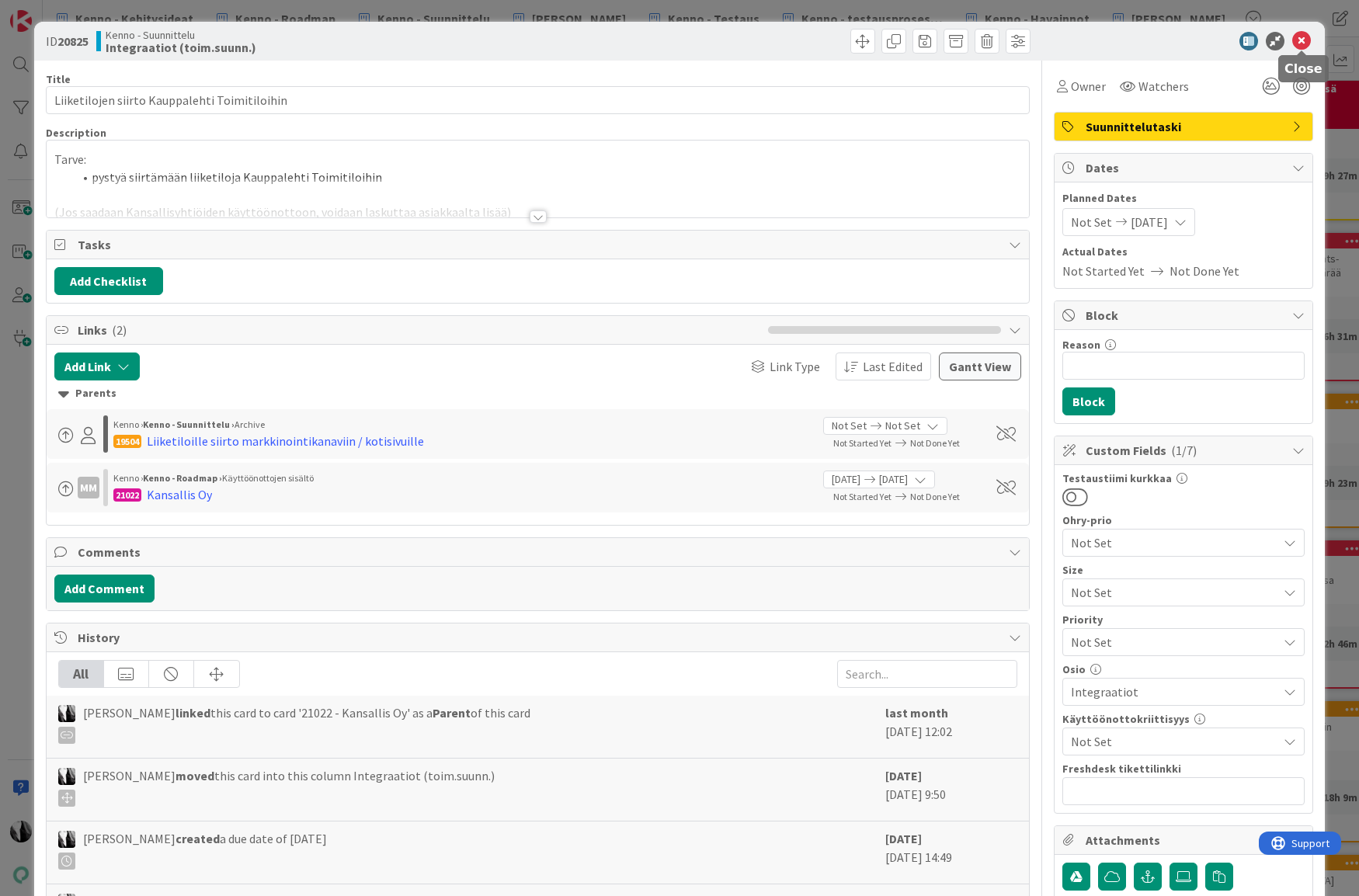
click at [1299, 39] on icon at bounding box center [1302, 41] width 19 height 19
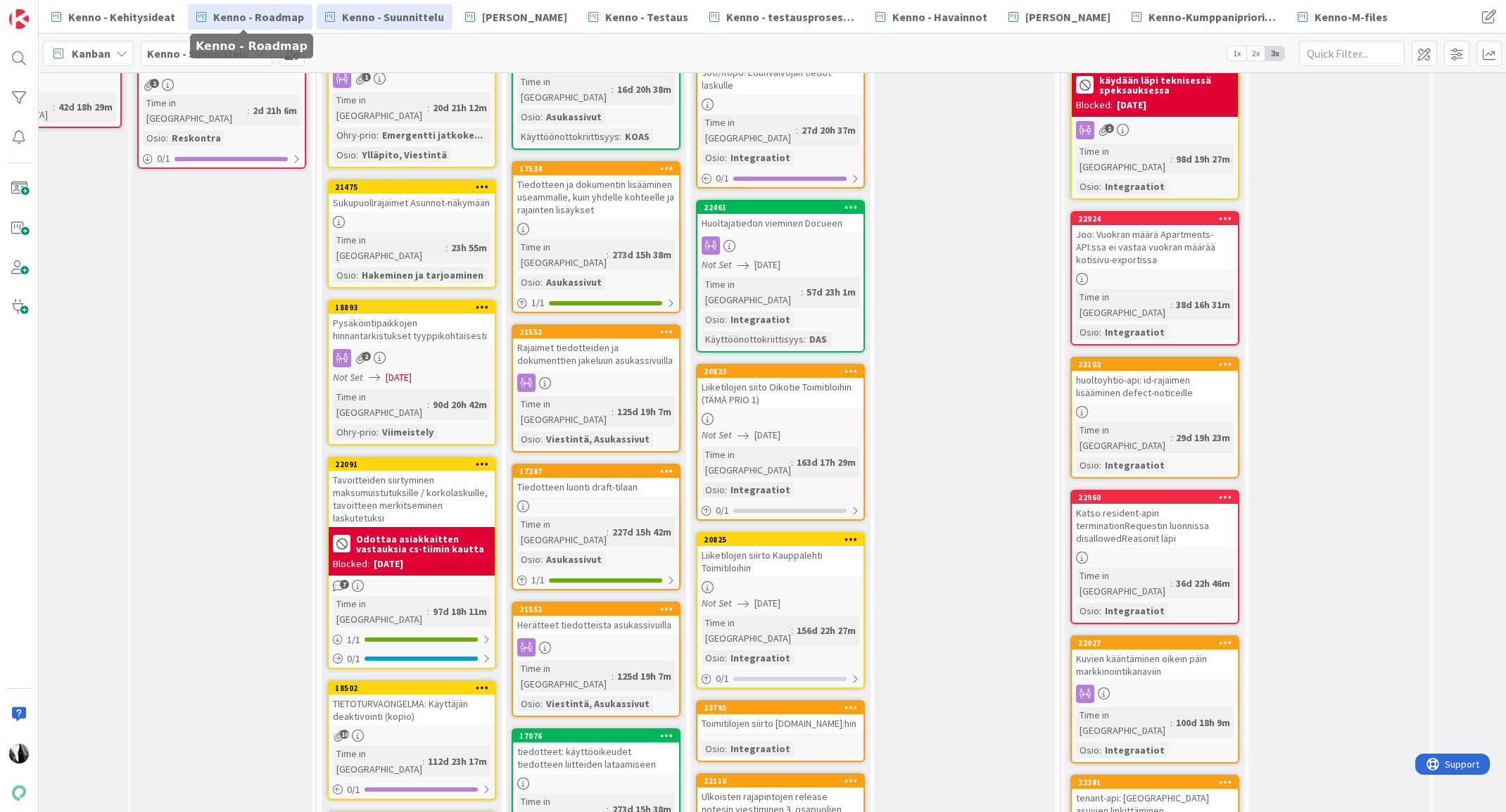
click at [243, 12] on span "Kenno - Roadmap" at bounding box center [258, 17] width 91 height 17
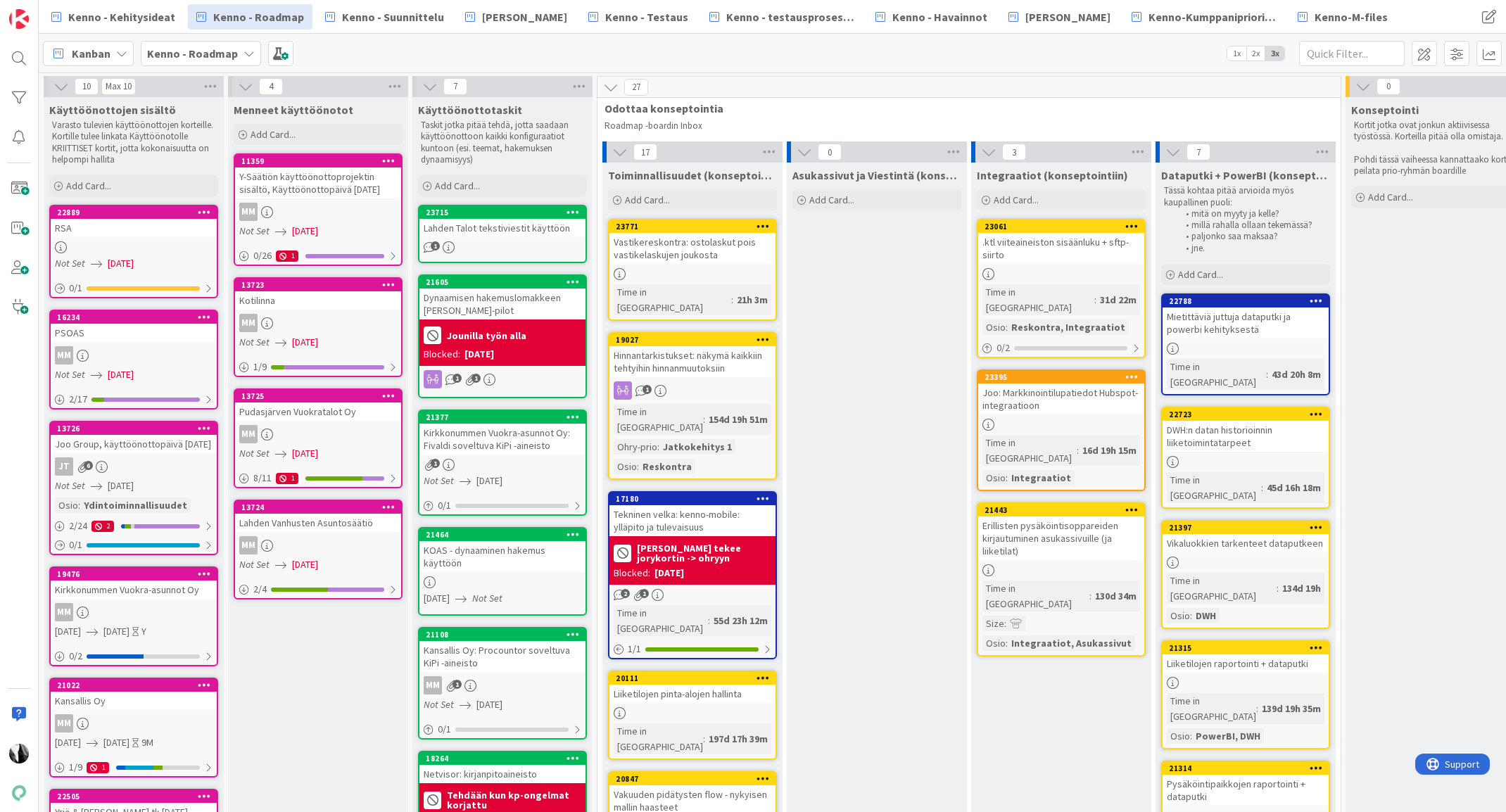
click at [1041, 385] on div "Joo: Markkinointilupatiedot Hubspot-integraatioon" at bounding box center [1061, 399] width 166 height 31
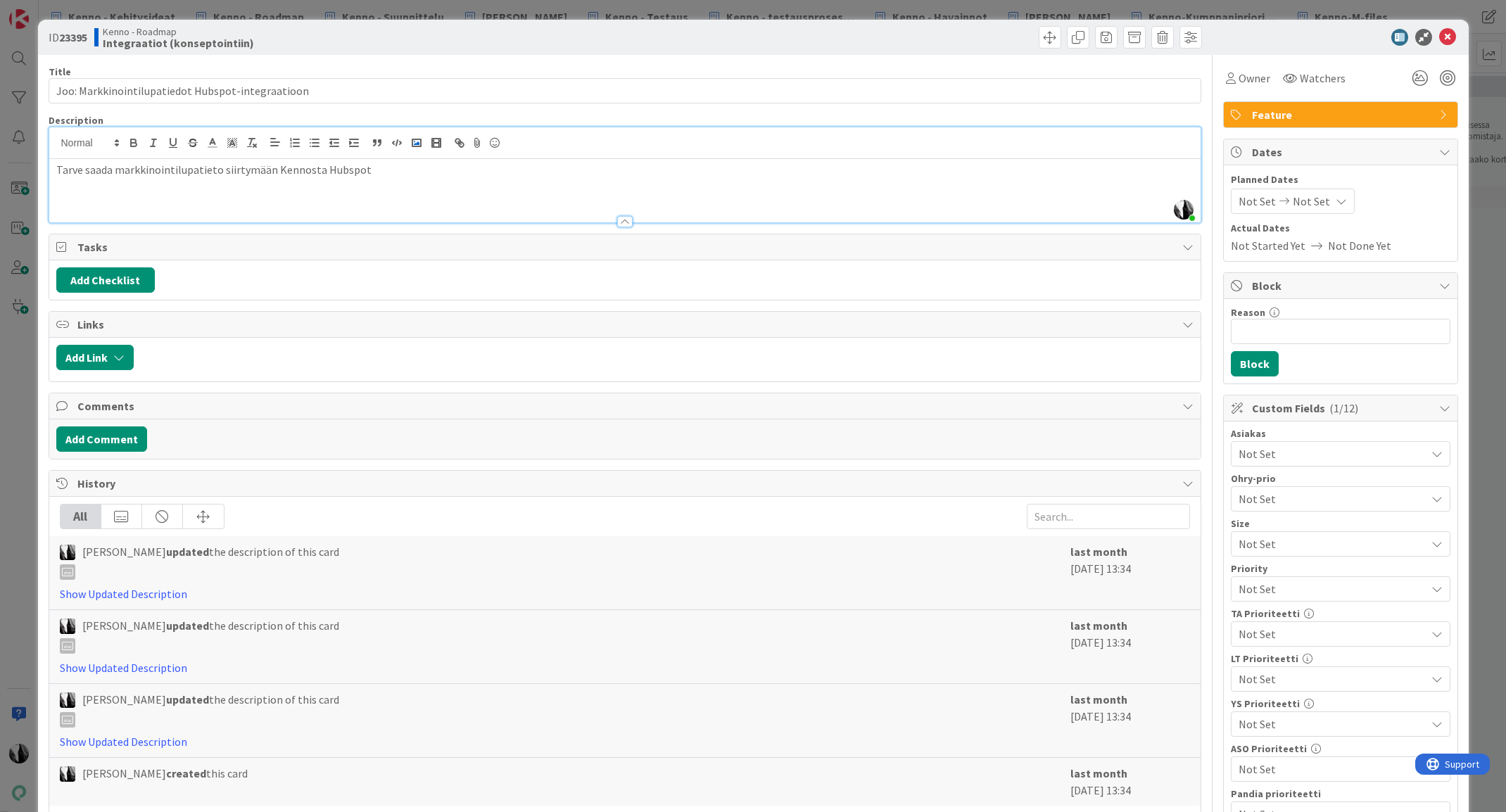
click at [414, 151] on div "Katja Vuoti-Heikkinen just joined Tarve saada markkinointilupatieto siirtymään …" at bounding box center [625, 175] width 1151 height 95
click at [381, 174] on p "Tarve saada markkinointilupatieto siirtymään Kennosta Hubspot" at bounding box center [625, 170] width 1137 height 16
drag, startPoint x: 952, startPoint y: 39, endPoint x: 1128, endPoint y: 42, distance: 176.0
click at [954, 39] on div at bounding box center [915, 37] width 574 height 23
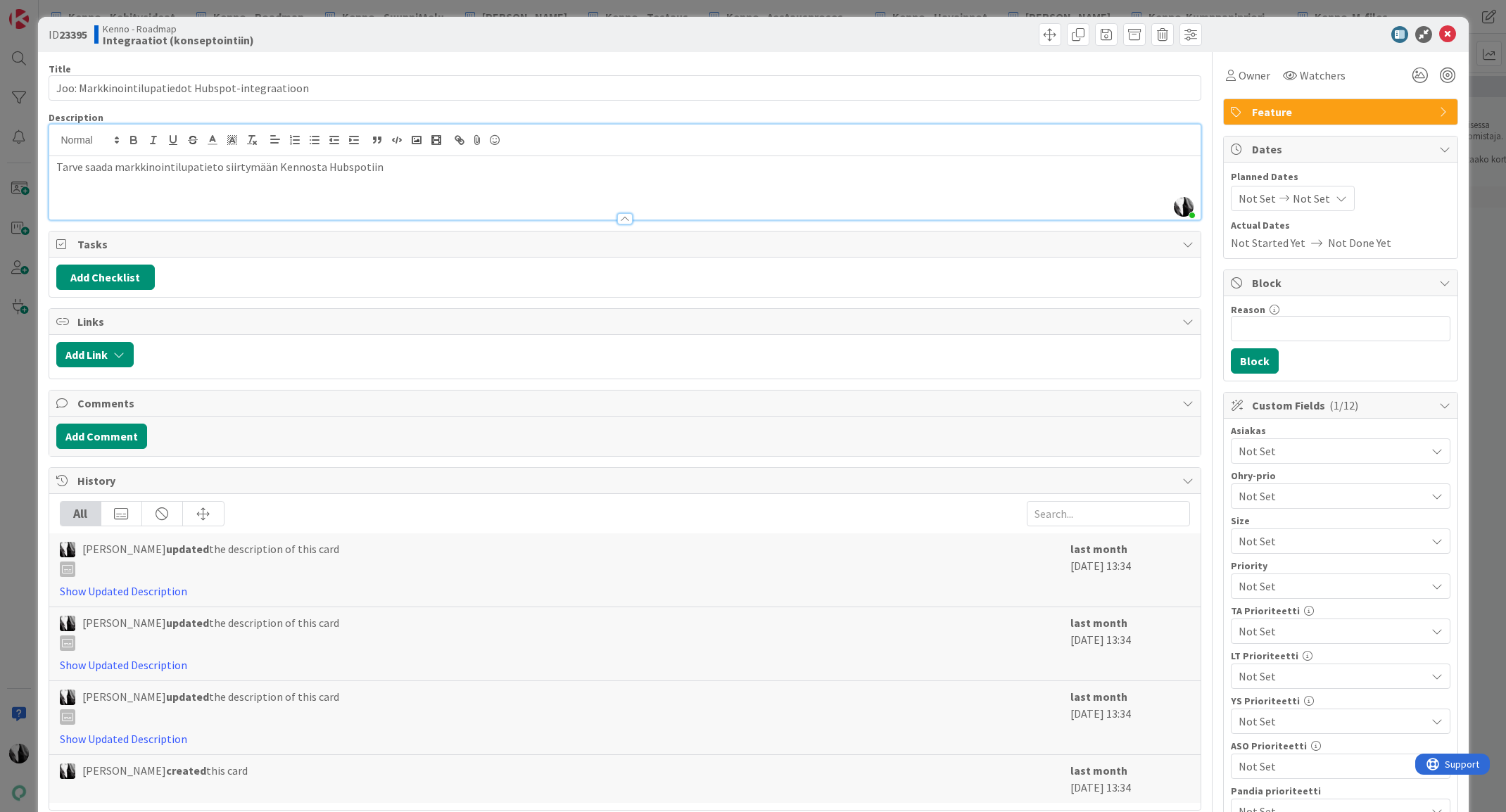
scroll to position [4, 0]
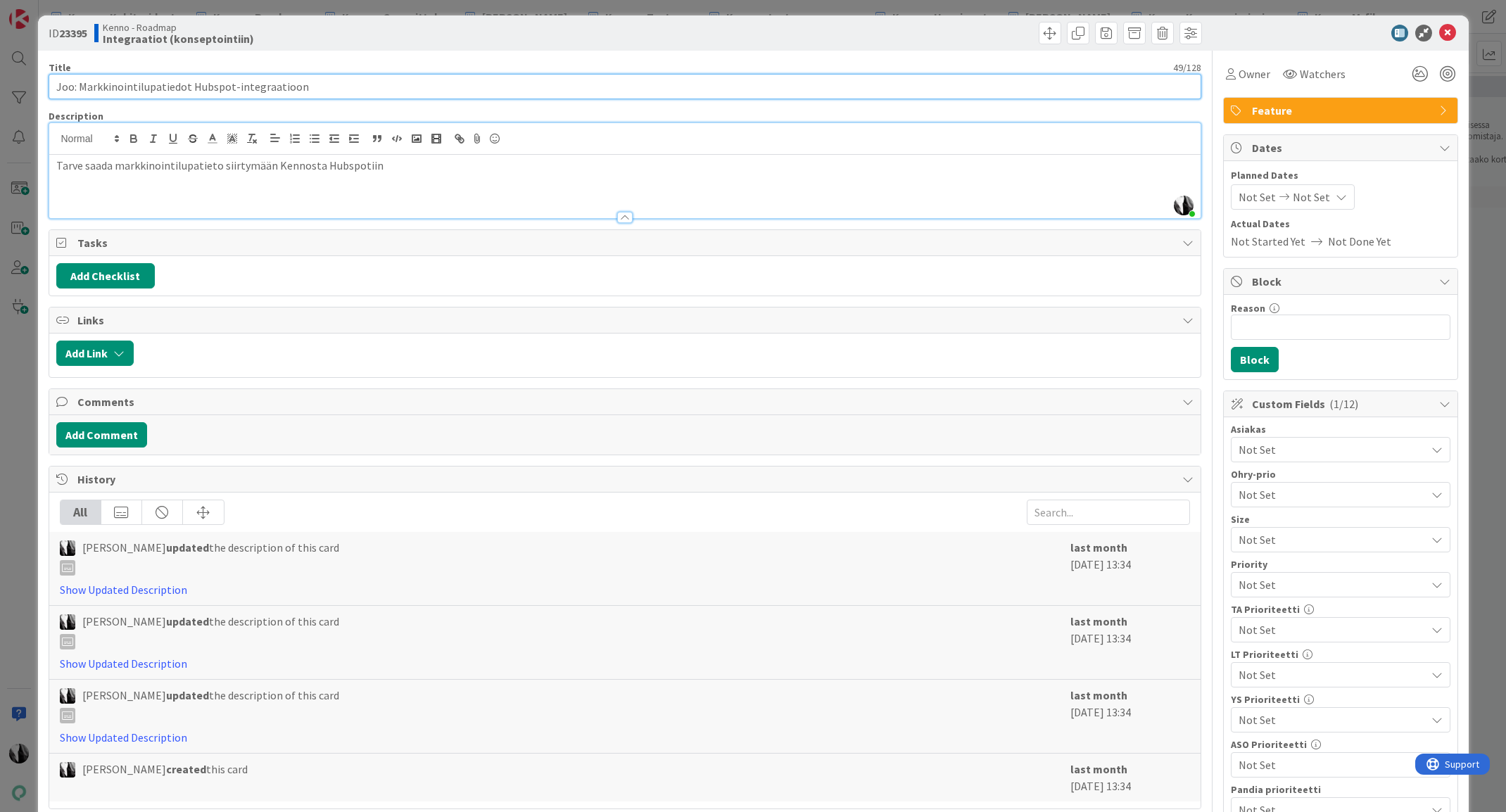
drag, startPoint x: 329, startPoint y: 87, endPoint x: 400, endPoint y: 87, distance: 71.0
click at [331, 87] on input "Joo: Markkinointilupatiedot Hubspot-integraatioon" at bounding box center [625, 87] width 1153 height 25
type input "Joo: Markkinointilupatiedot Hubspot-integraatioon ja Asukastieto-APIin"
click at [407, 164] on p "Tarve saada markkinointilupatieto siirtymään Kennosta Hubspotiin" at bounding box center [625, 165] width 1137 height 16
drag, startPoint x: 80, startPoint y: 84, endPoint x: 170, endPoint y: 84, distance: 90.0
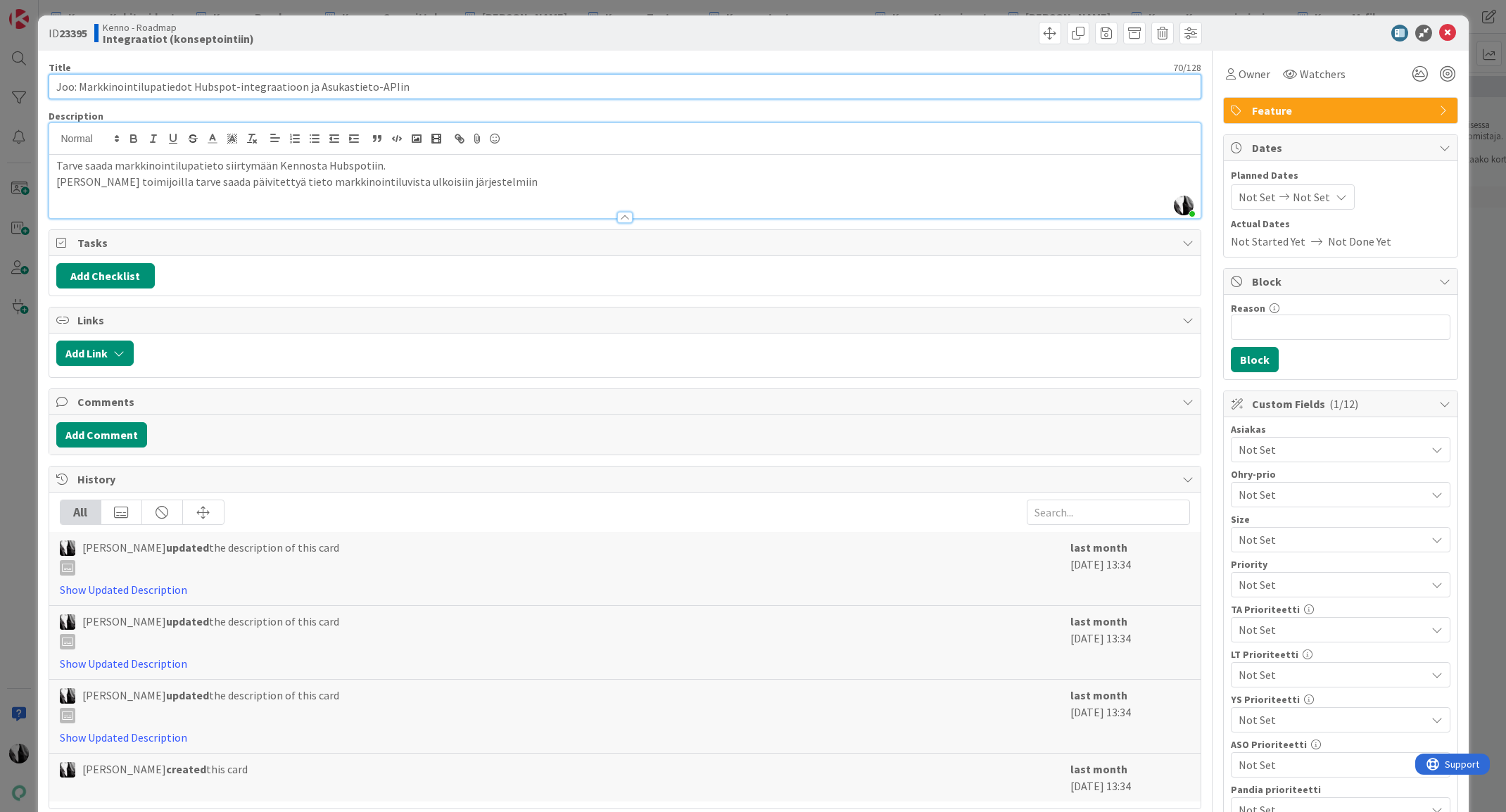
click at [170, 84] on input "Joo: Markkinointilupatiedot Hubspot-integraatioon ja Asukastieto-APIin" at bounding box center [625, 87] width 1153 height 25
click at [453, 87] on input "Joo: Markkinointilupatiedot Hubspot-integraatioon ja Asukastieto-APIin" at bounding box center [625, 87] width 1153 height 25
click at [942, 36] on div at bounding box center [915, 33] width 574 height 23
click at [1231, 25] on div at bounding box center [1334, 33] width 249 height 17
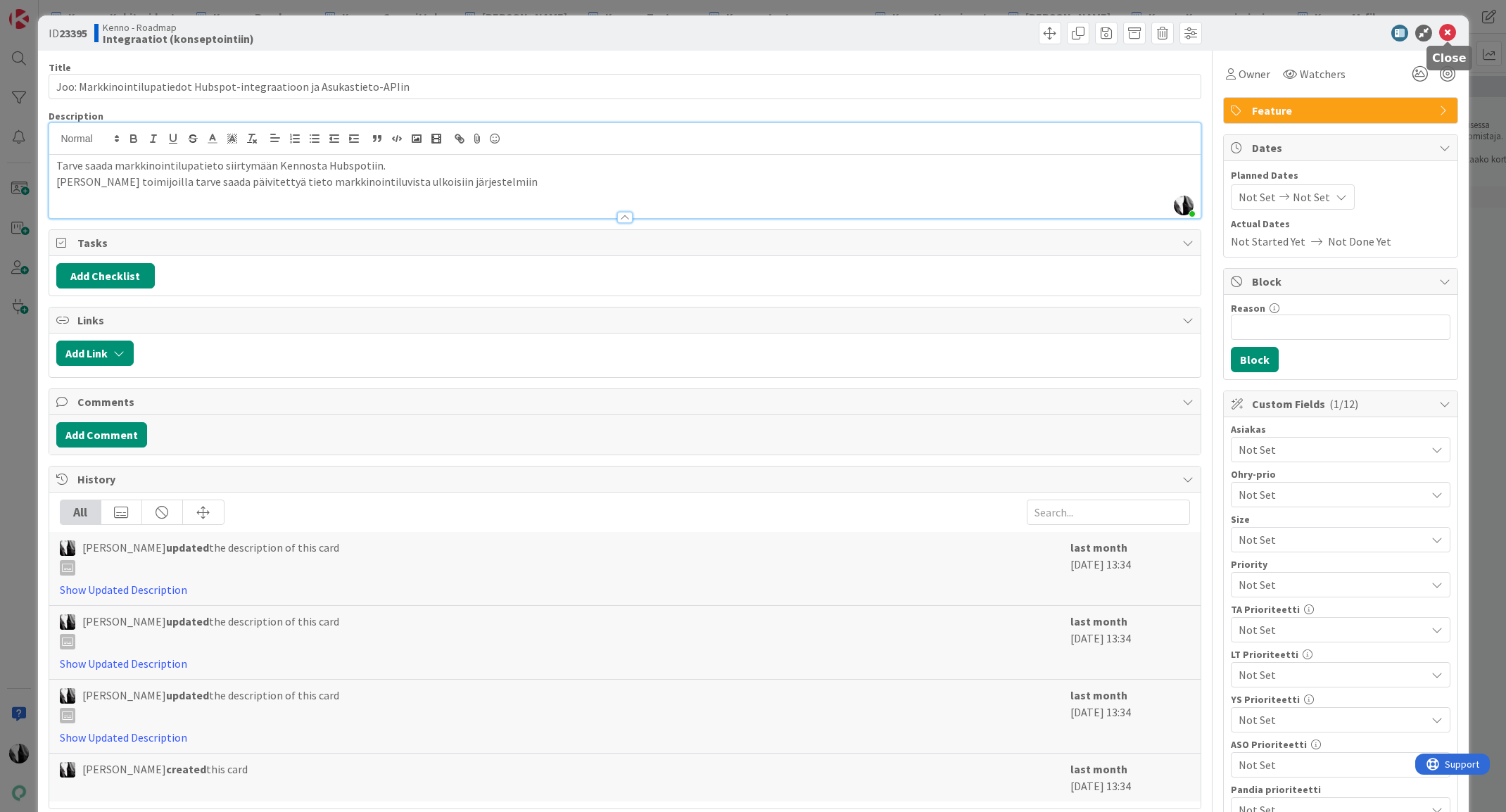
click at [1231, 33] on icon at bounding box center [1448, 33] width 17 height 17
